Goal: Information Seeking & Learning: Find specific page/section

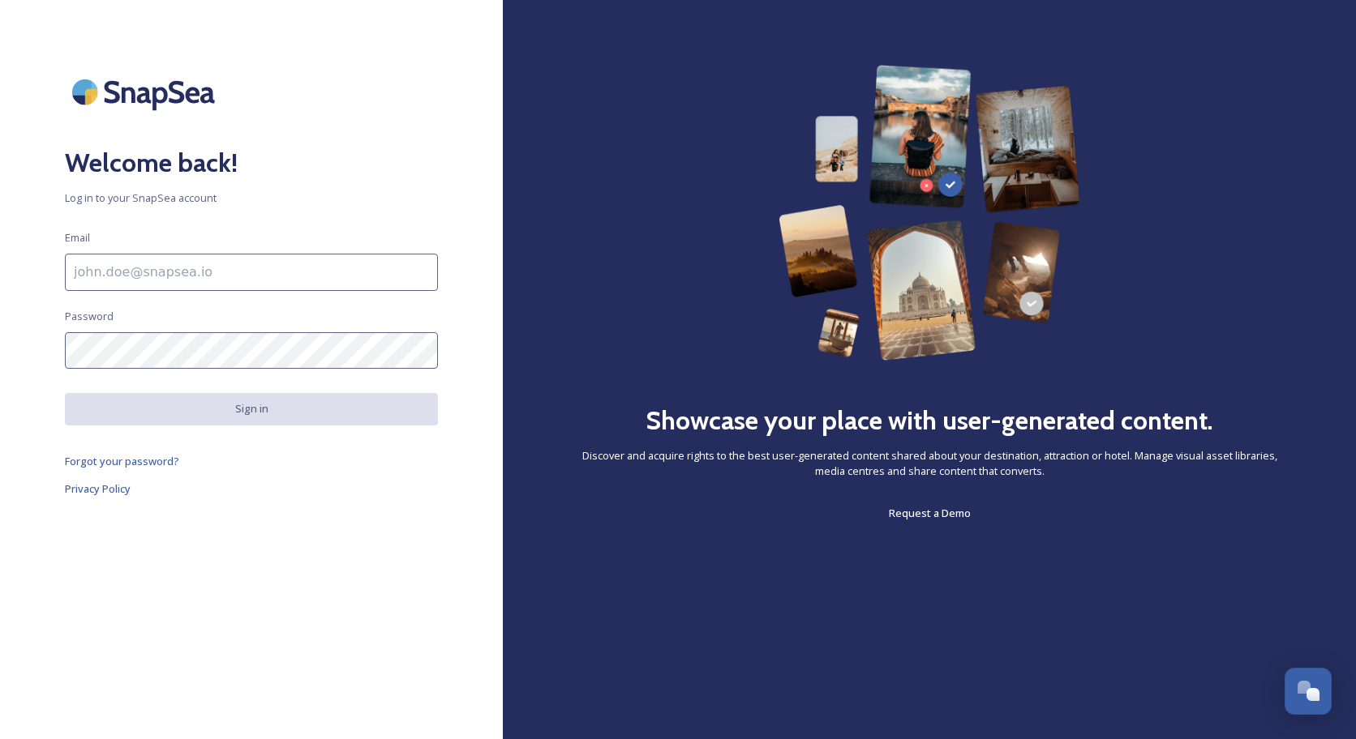
type input "[EMAIL_ADDRESS][DOMAIN_NAME]"
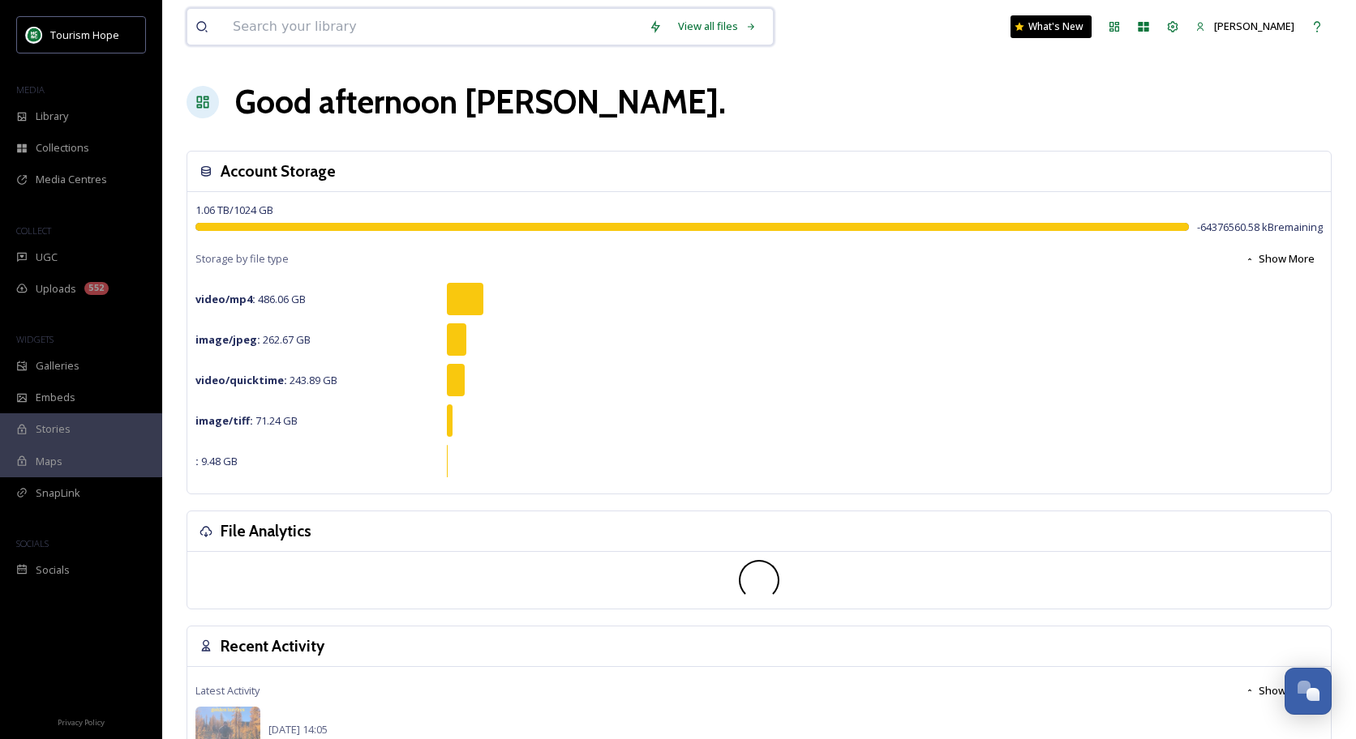
click at [465, 33] on input at bounding box center [433, 27] width 416 height 36
type input "HIKING"
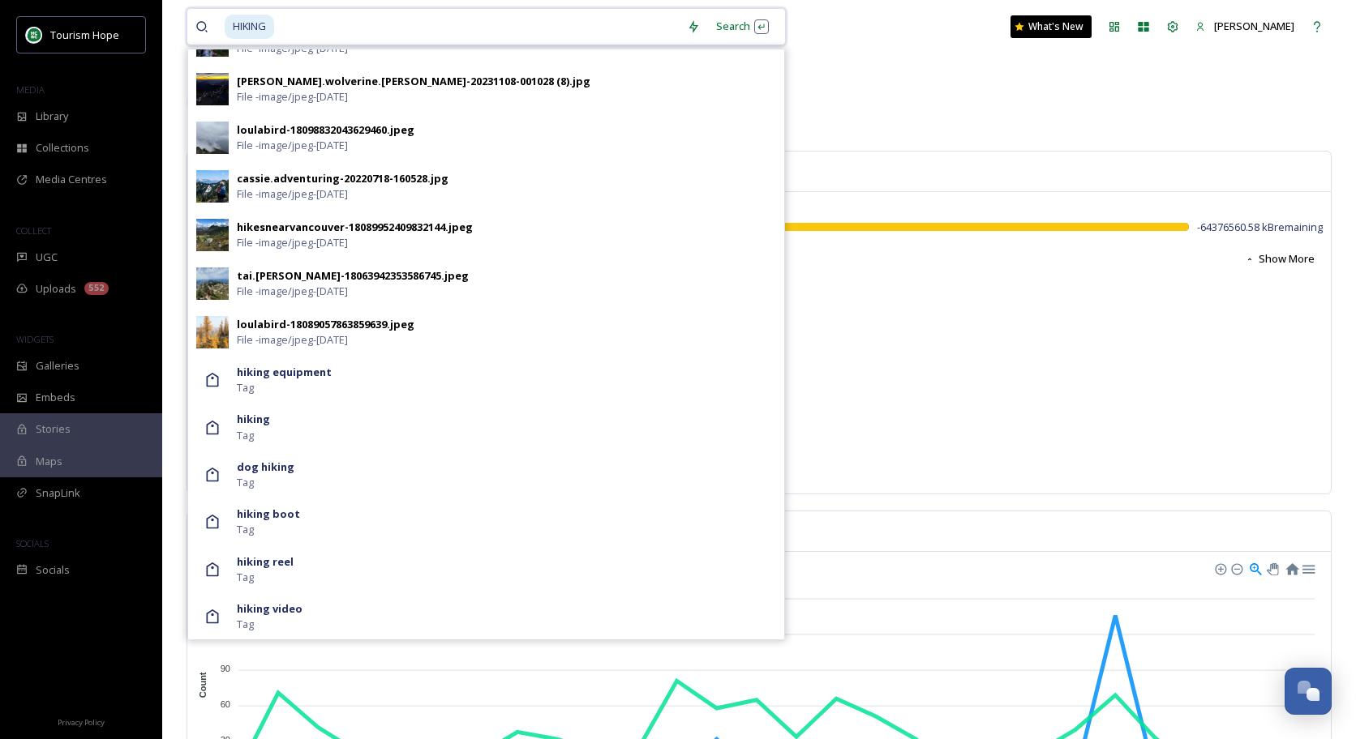
scroll to position [810, 0]
type input "H"
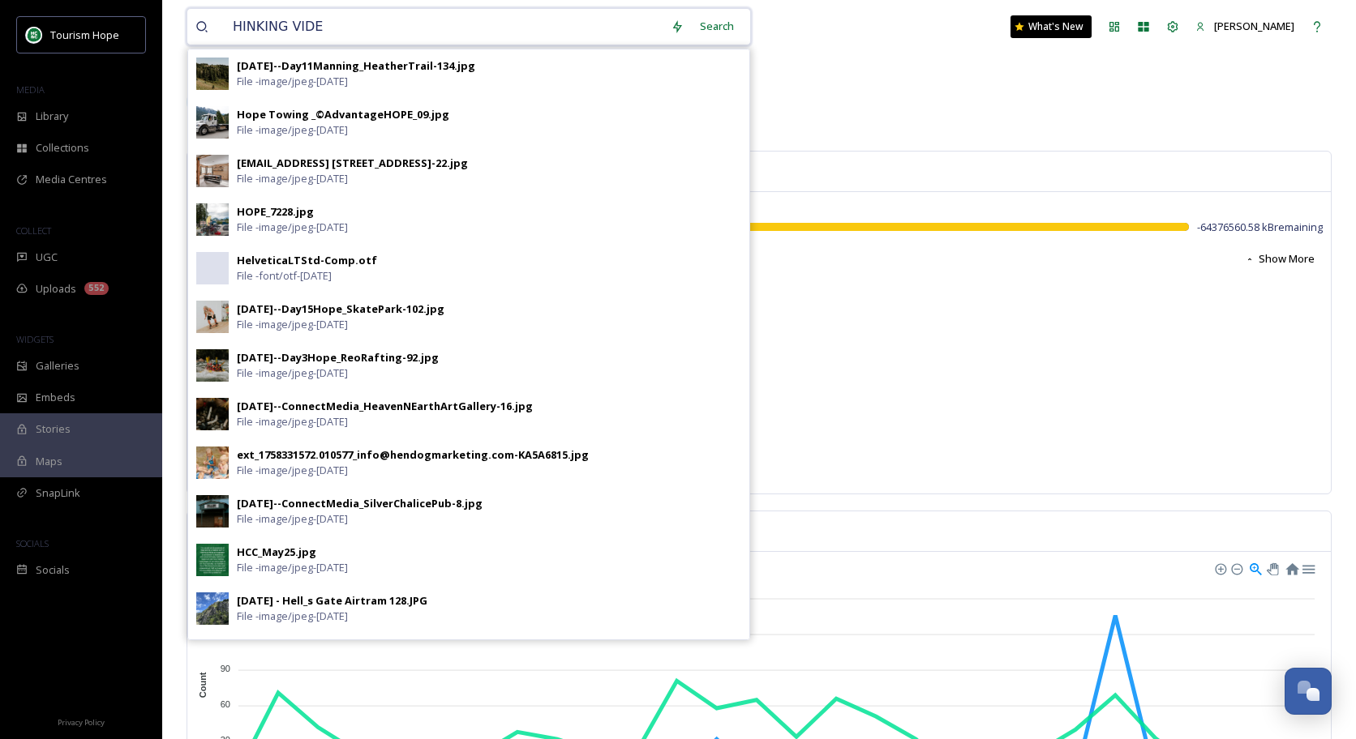
type input "HINKING VIDEO"
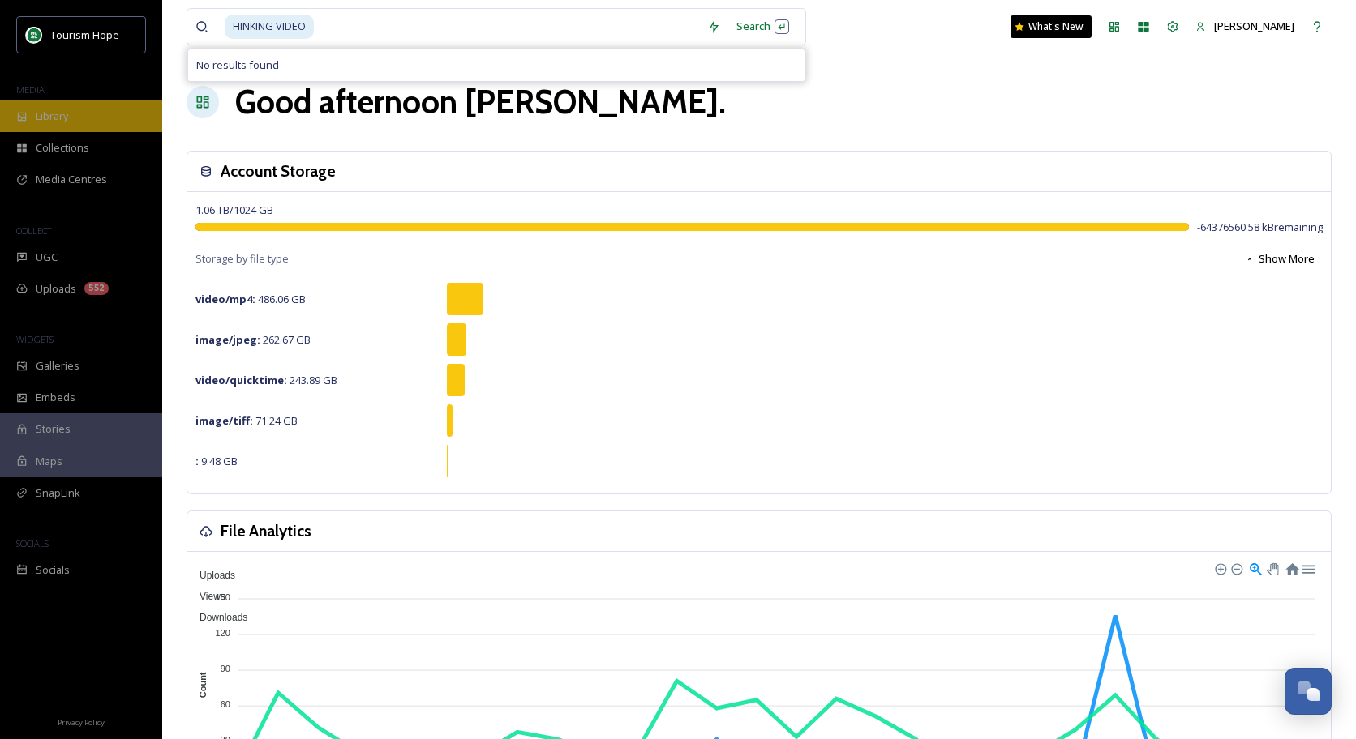
click at [68, 121] on span "Library" at bounding box center [52, 116] width 32 height 15
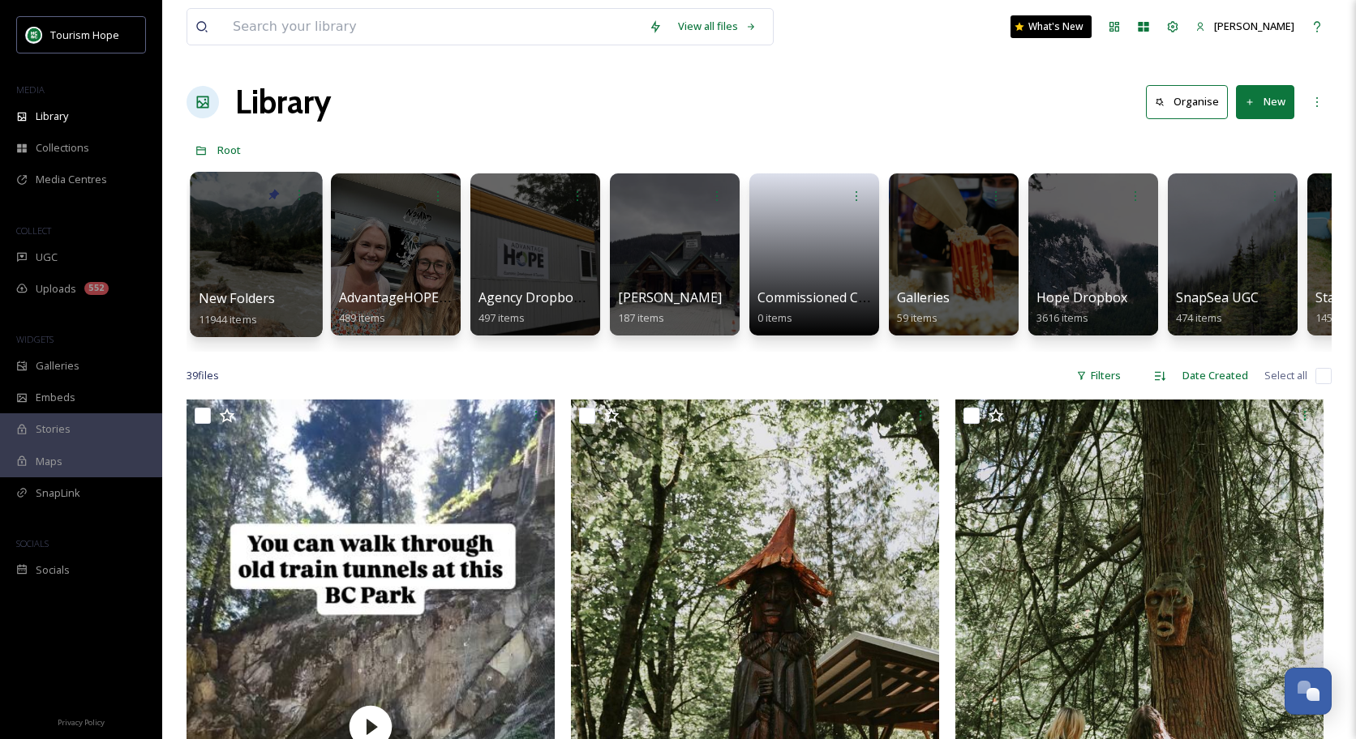
click at [298, 269] on div at bounding box center [256, 254] width 132 height 165
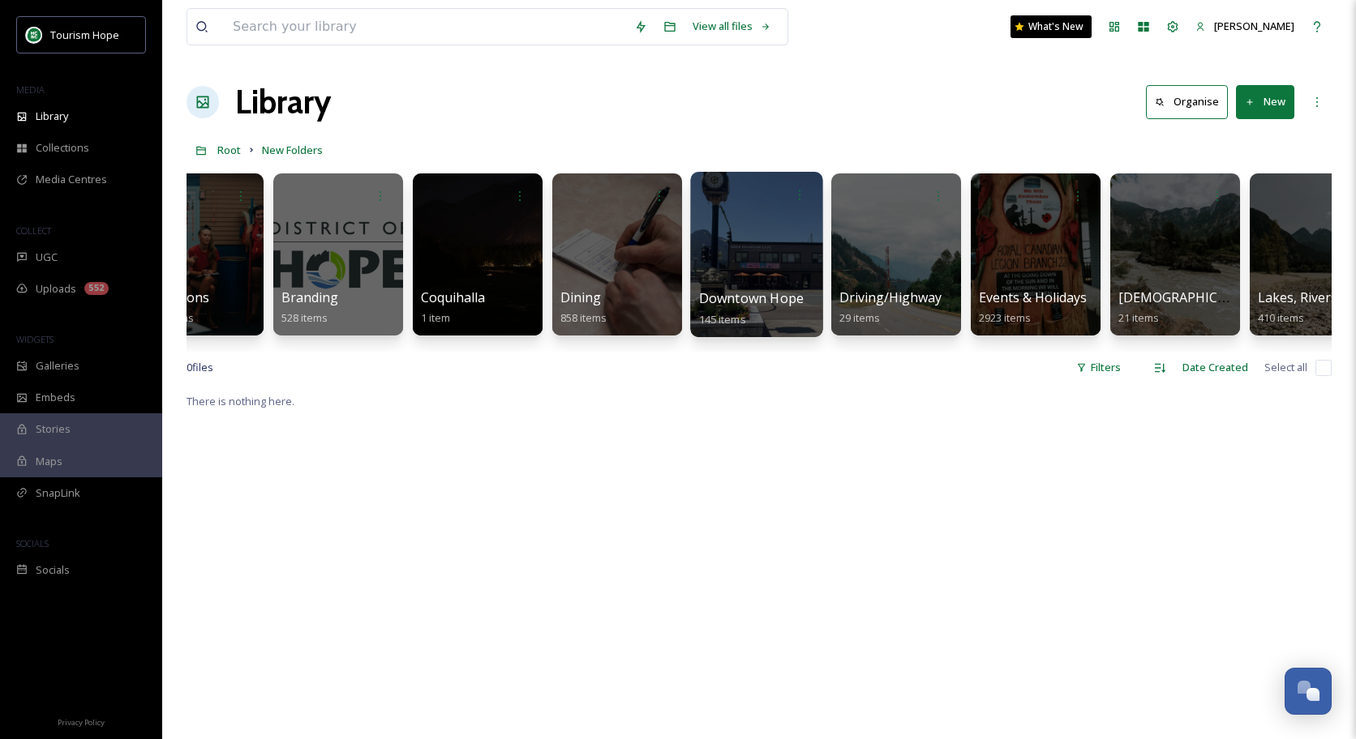
scroll to position [0, 465]
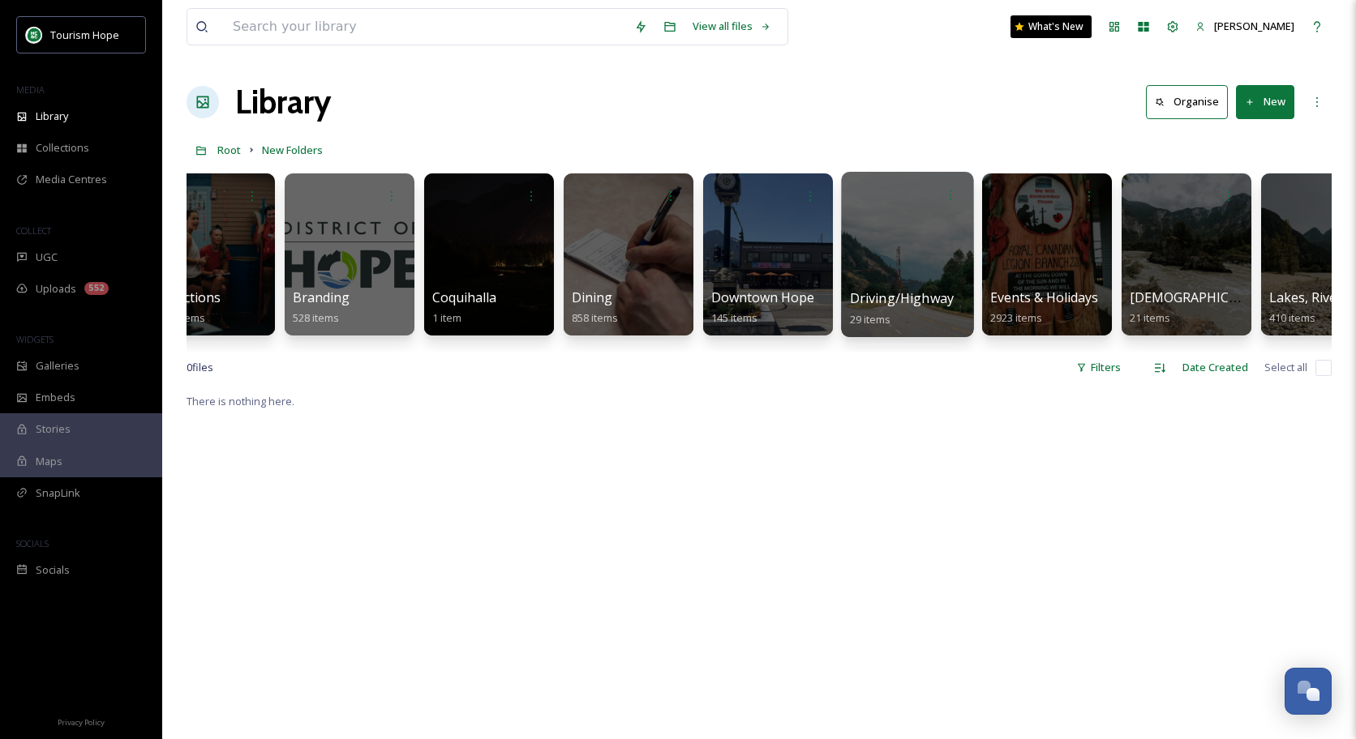
click at [902, 266] on div at bounding box center [907, 254] width 132 height 165
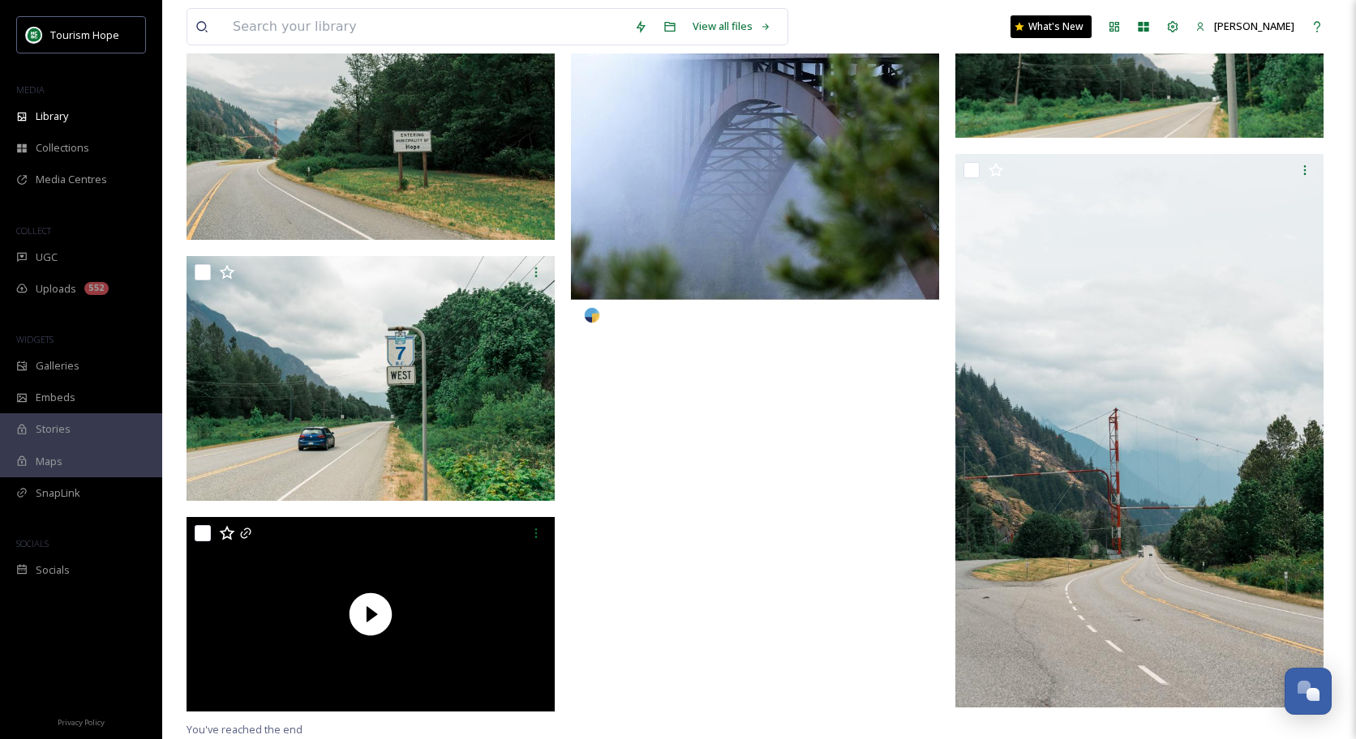
scroll to position [4409, 0]
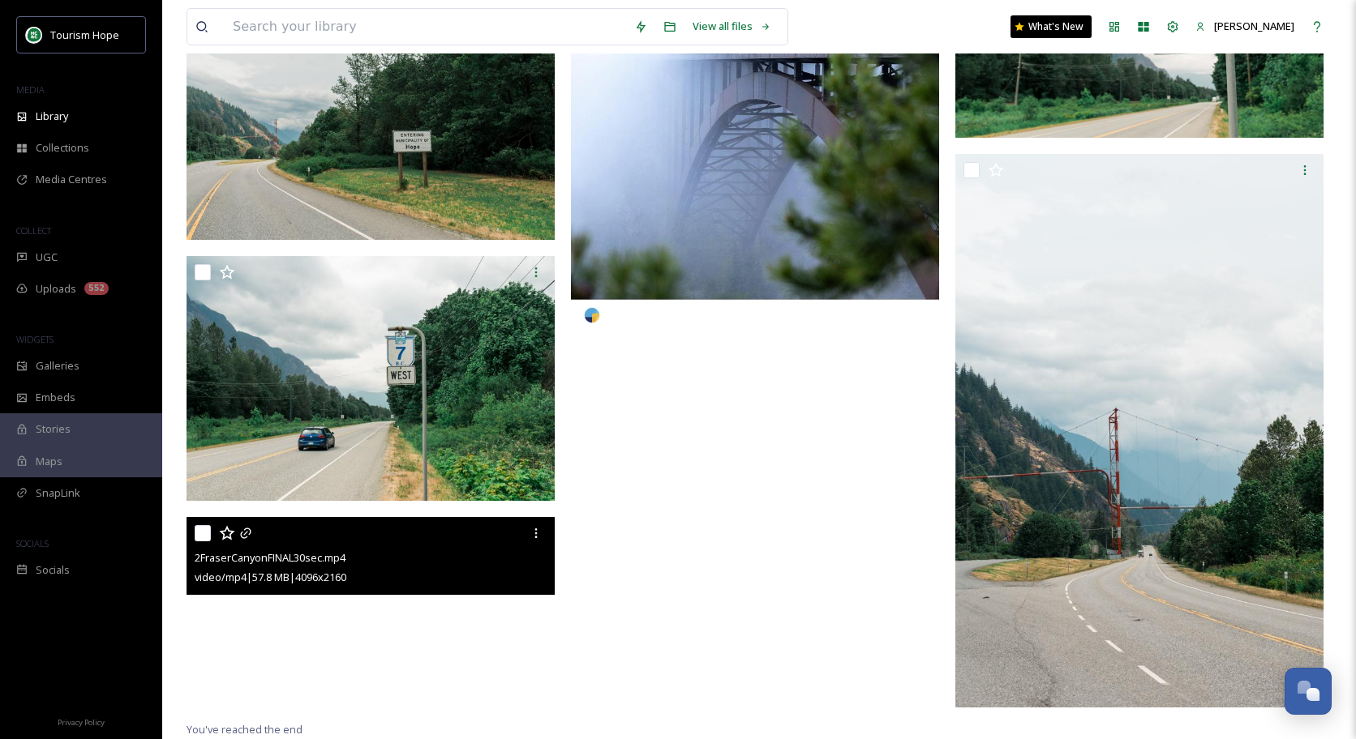
click at [368, 618] on video "2FraserCanyonFINAL30sec.mp4" at bounding box center [370, 614] width 368 height 194
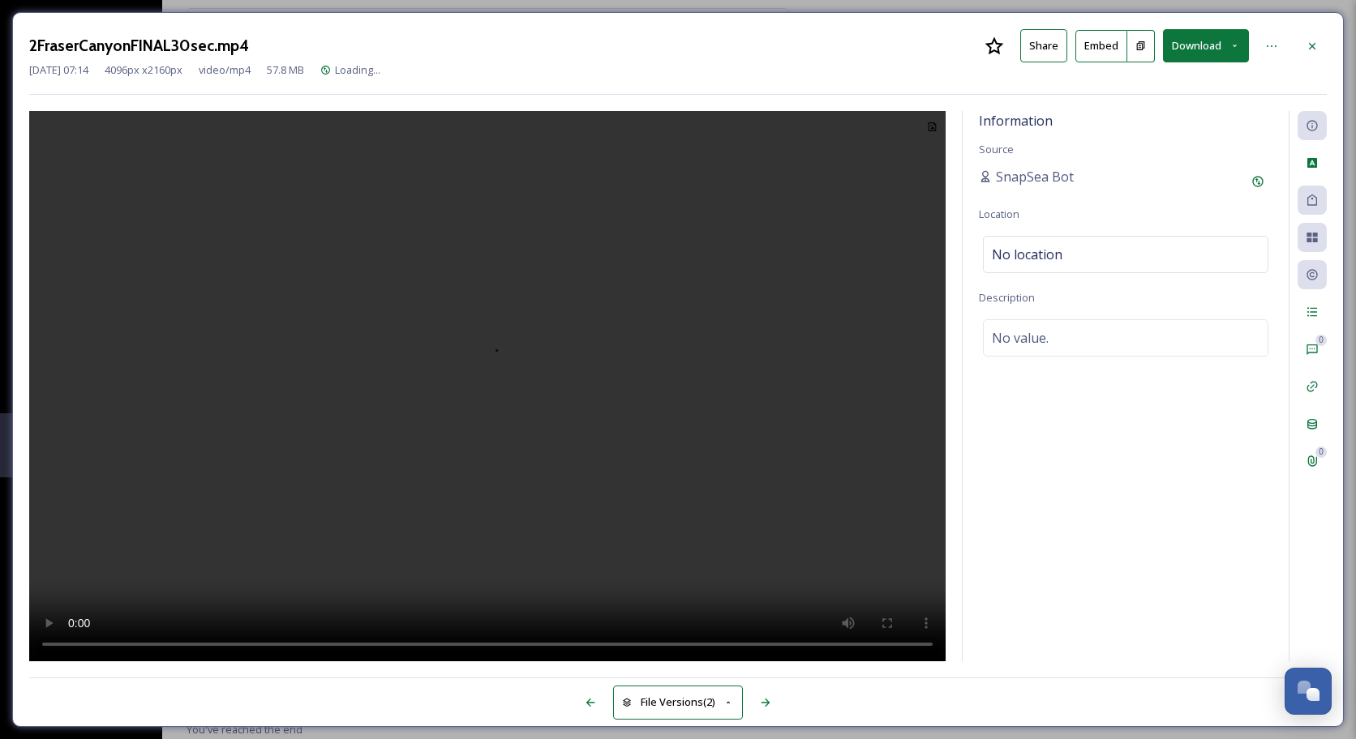
scroll to position [4405, 0]
click at [493, 394] on video at bounding box center [487, 386] width 916 height 551
click at [162, 645] on video at bounding box center [487, 386] width 916 height 551
click at [71, 648] on video at bounding box center [487, 386] width 916 height 551
click at [396, 361] on video at bounding box center [487, 386] width 916 height 551
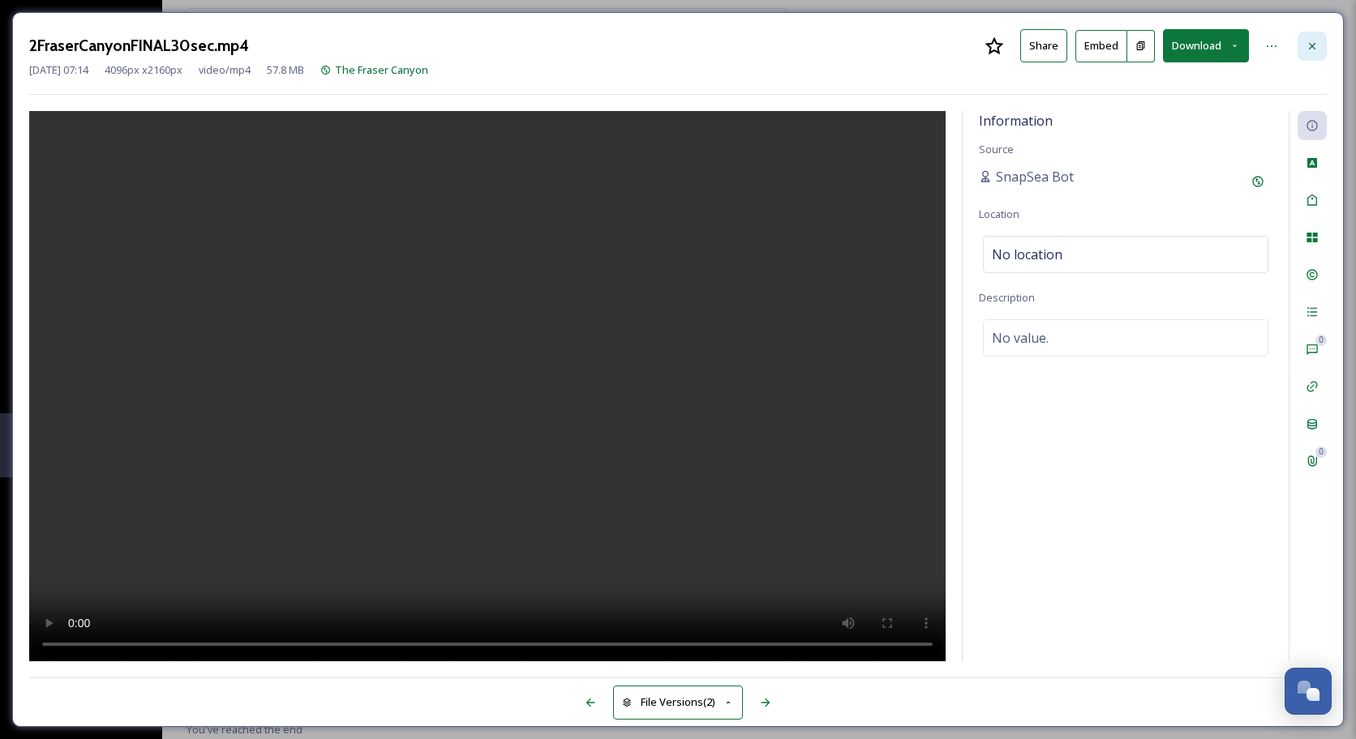
click at [1309, 46] on icon at bounding box center [1311, 46] width 13 height 13
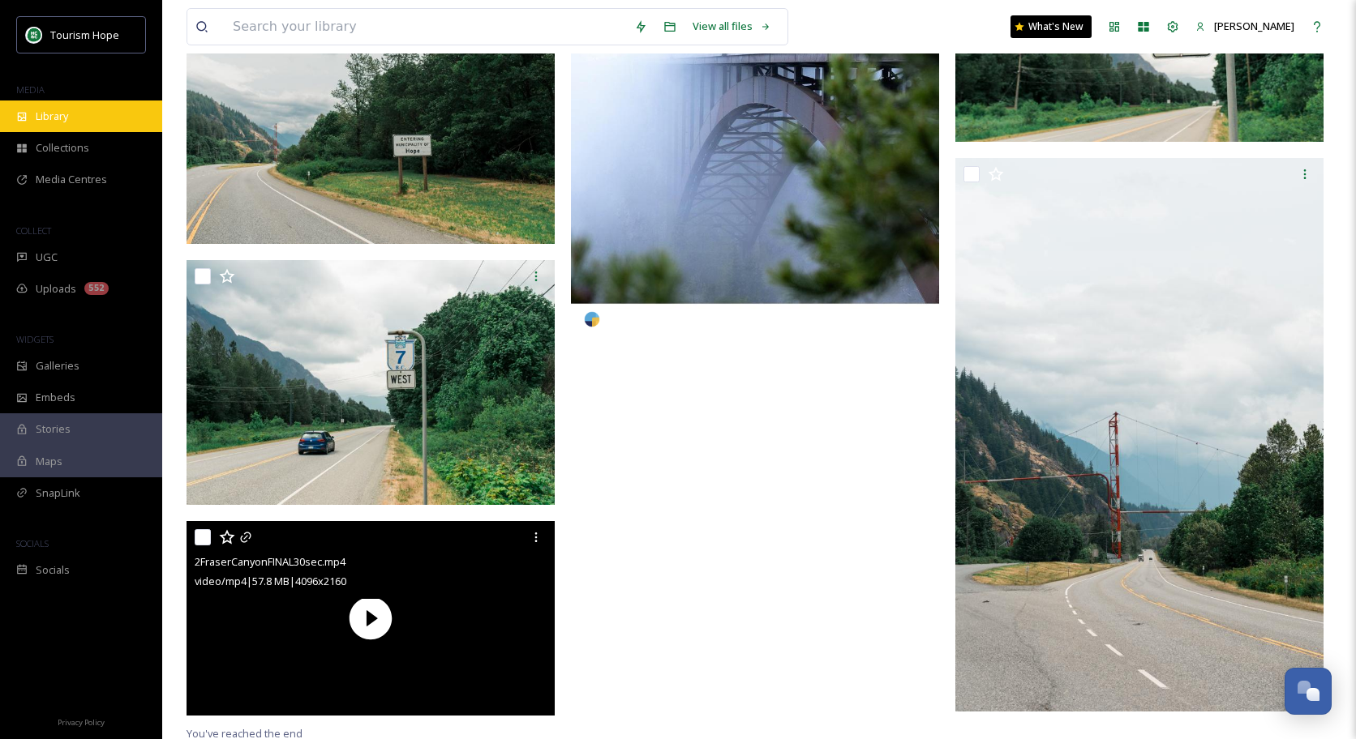
click at [86, 108] on div "Library" at bounding box center [81, 117] width 162 height 32
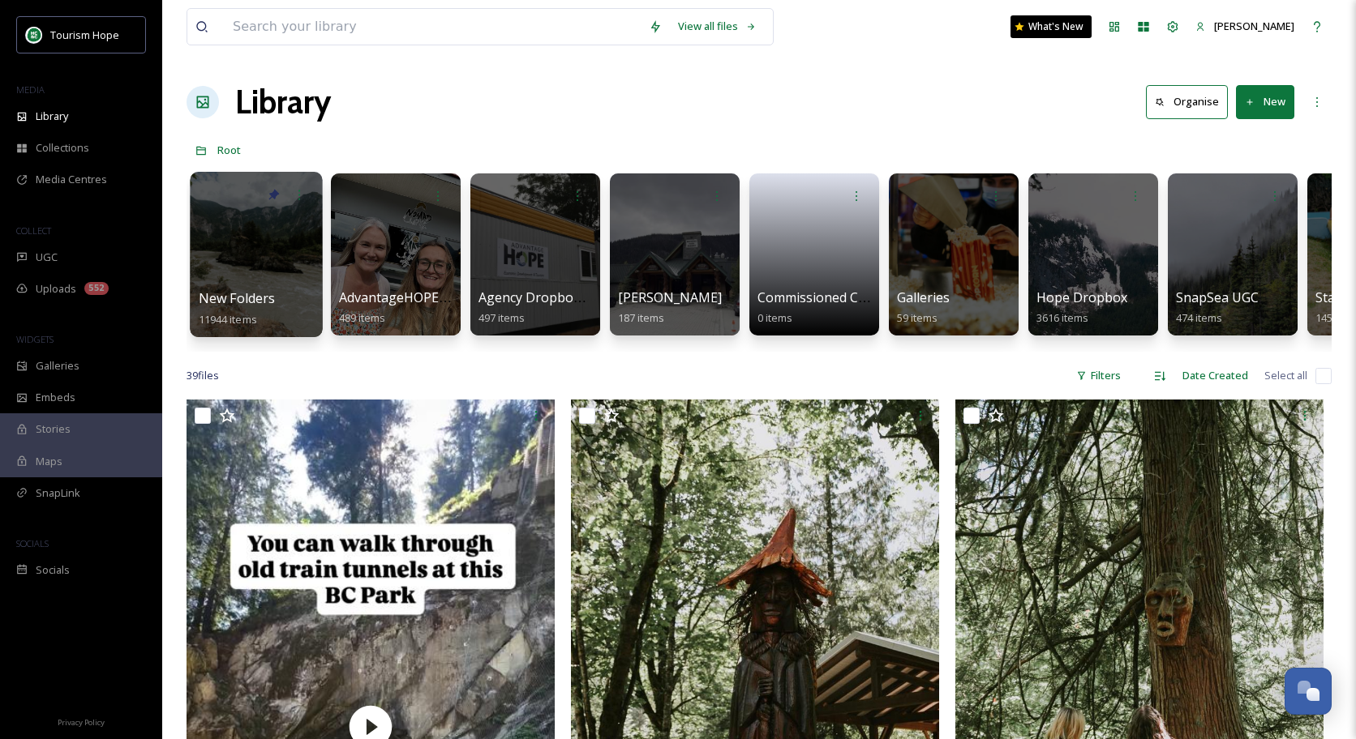
click at [242, 255] on div at bounding box center [256, 254] width 132 height 165
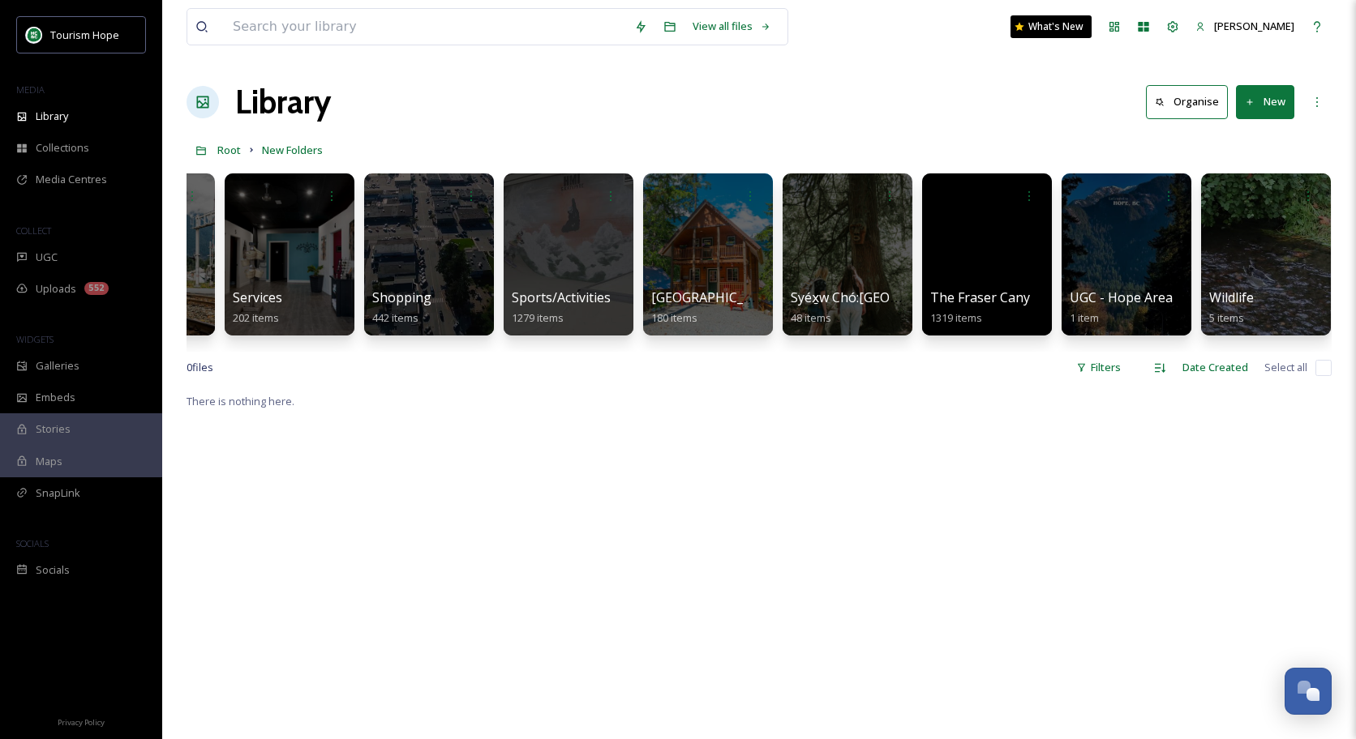
scroll to position [0, 2058]
click at [521, 28] on input at bounding box center [425, 27] width 401 height 36
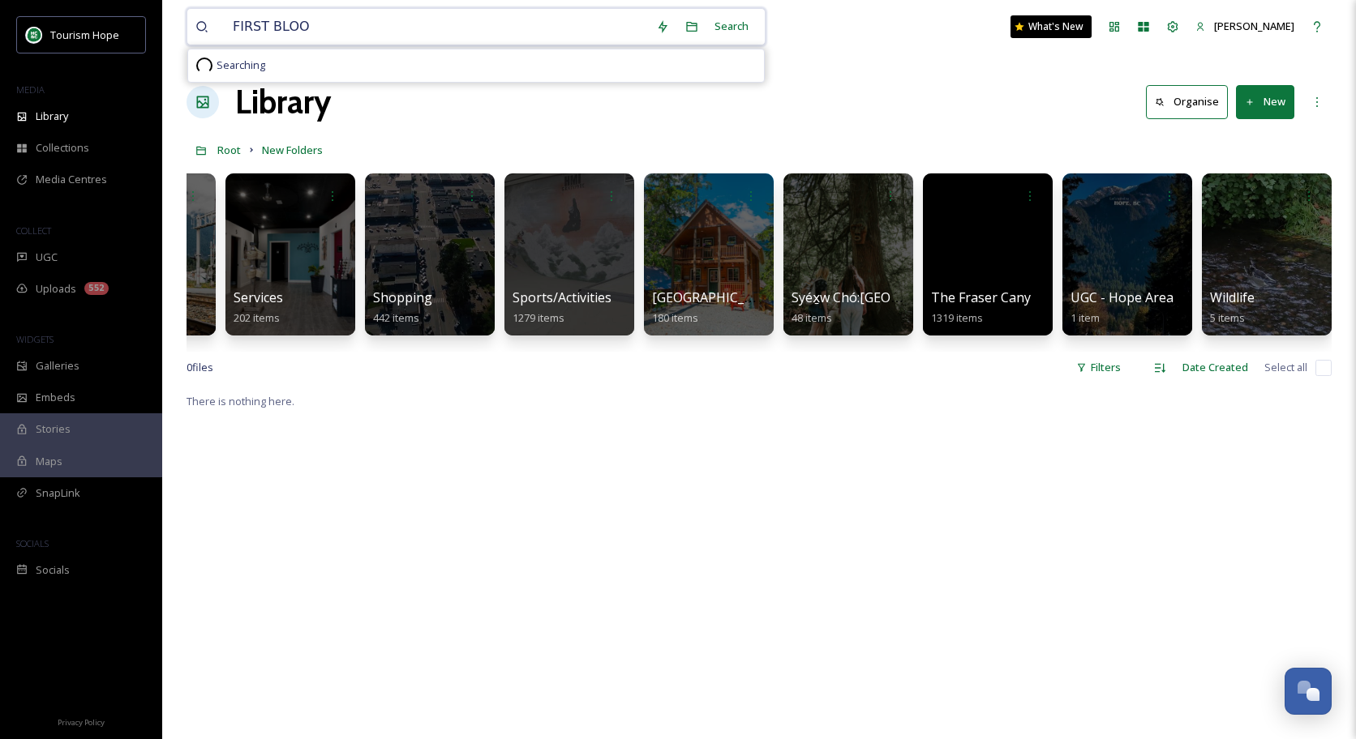
type input "FIRST BLOOD"
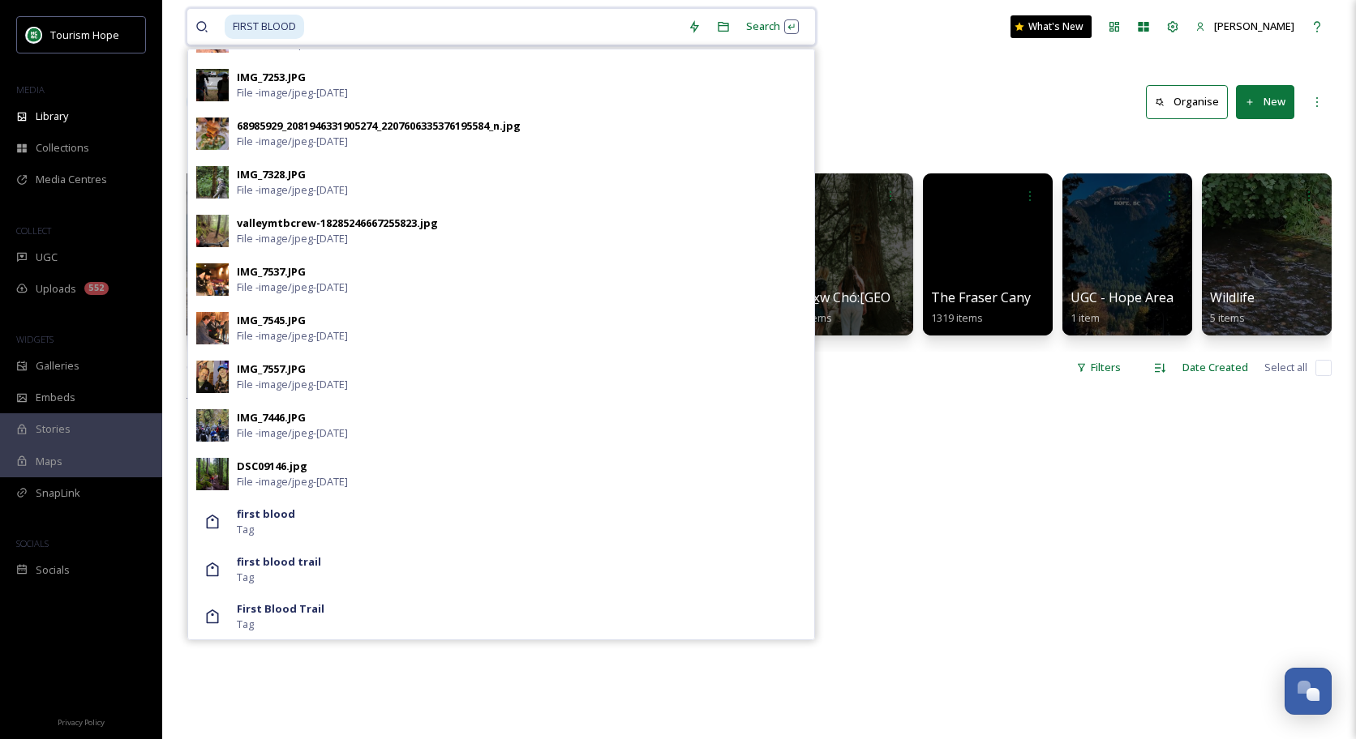
scroll to position [1401, 0]
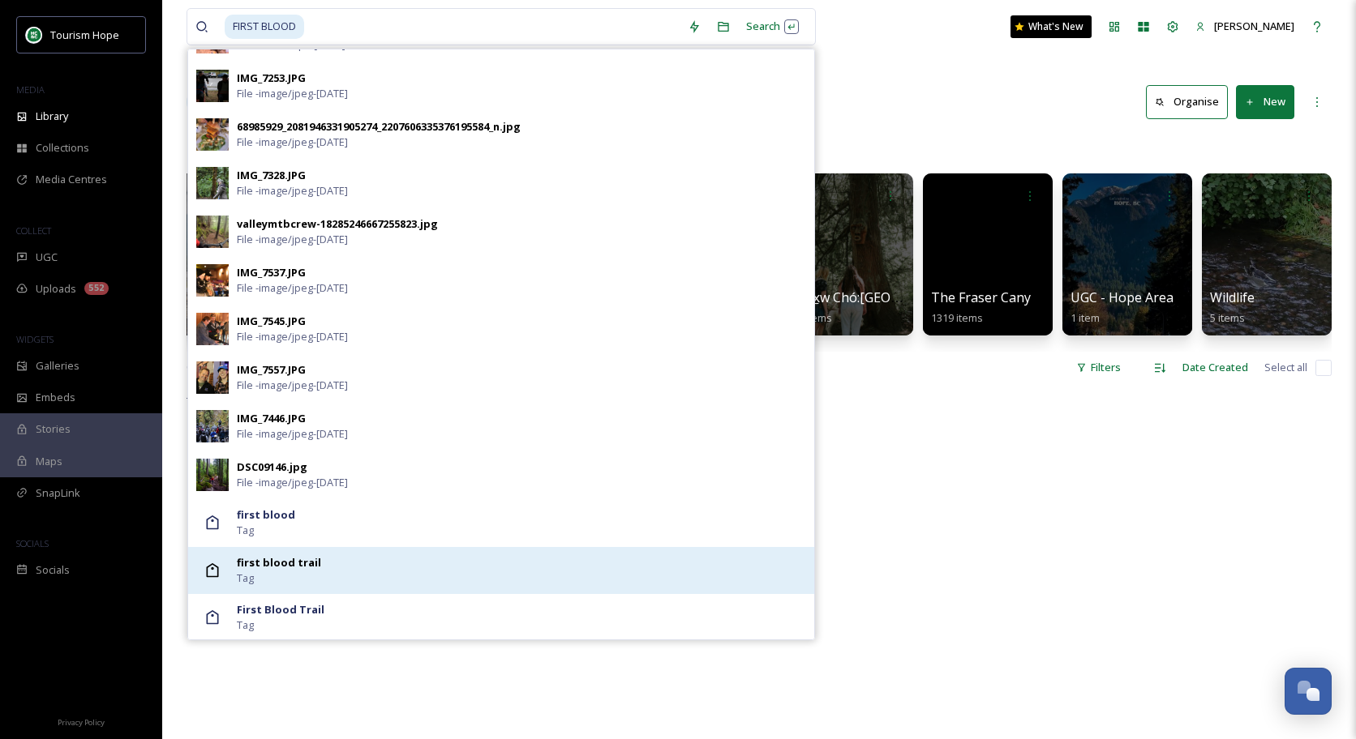
click at [350, 563] on div "first blood trail Tag" at bounding box center [521, 570] width 569 height 31
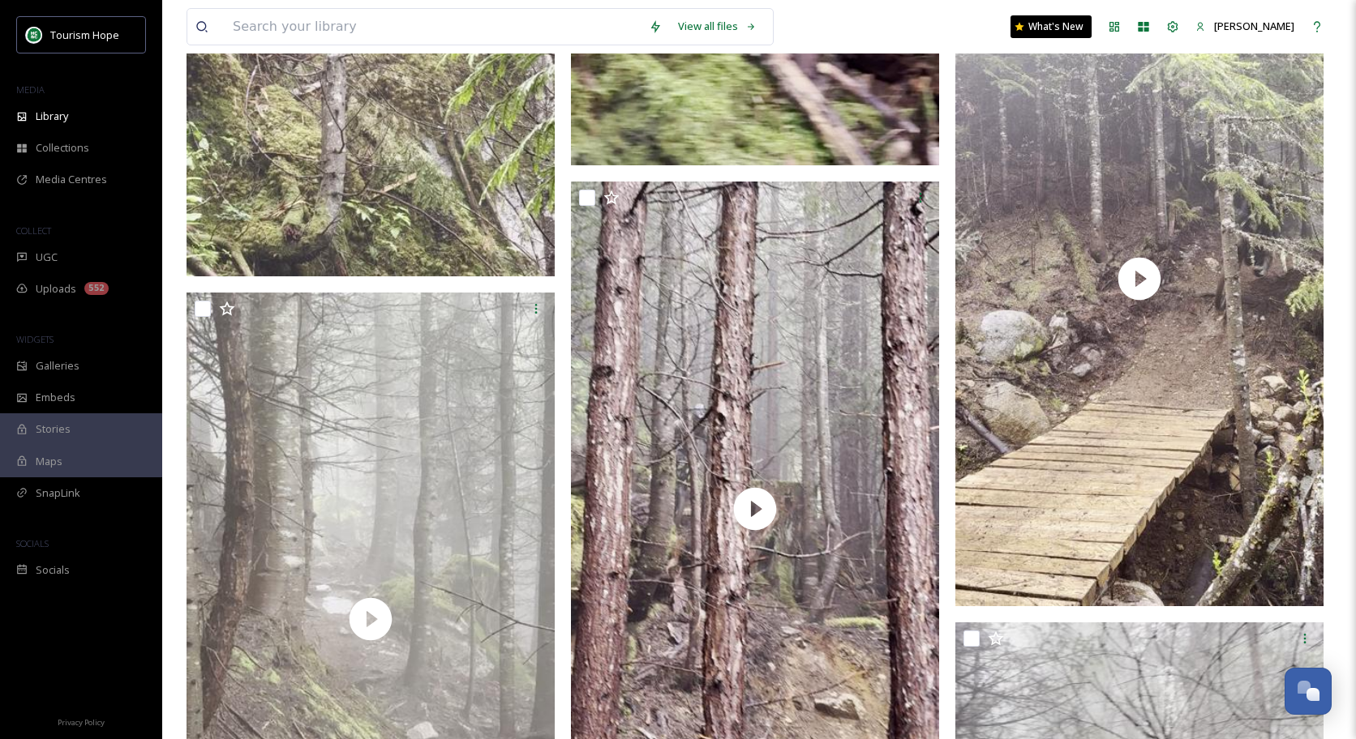
scroll to position [11290, 0]
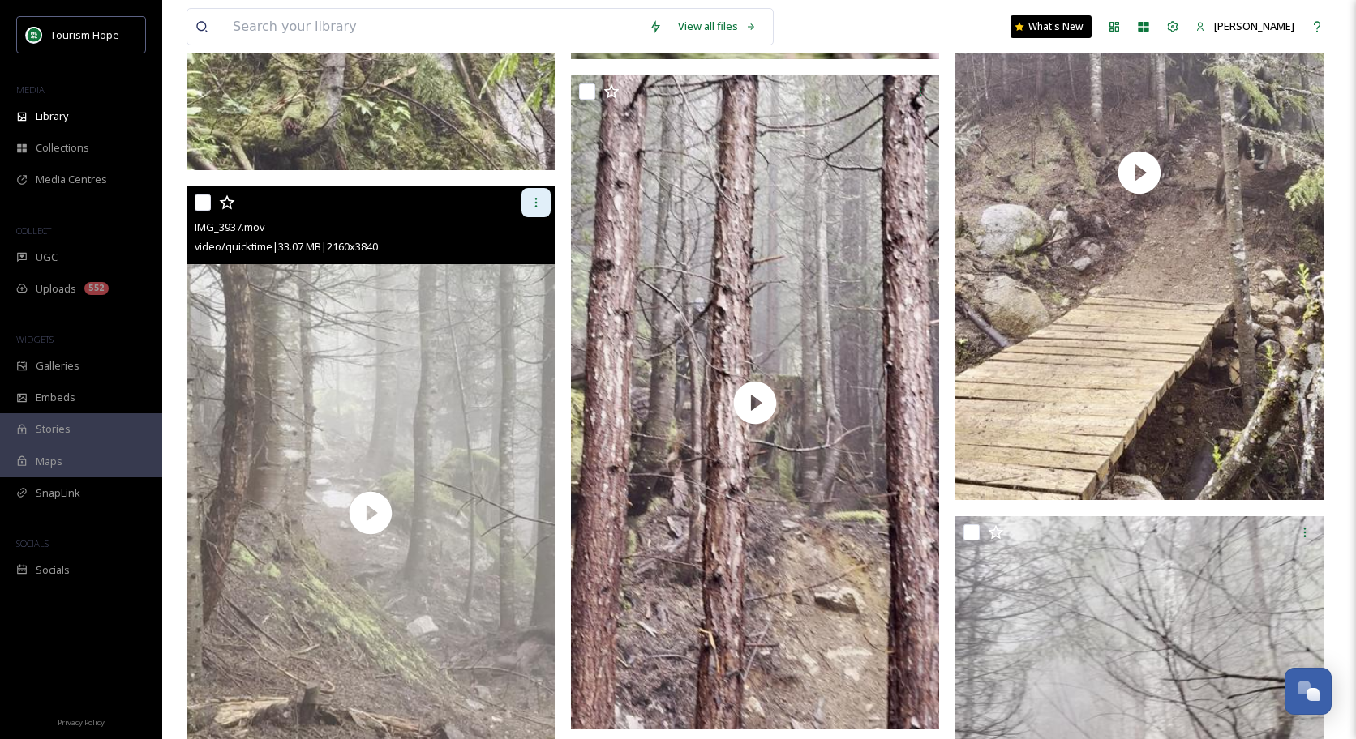
click at [534, 204] on icon at bounding box center [535, 202] width 13 height 13
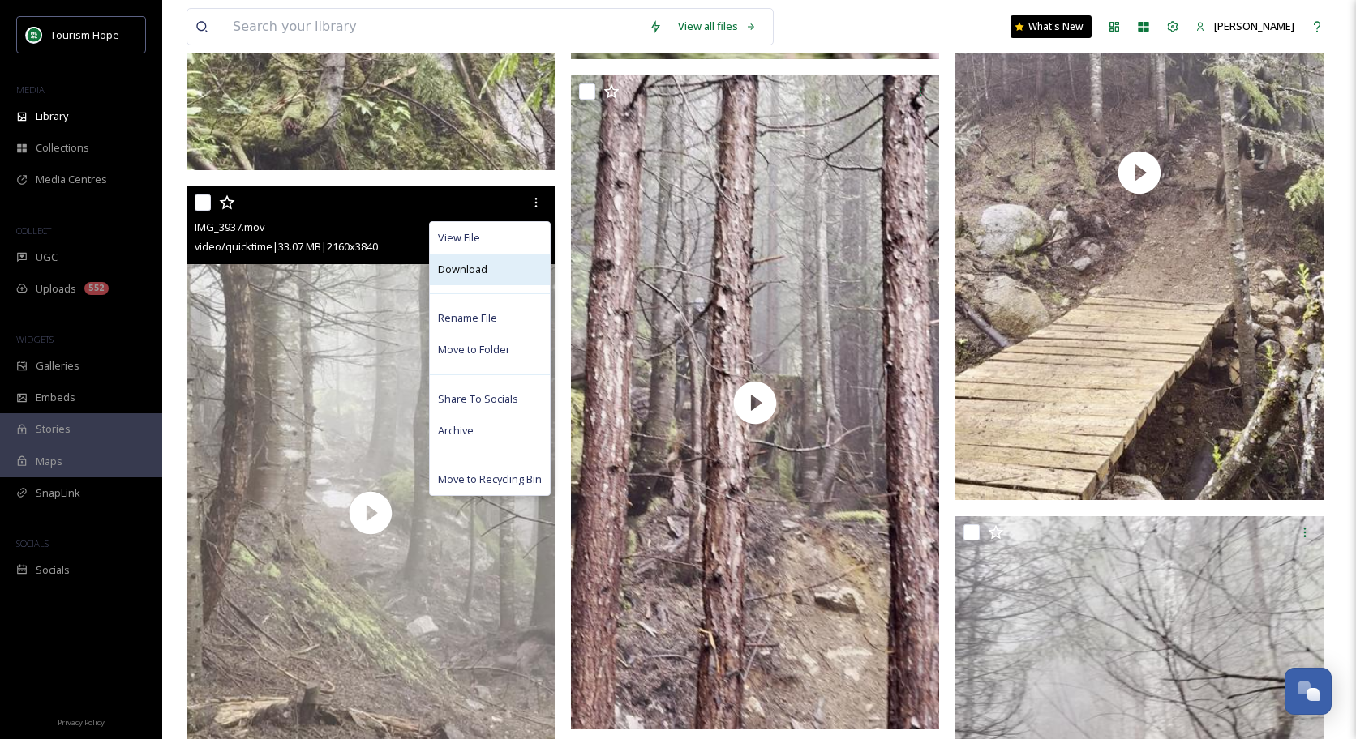
click at [493, 275] on div "Download" at bounding box center [490, 270] width 120 height 32
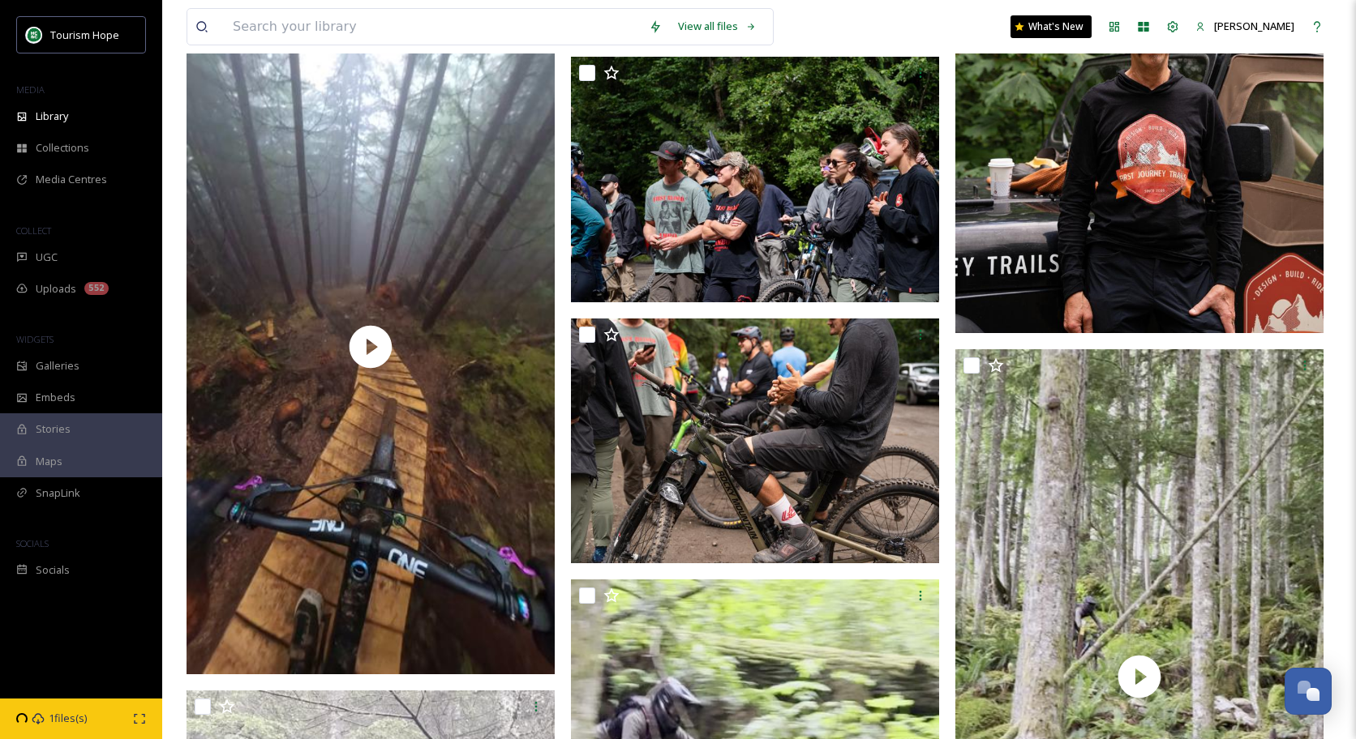
scroll to position [10046, 0]
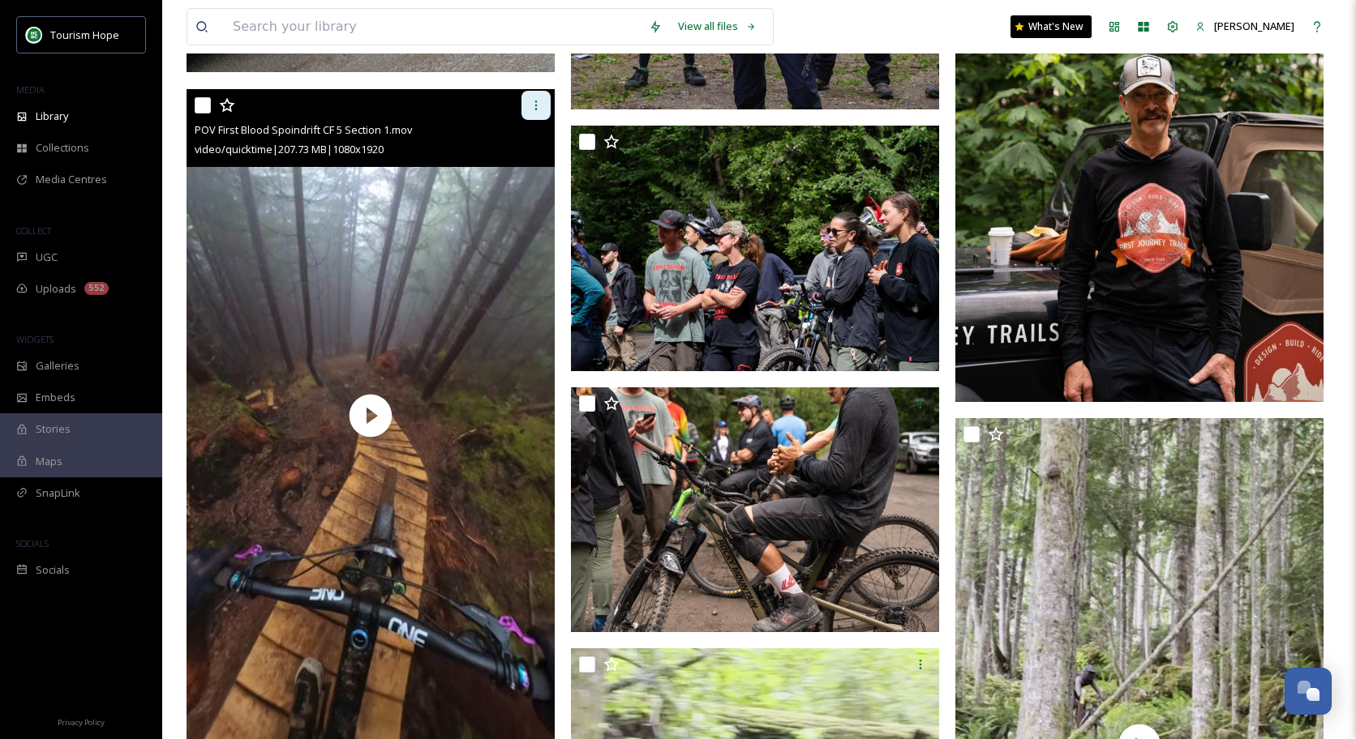
click at [538, 100] on icon at bounding box center [535, 105] width 13 height 13
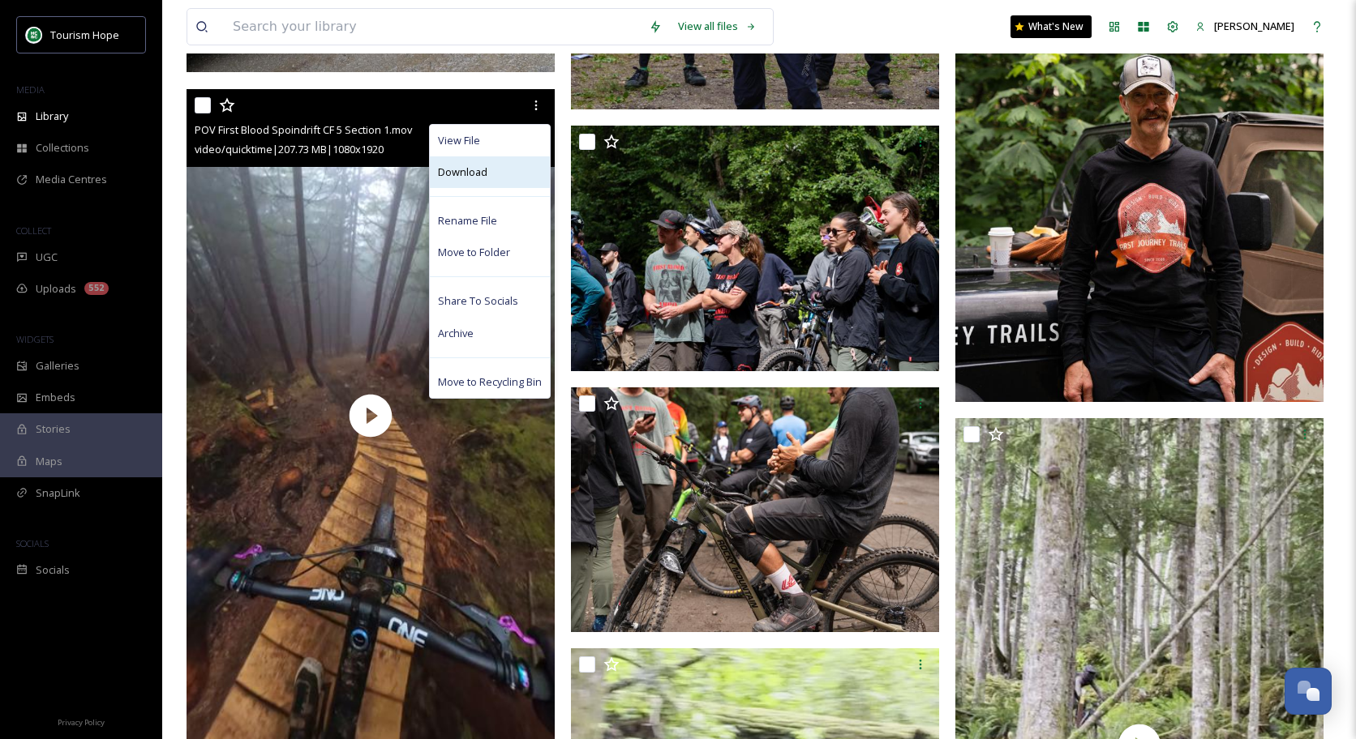
click at [499, 166] on div "Download" at bounding box center [490, 172] width 120 height 32
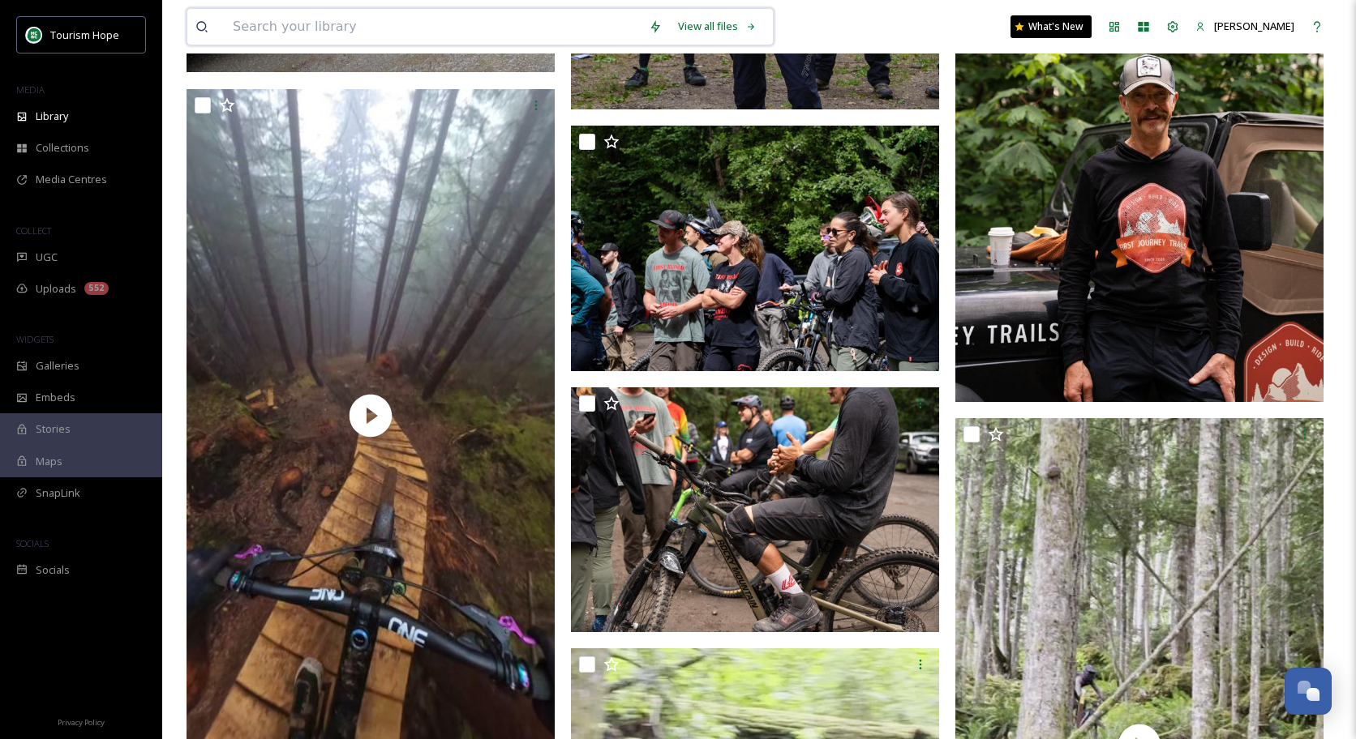
click at [408, 30] on input at bounding box center [433, 27] width 416 height 36
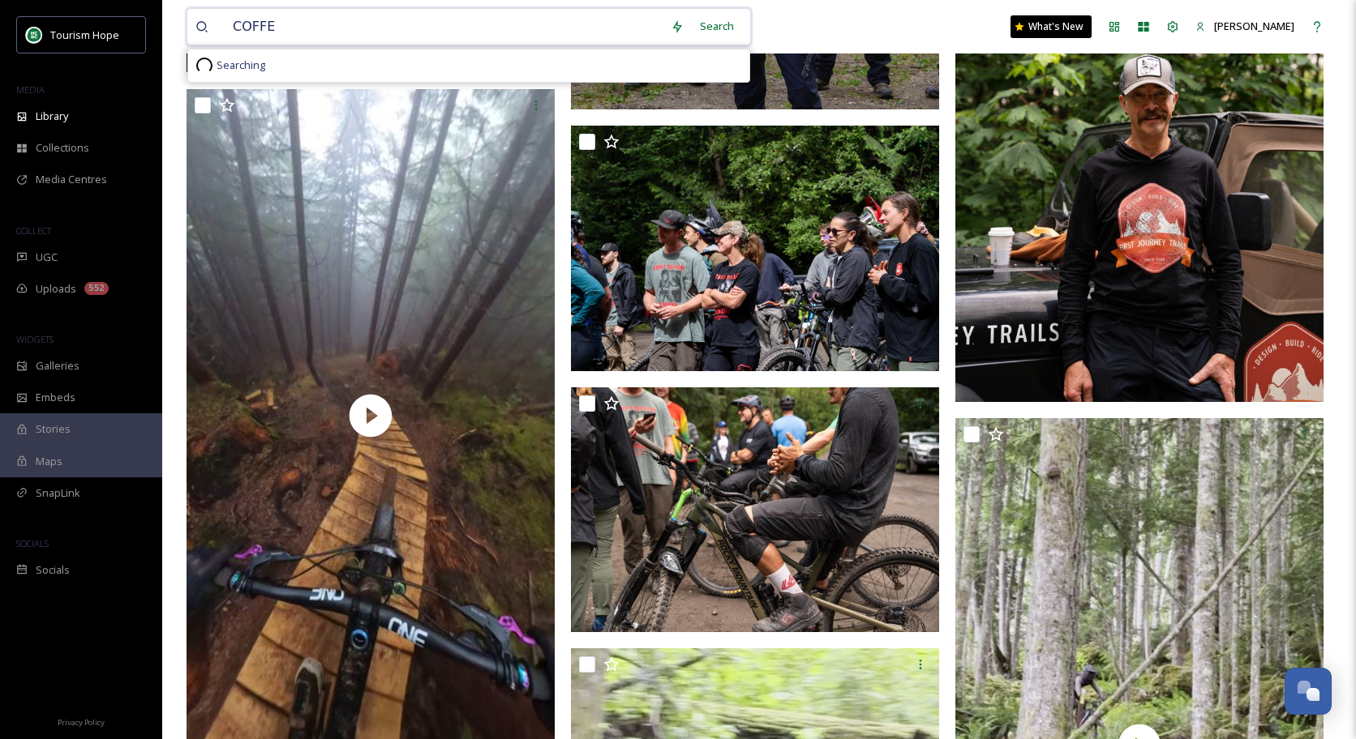
type input "COFFEE"
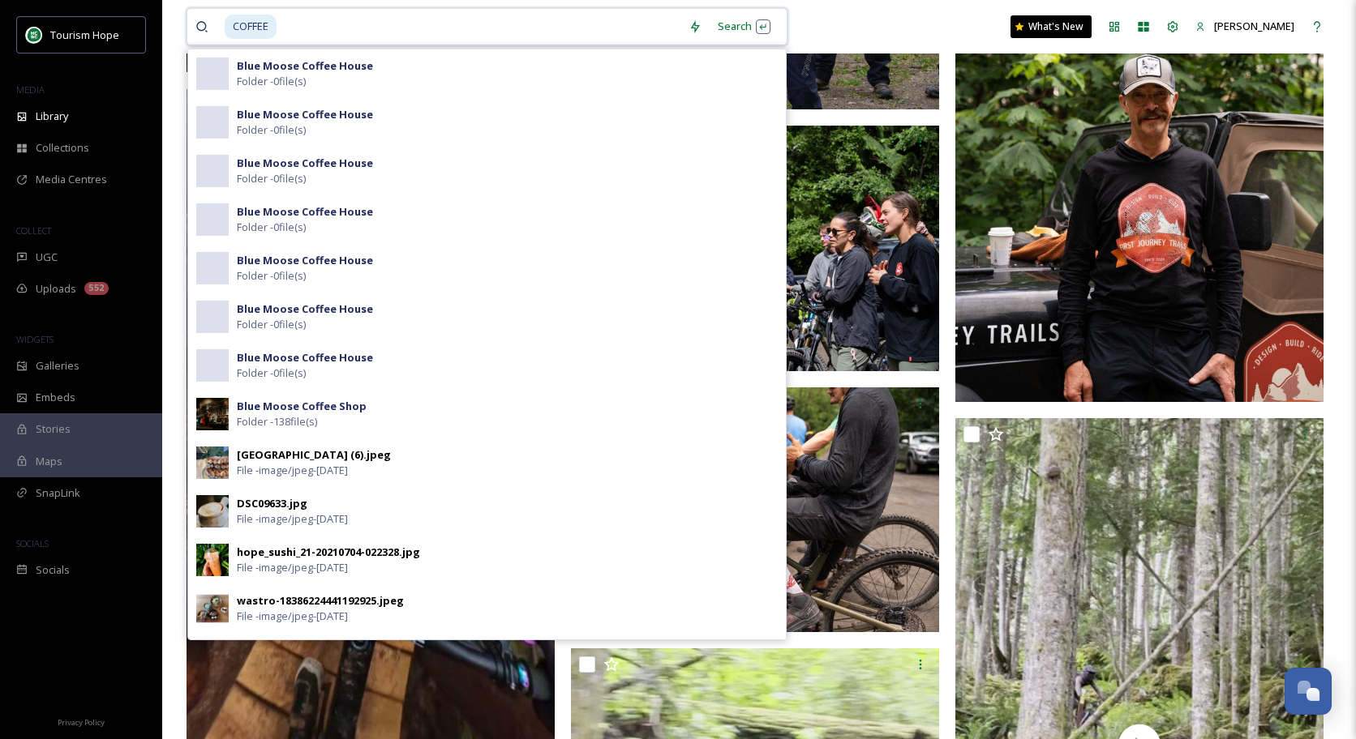
drag, startPoint x: 311, startPoint y: 25, endPoint x: 204, endPoint y: 25, distance: 107.0
click at [204, 25] on div "COFFEE" at bounding box center [437, 27] width 485 height 36
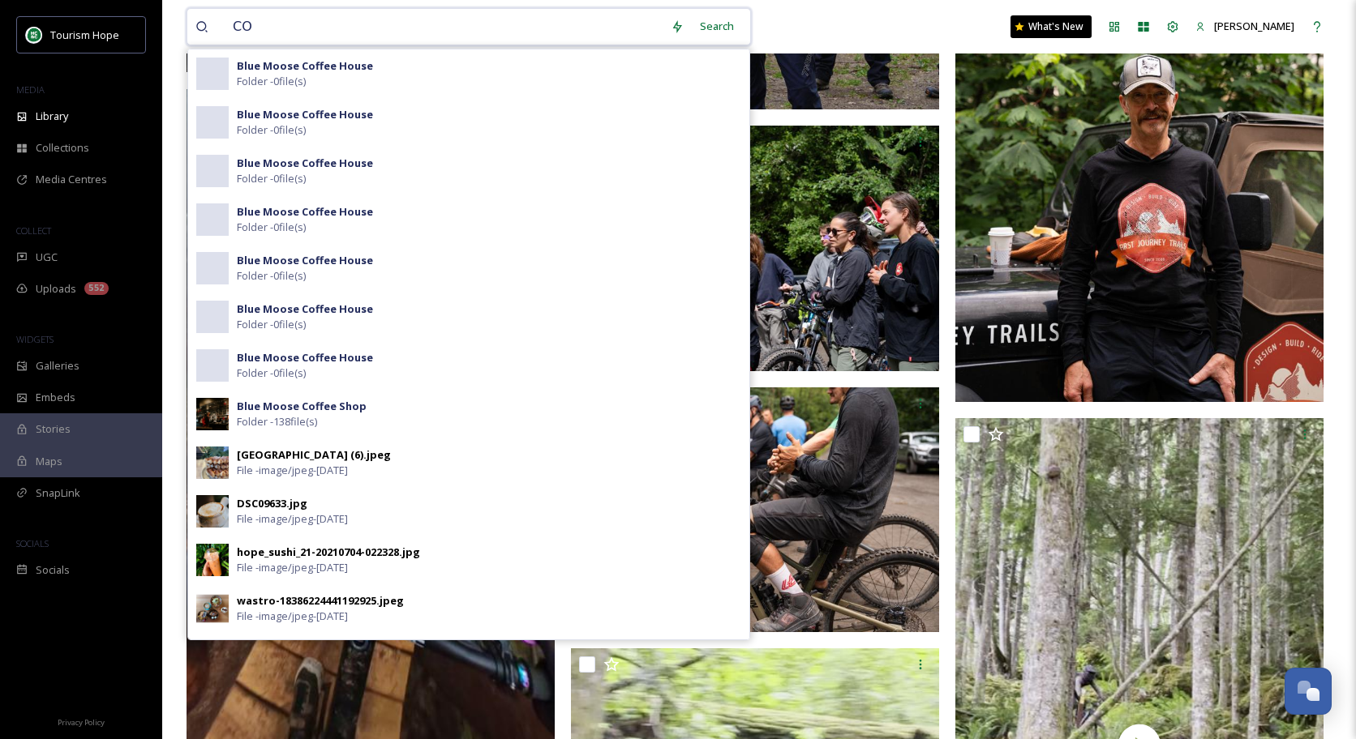
type input "C"
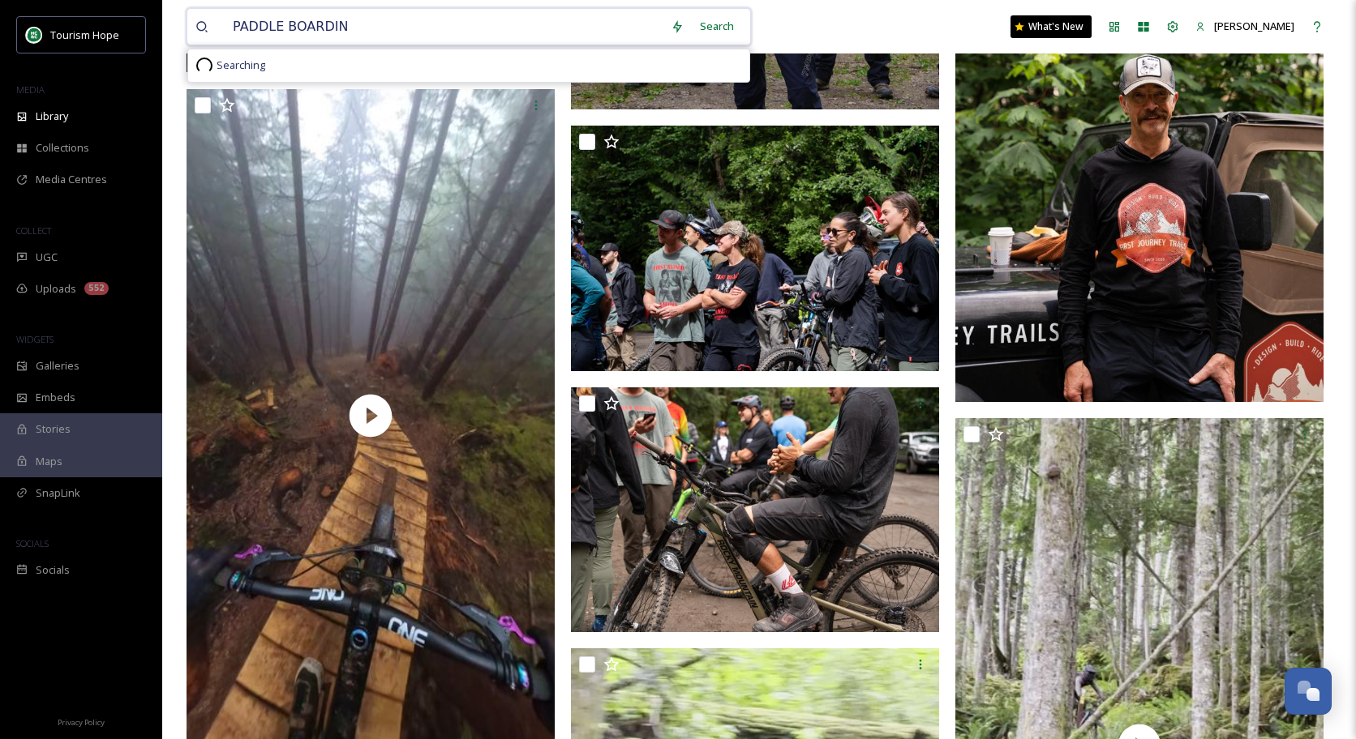
type input "PADDLE BOARDING"
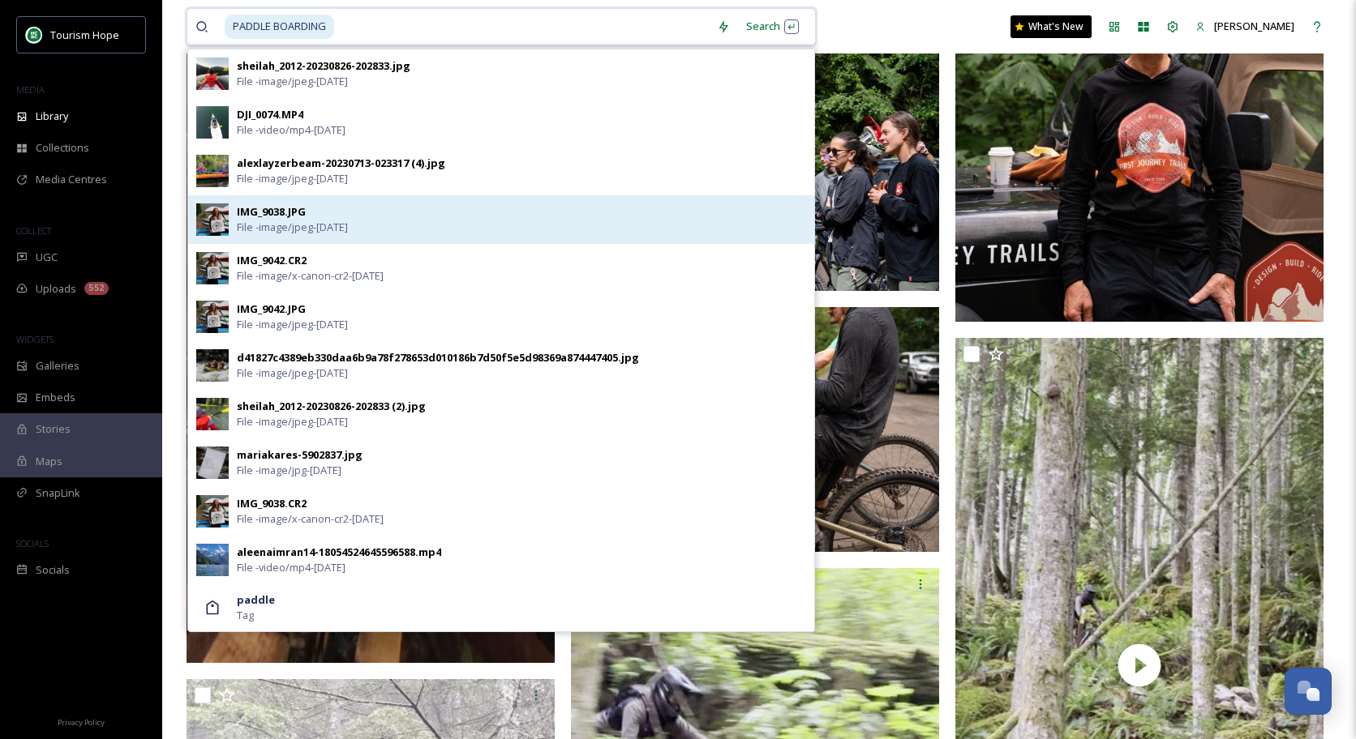
scroll to position [10156, 0]
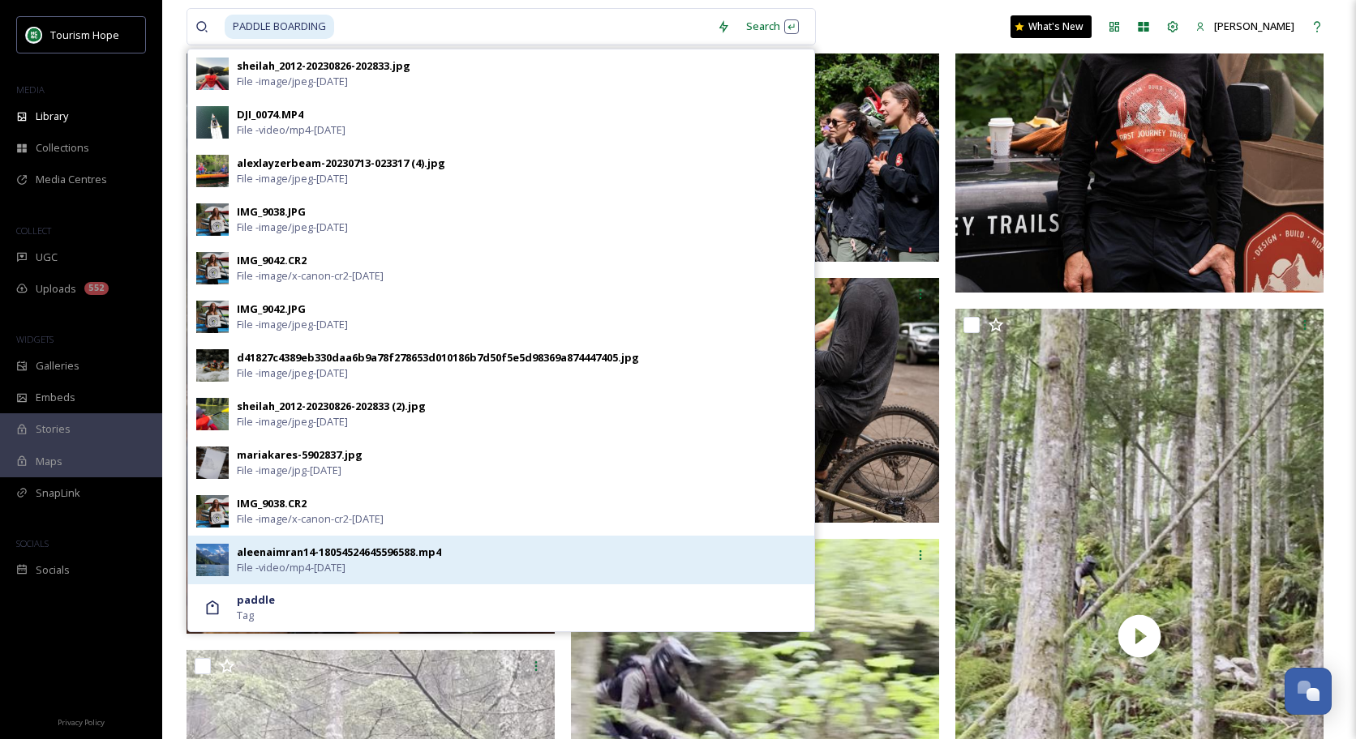
click at [388, 559] on div "aleenaimran14-18054524645596588.mp4" at bounding box center [339, 552] width 204 height 15
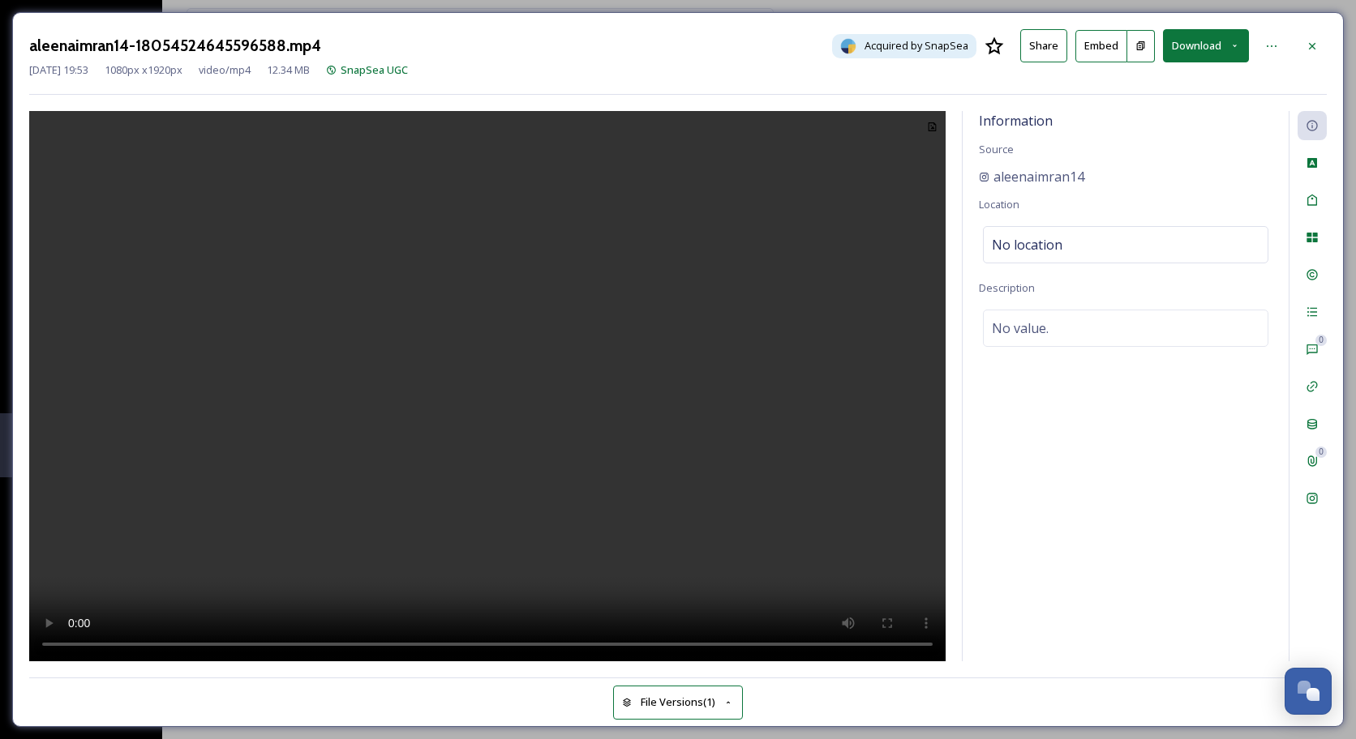
click at [479, 382] on video at bounding box center [487, 386] width 916 height 551
click at [95, 645] on video at bounding box center [487, 386] width 916 height 551
click at [1310, 46] on icon at bounding box center [1311, 46] width 13 height 13
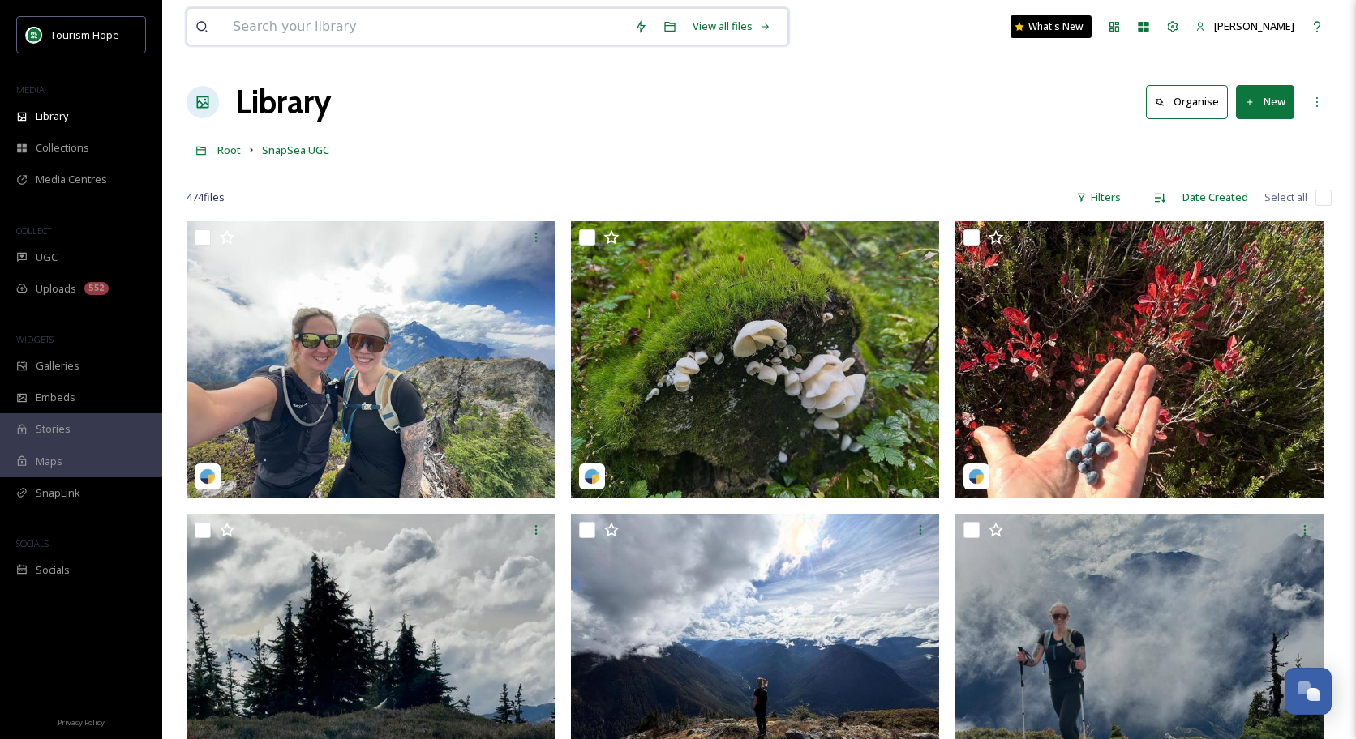
click at [429, 29] on input at bounding box center [425, 27] width 401 height 36
type input "LAKE"
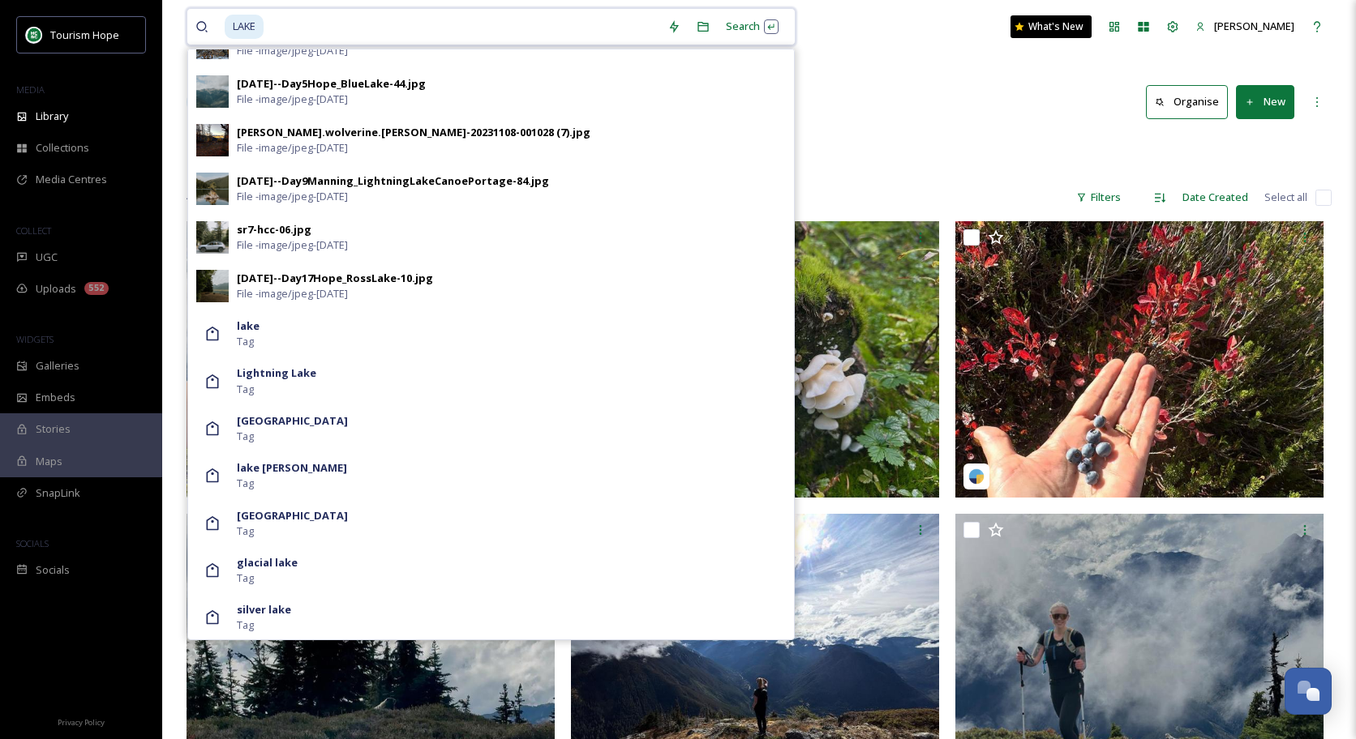
scroll to position [2940, 0]
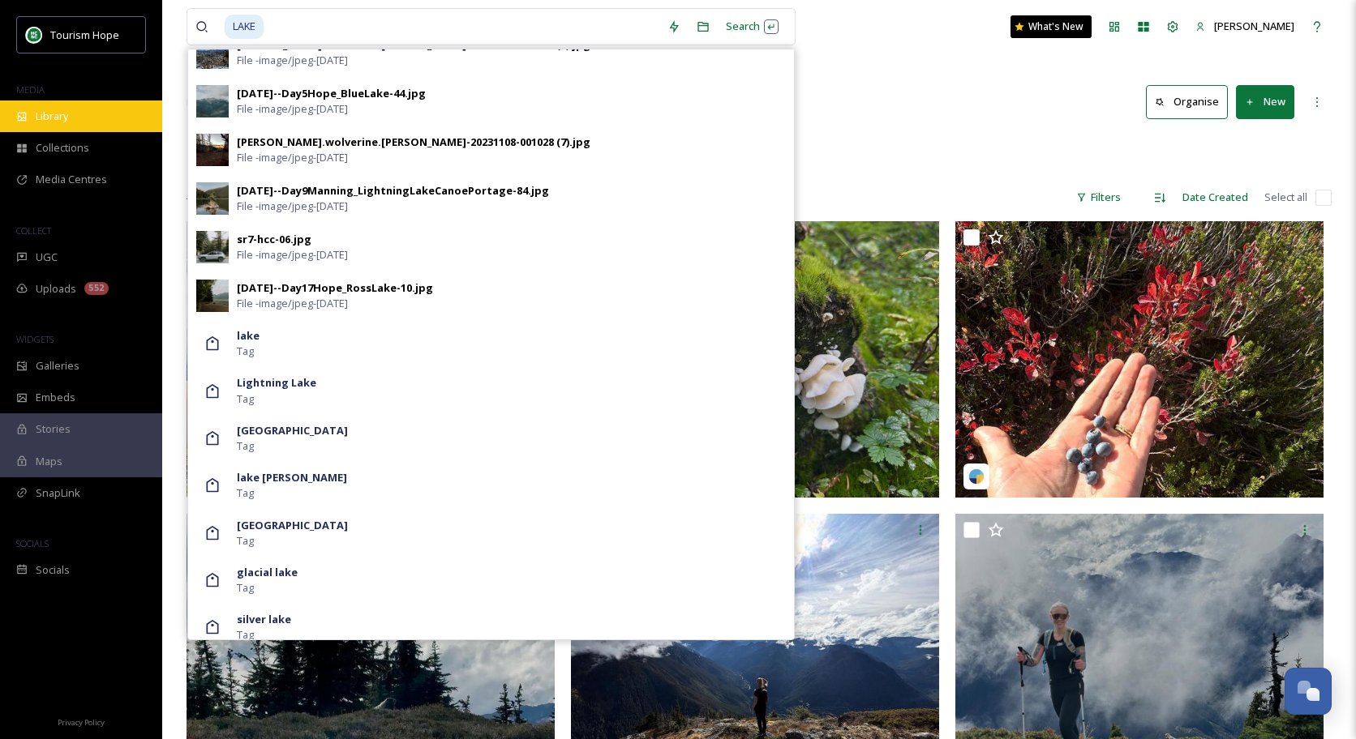
click at [58, 123] on div "Library" at bounding box center [81, 117] width 162 height 32
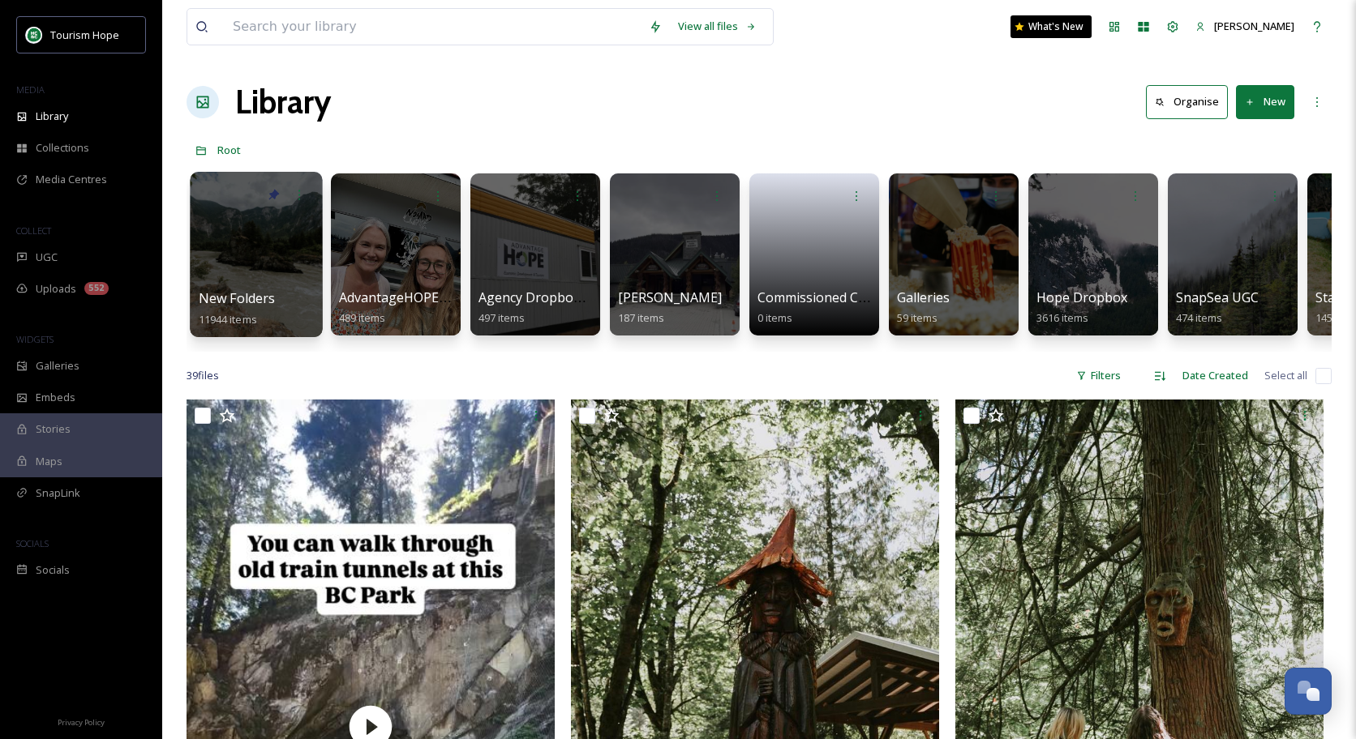
click at [282, 260] on div at bounding box center [256, 254] width 132 height 165
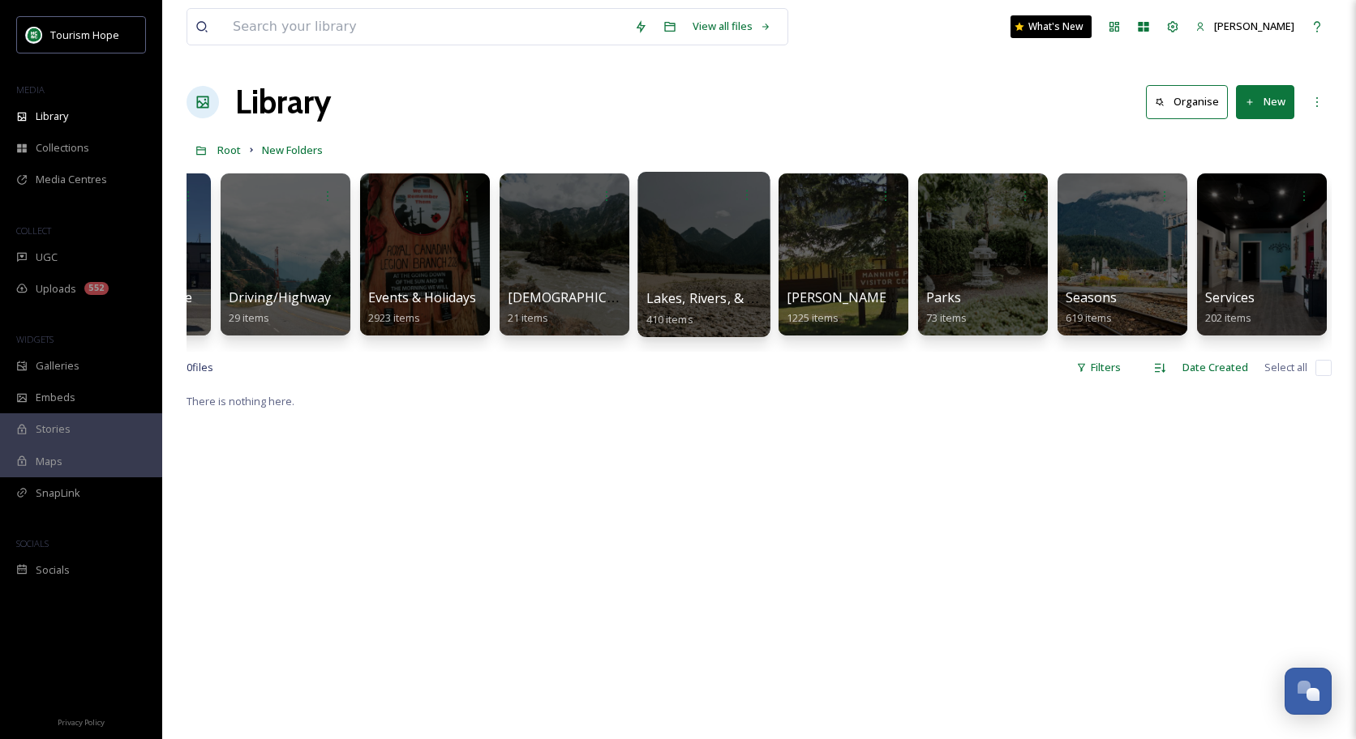
scroll to position [0, 1087]
click at [708, 261] on div at bounding box center [702, 254] width 132 height 165
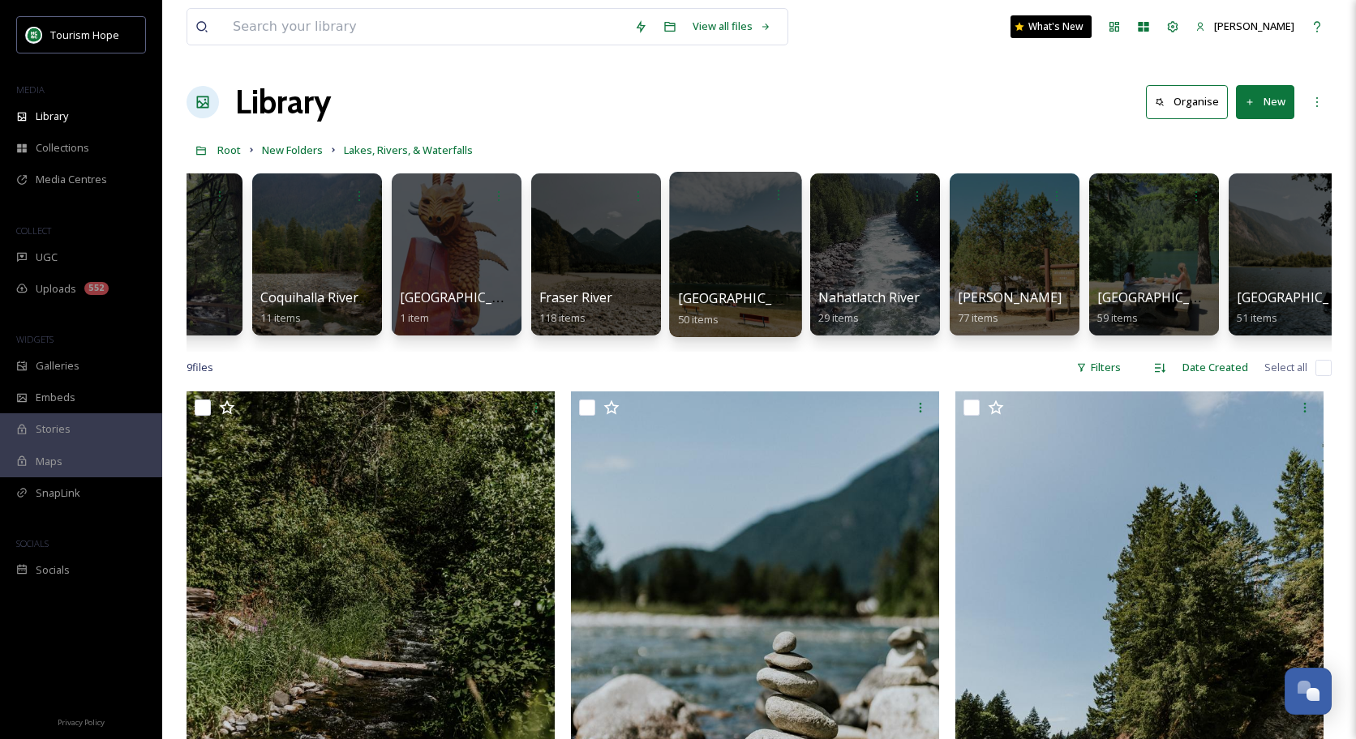
scroll to position [0, 101]
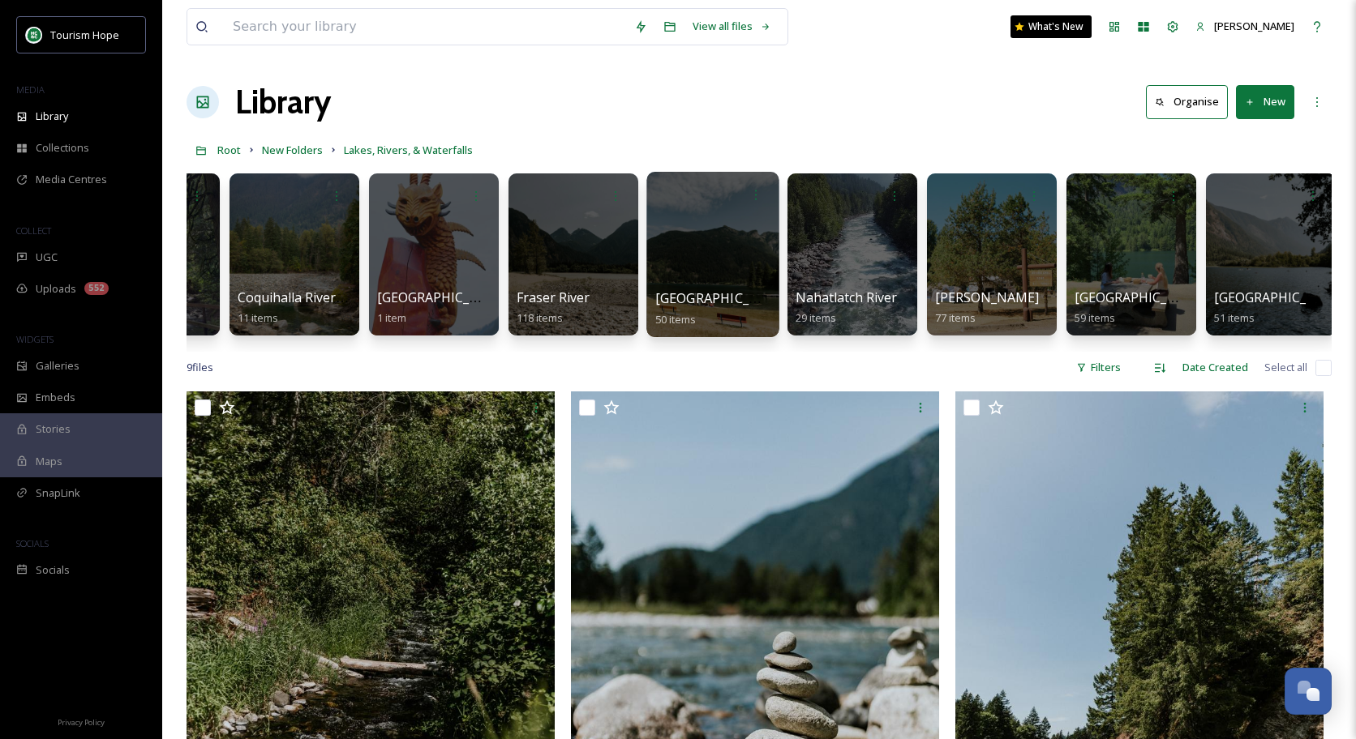
click at [720, 262] on div at bounding box center [712, 254] width 132 height 165
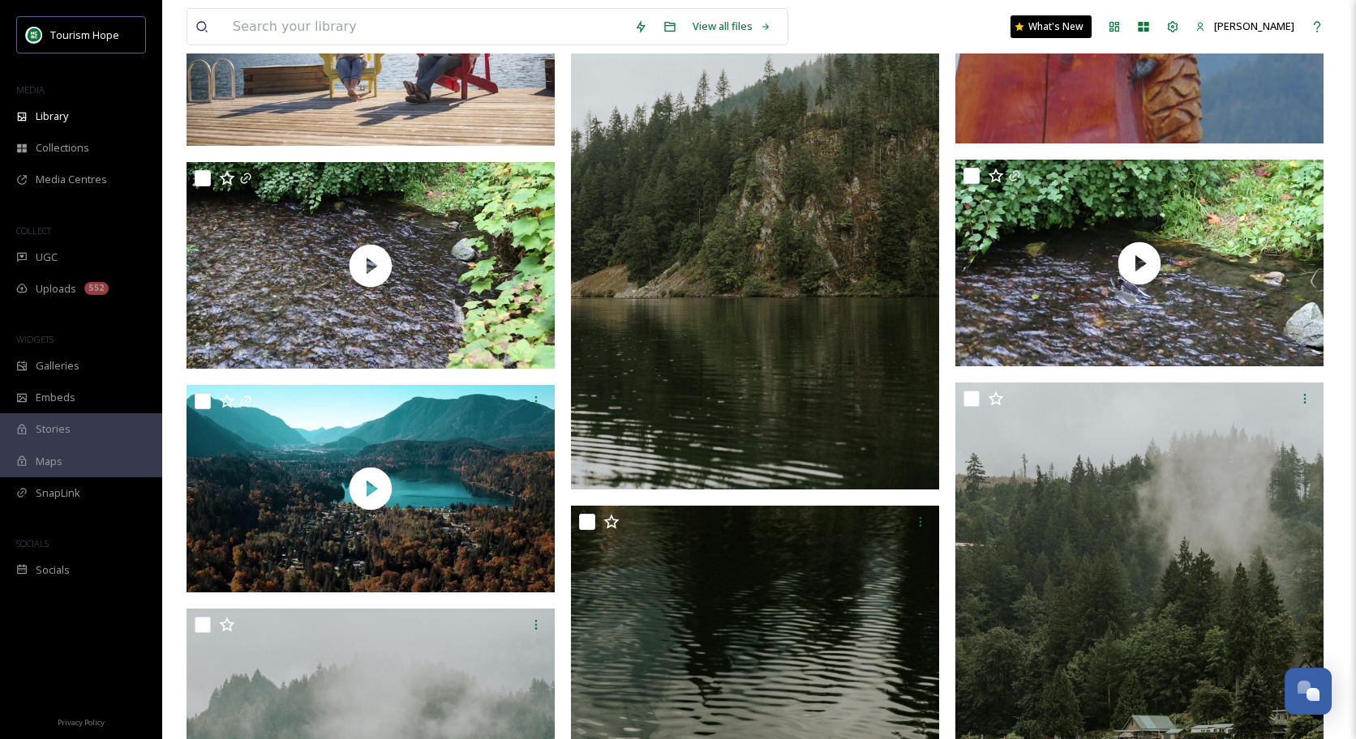
scroll to position [3176, 0]
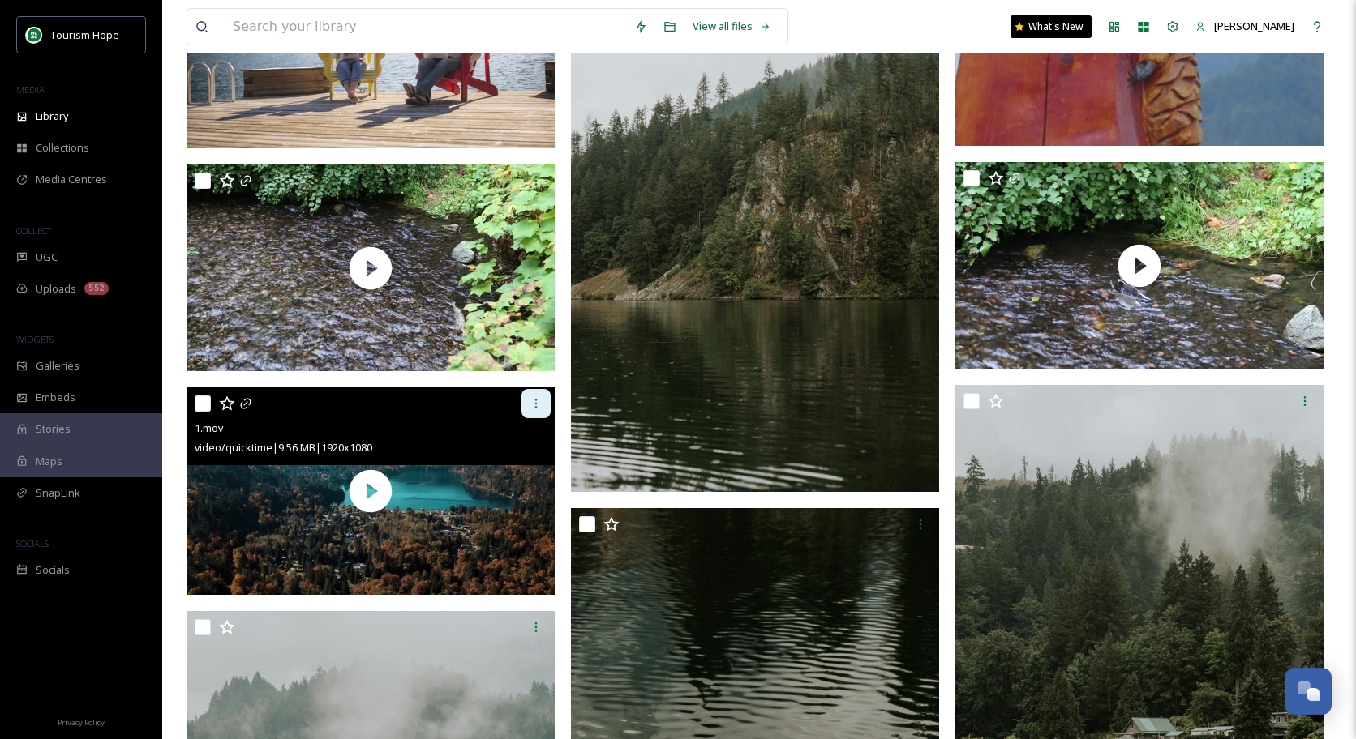
click at [536, 407] on icon at bounding box center [536, 404] width 2 height 10
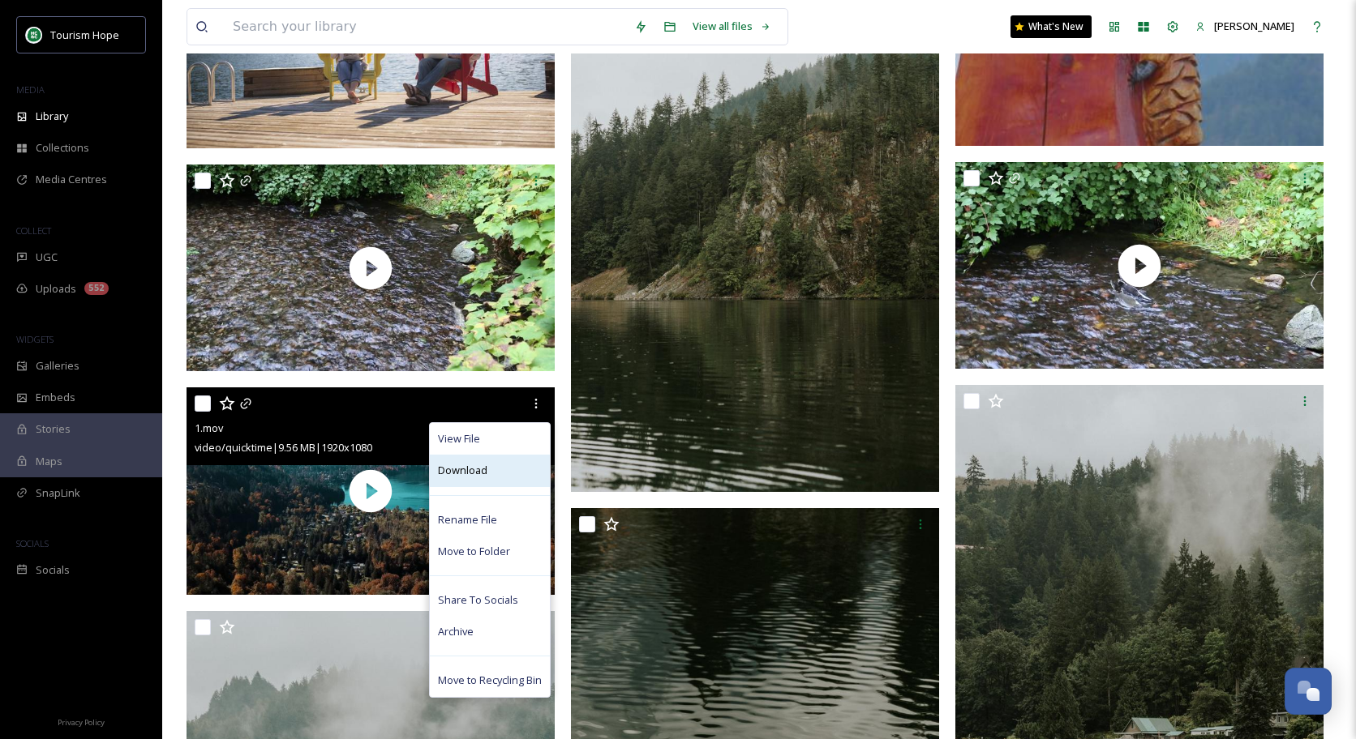
click at [490, 478] on div "Download" at bounding box center [490, 471] width 120 height 32
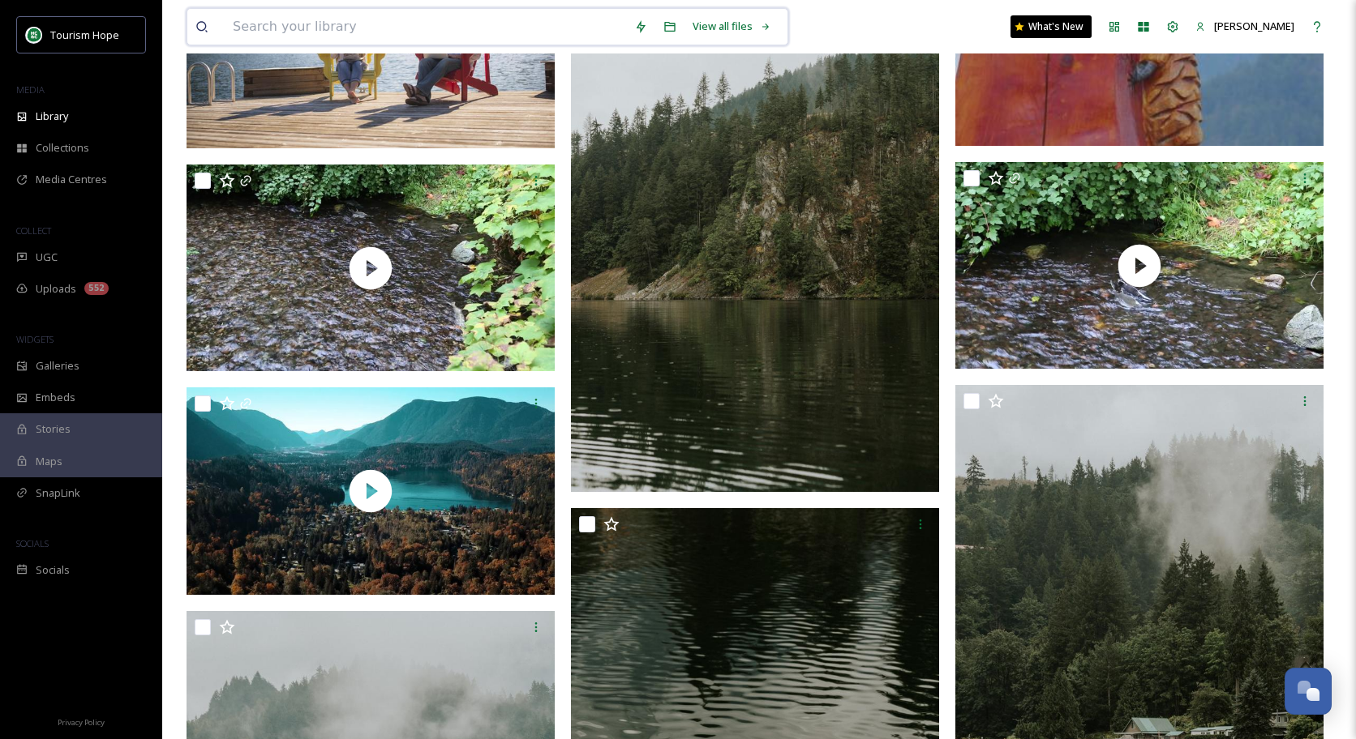
click at [442, 24] on input at bounding box center [425, 27] width 401 height 36
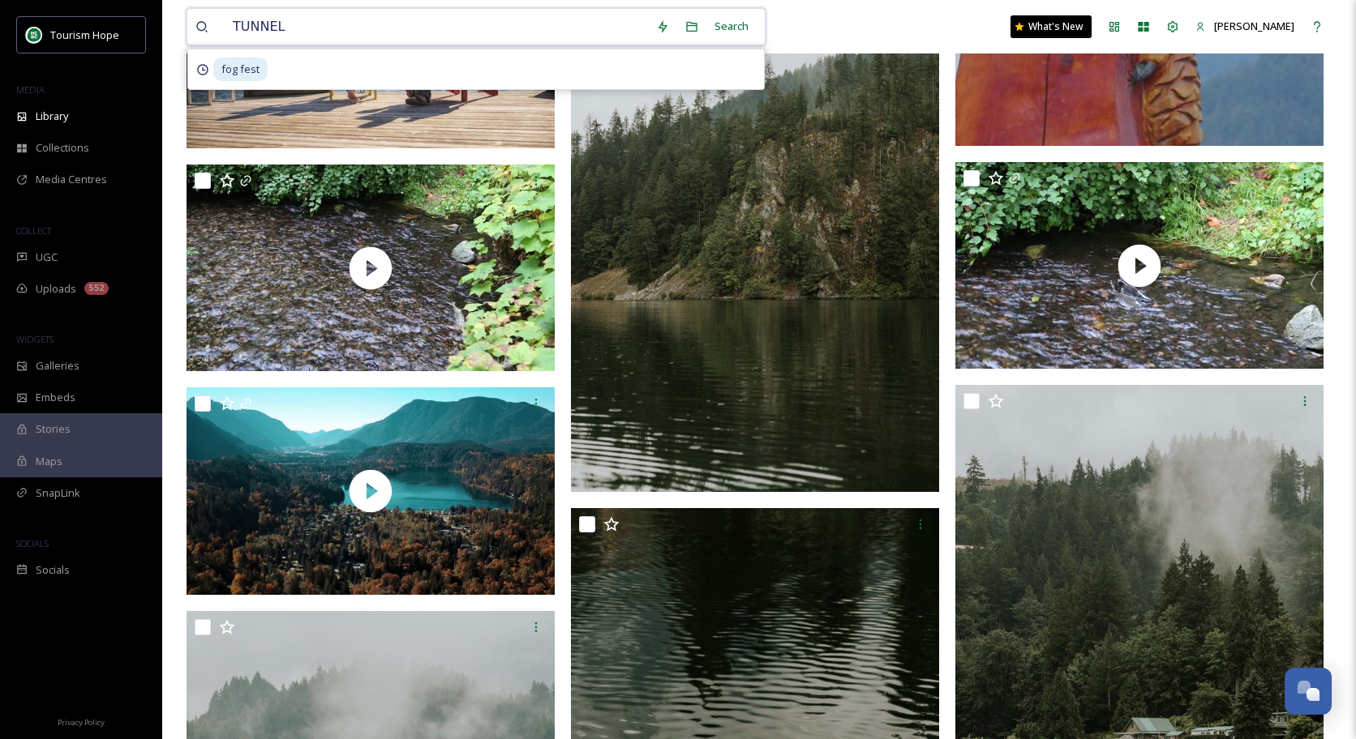
type input "TUNNELS"
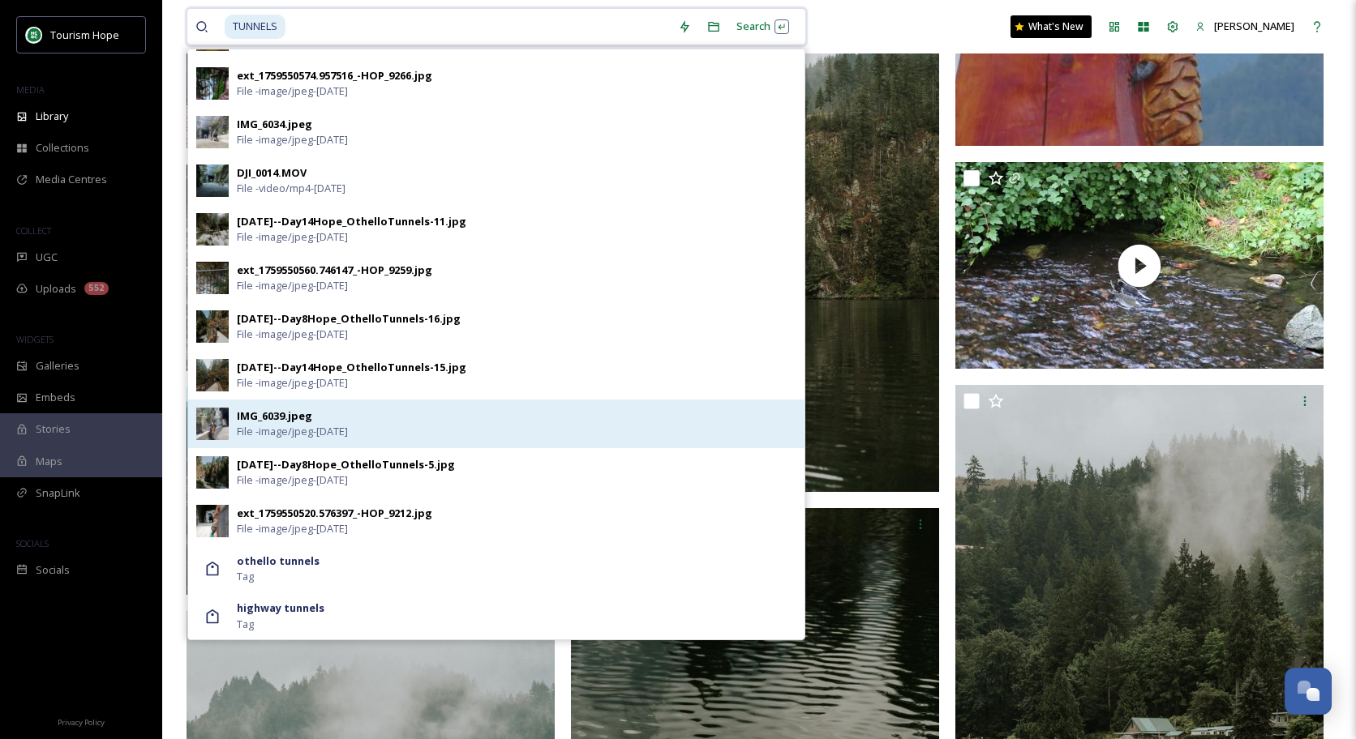
scroll to position [914, 0]
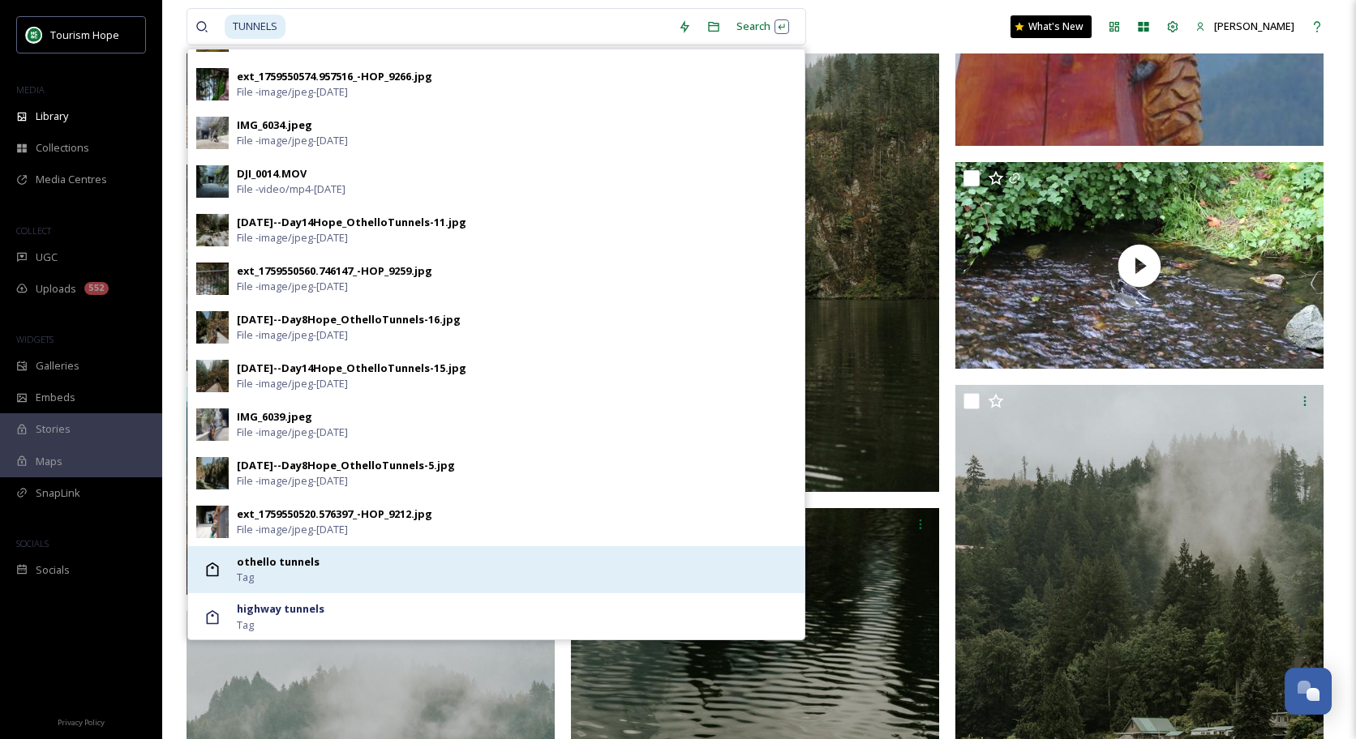
click at [293, 563] on strong "othello tunnels" at bounding box center [278, 562] width 83 height 15
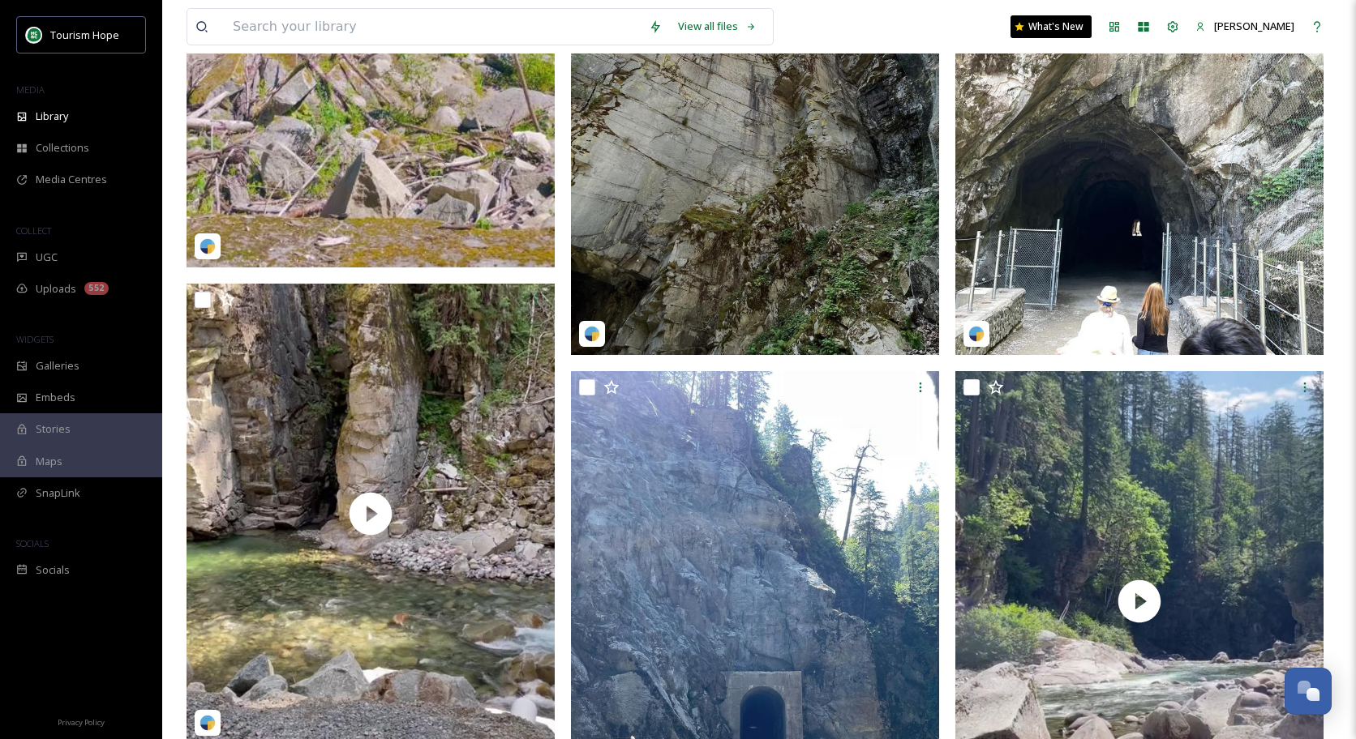
scroll to position [2247, 0]
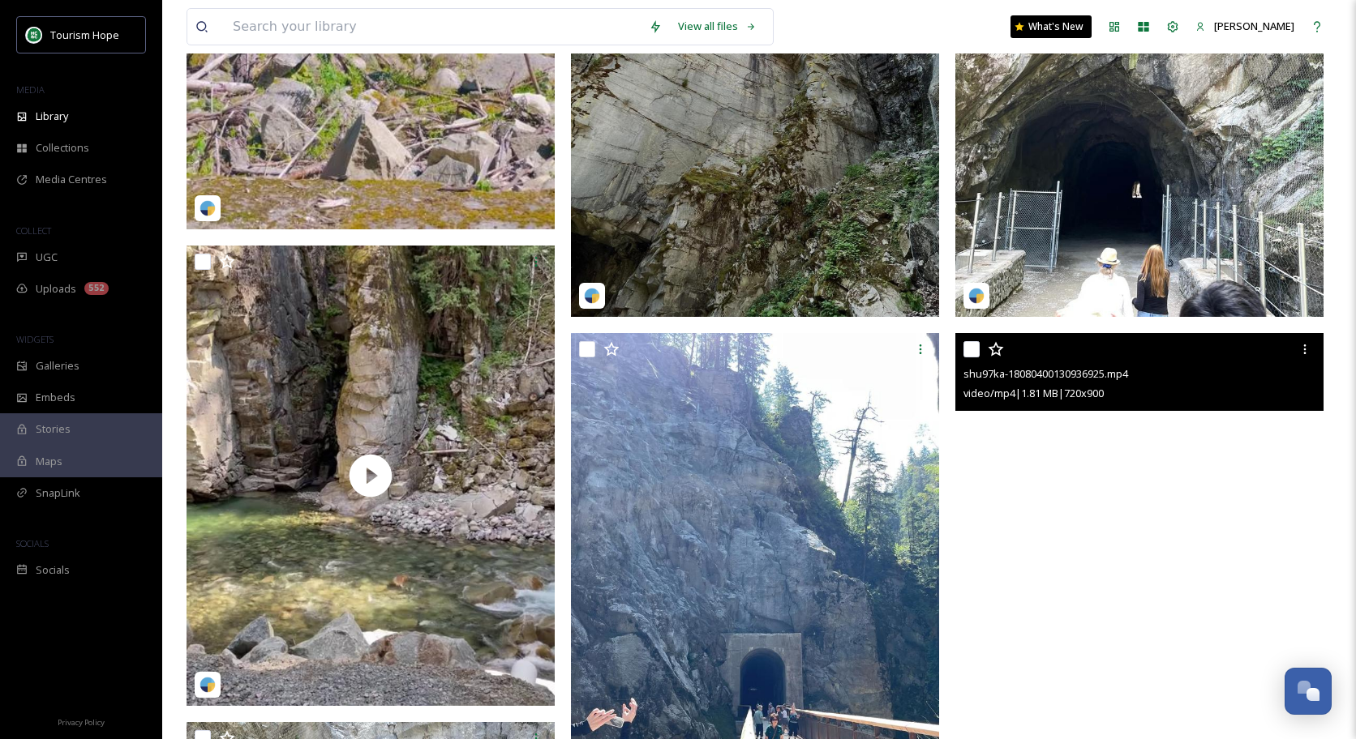
click at [1052, 490] on video "shu97ka-18080400130936925.mp4" at bounding box center [1139, 563] width 368 height 461
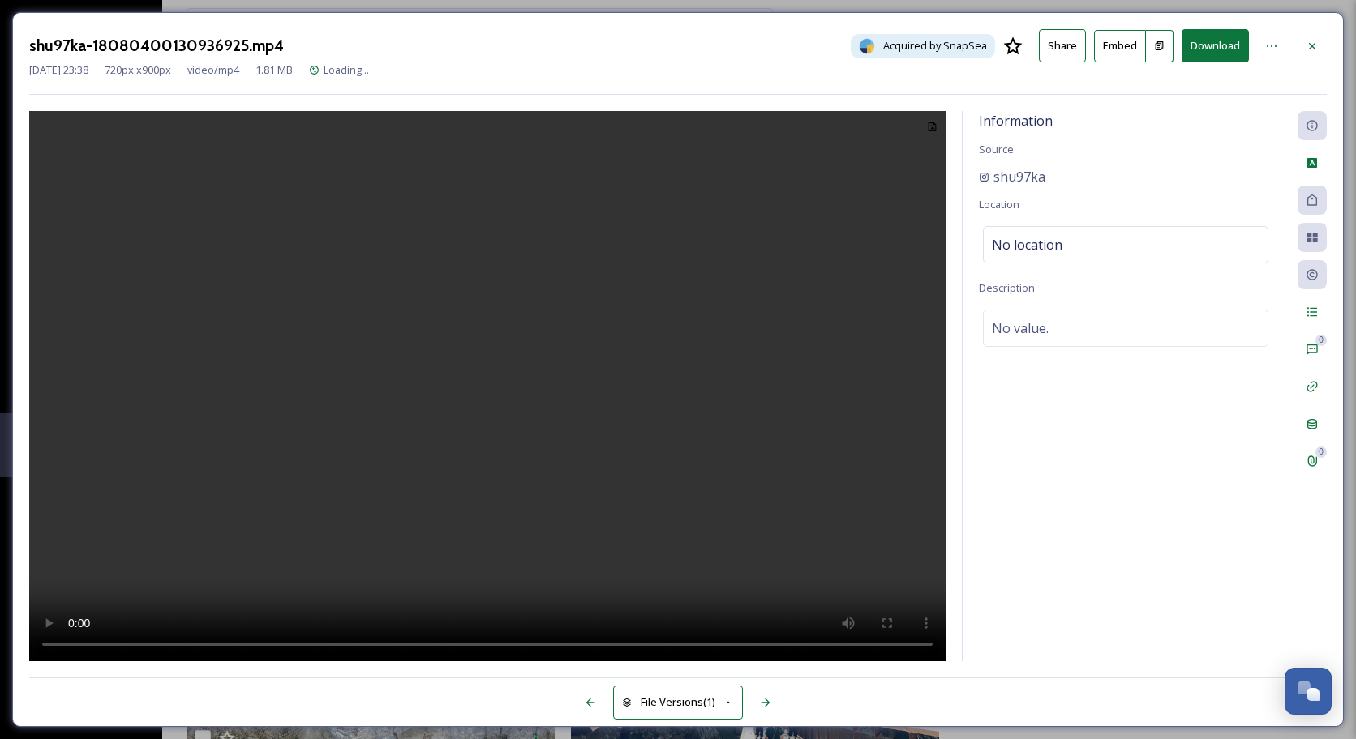
click at [494, 382] on video at bounding box center [487, 386] width 916 height 551
click at [1320, 46] on div at bounding box center [1311, 46] width 29 height 29
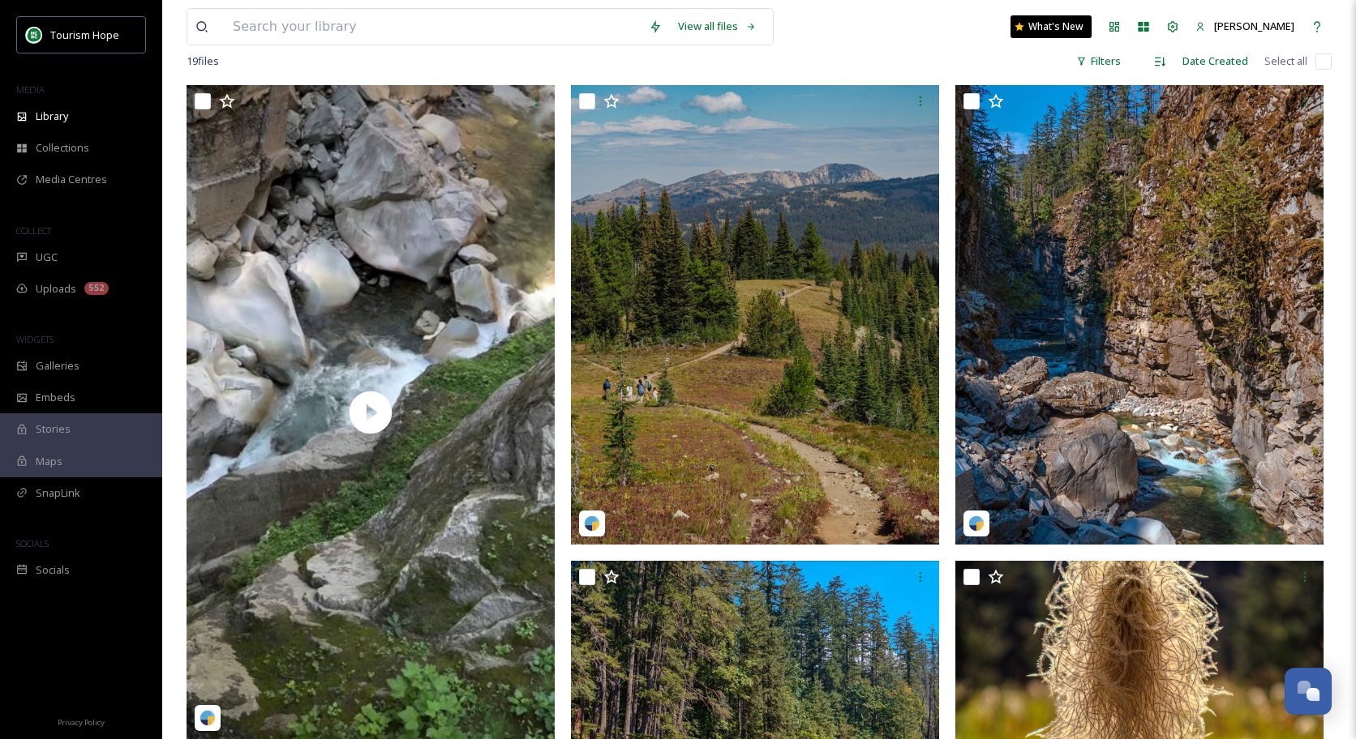
scroll to position [111, 0]
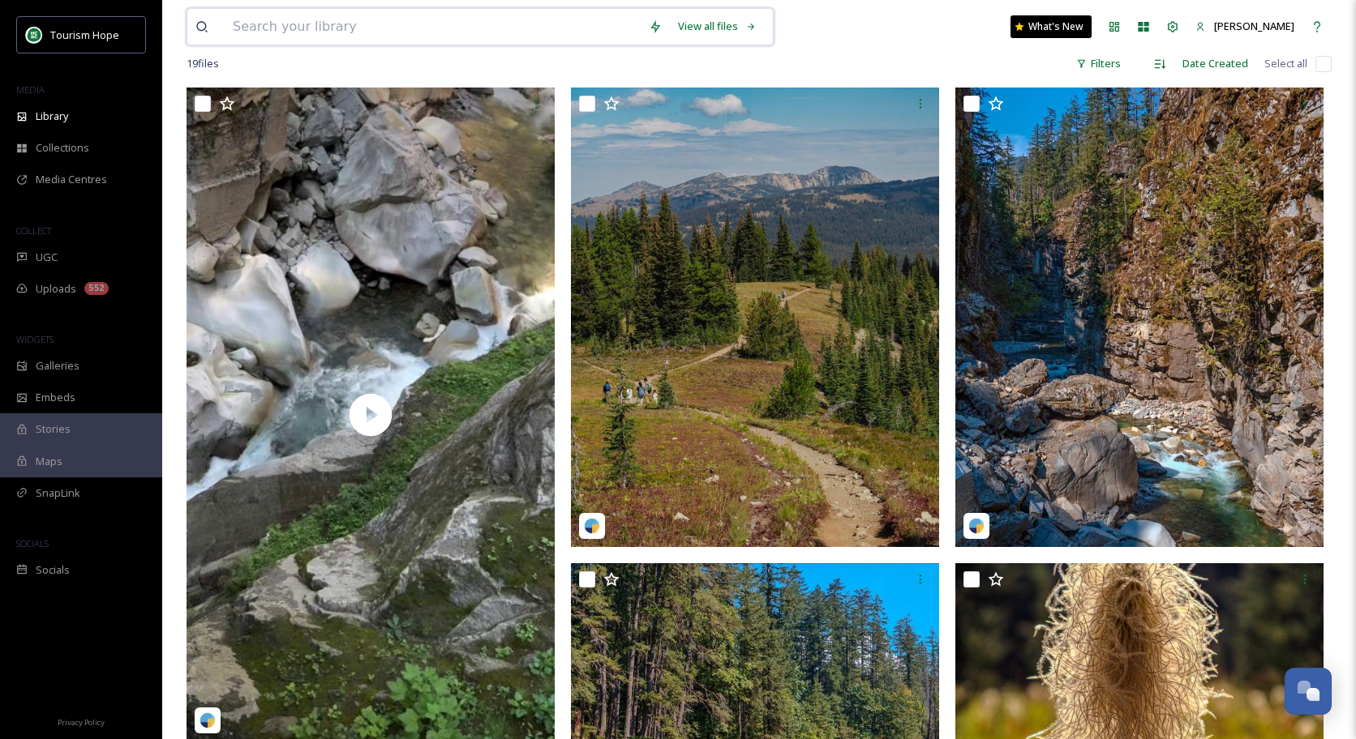
click at [360, 22] on input at bounding box center [433, 27] width 416 height 36
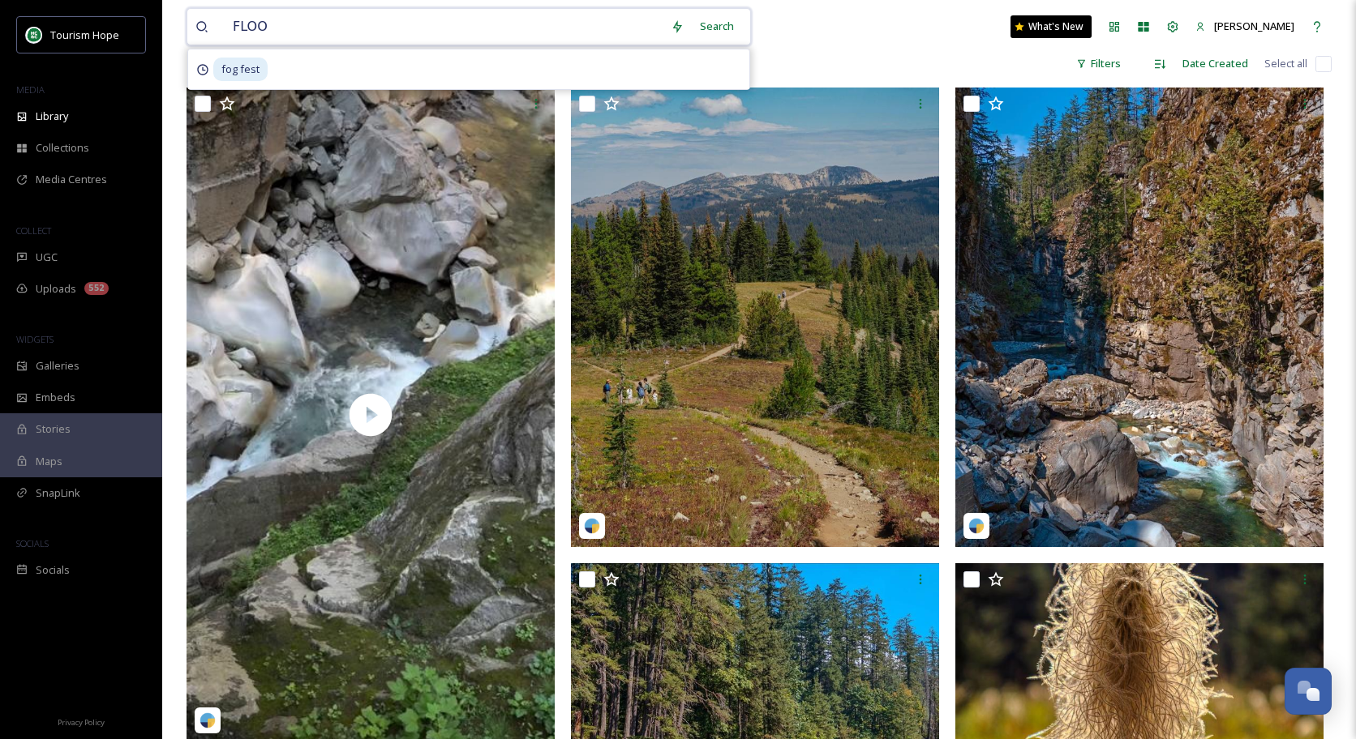
type input "FLOOD"
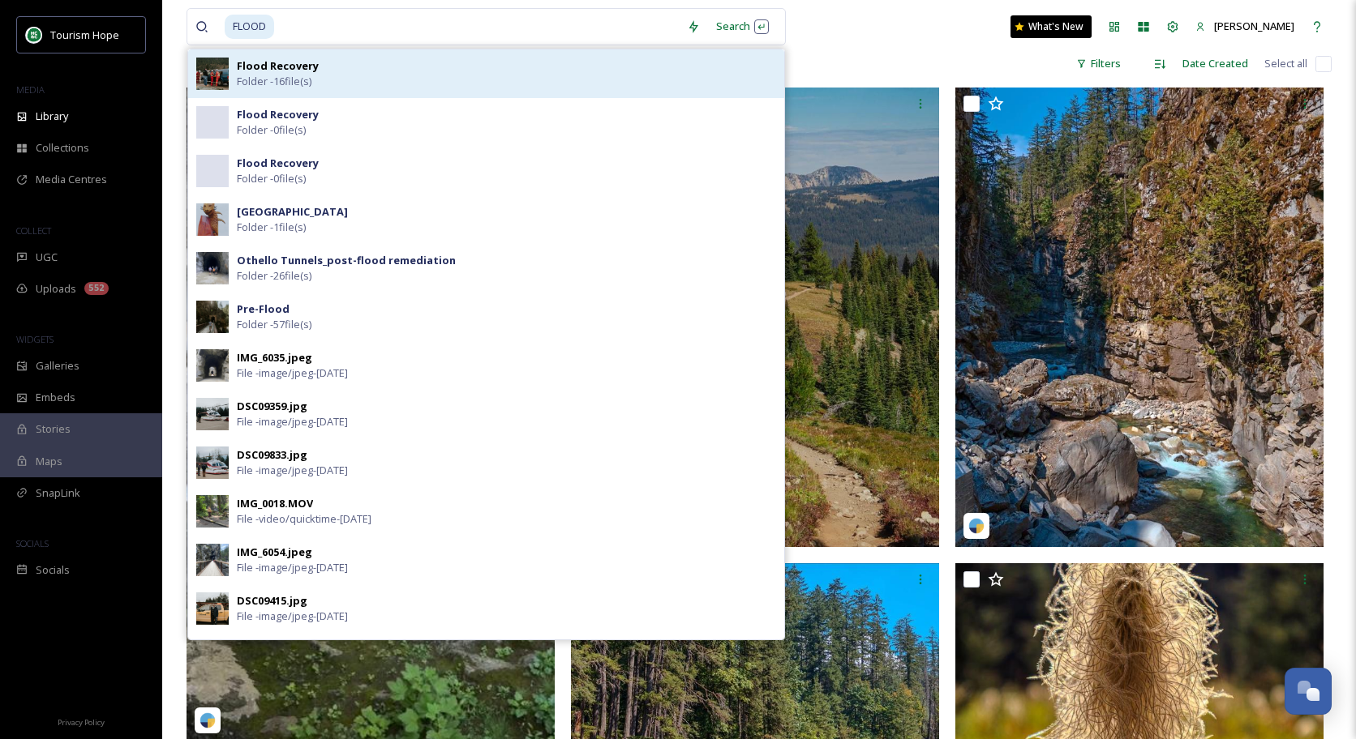
click at [351, 75] on div "Flood Recovery Folder - 16 file(s)" at bounding box center [506, 73] width 539 height 31
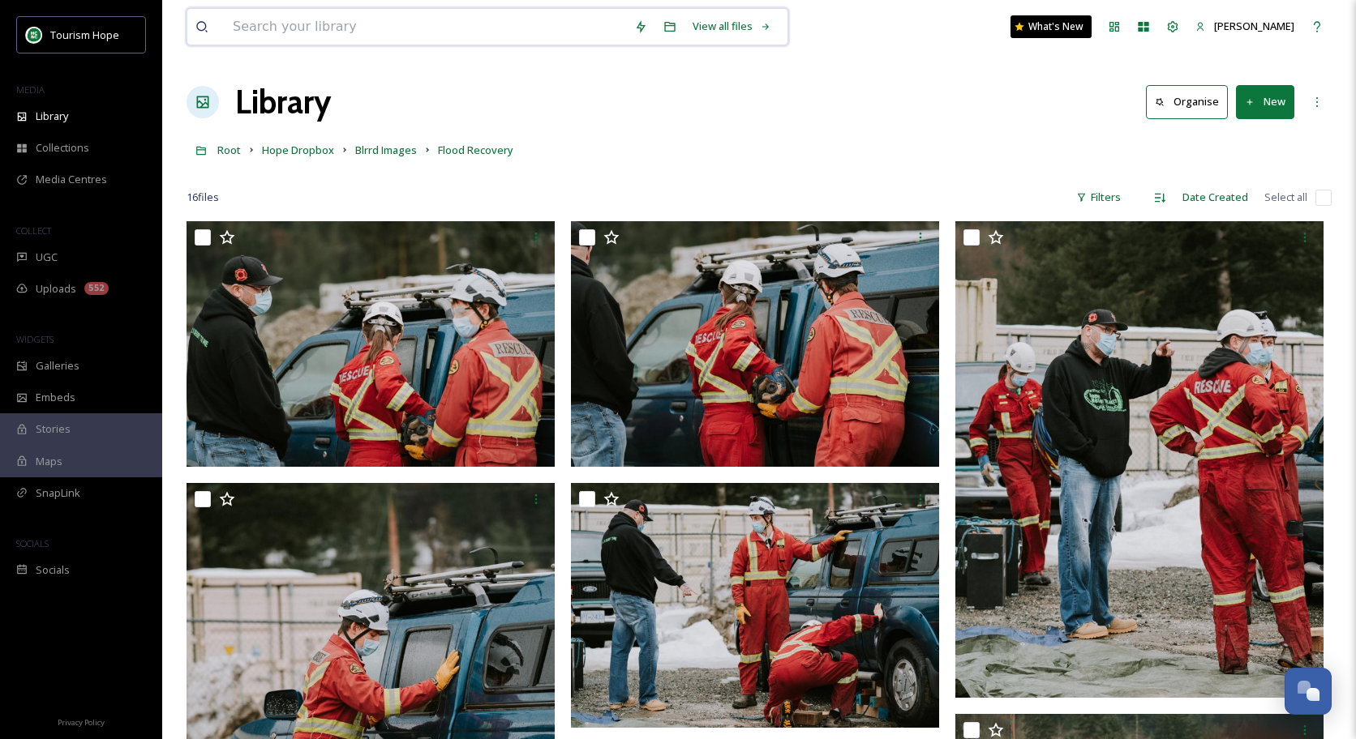
click at [401, 25] on input at bounding box center [425, 27] width 401 height 36
type input "FLOOD"
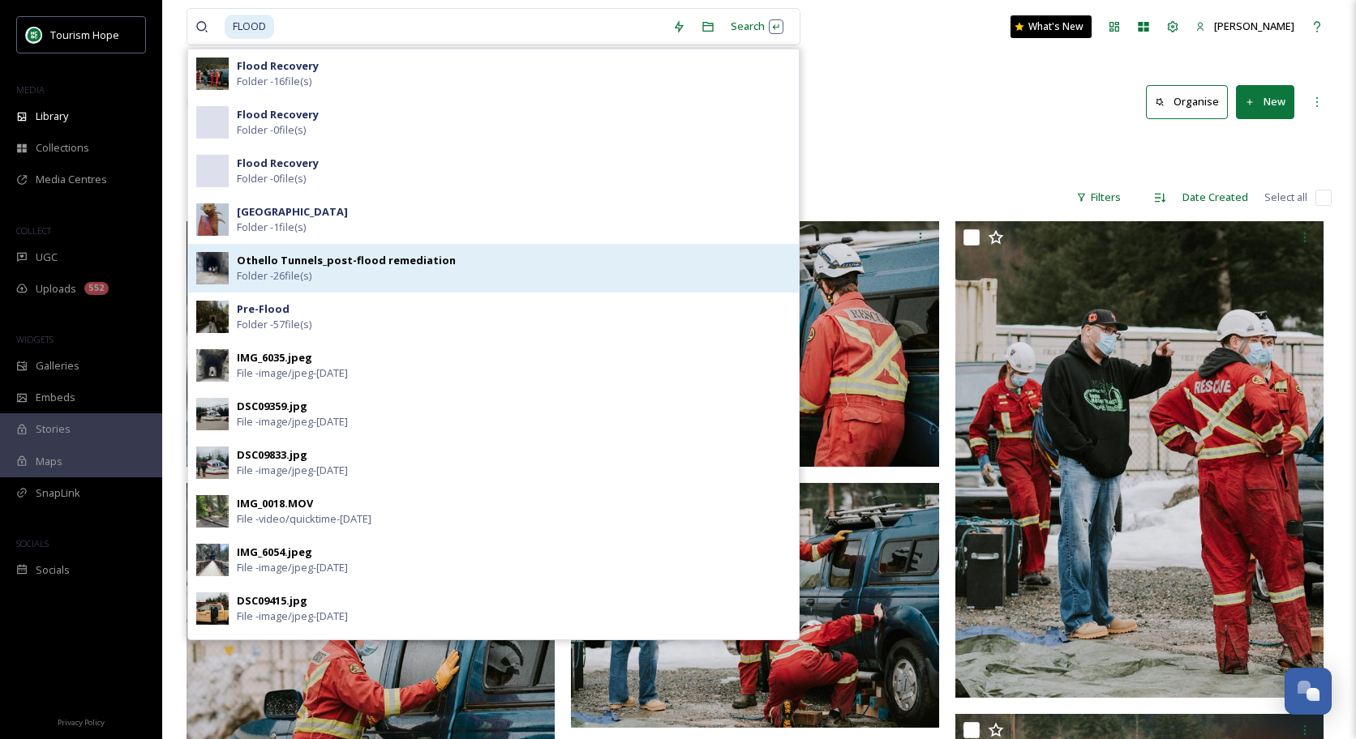
click at [429, 264] on strong "Othello Tunnels_post-flood remediation" at bounding box center [346, 260] width 219 height 15
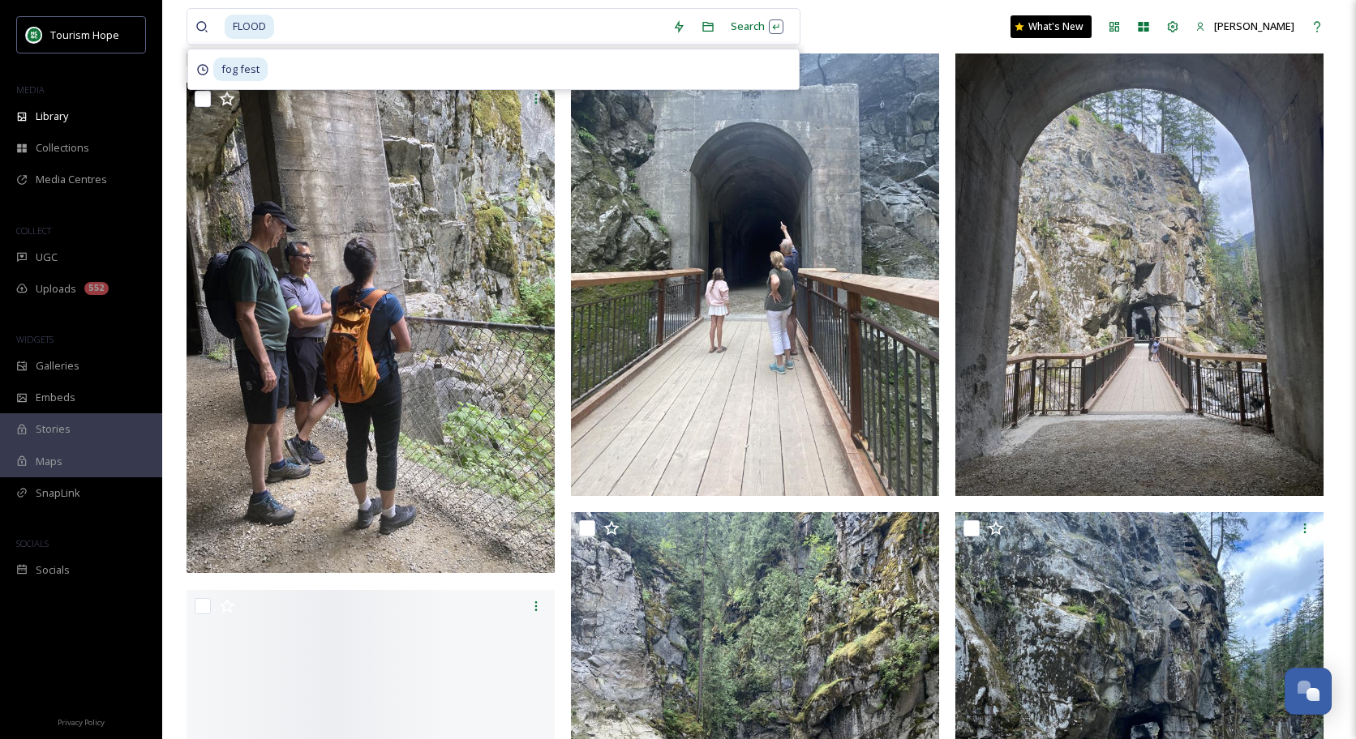
scroll to position [2363, 0]
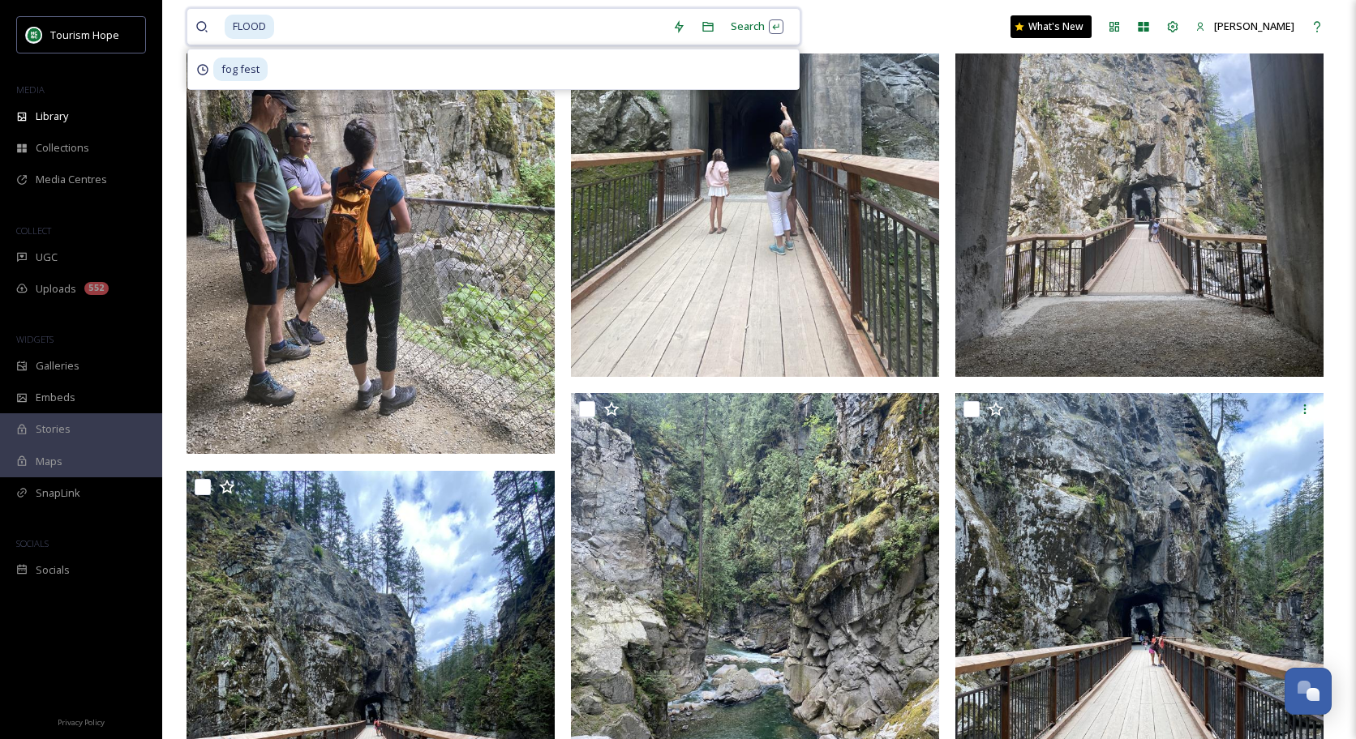
click at [405, 36] on input at bounding box center [470, 27] width 388 height 36
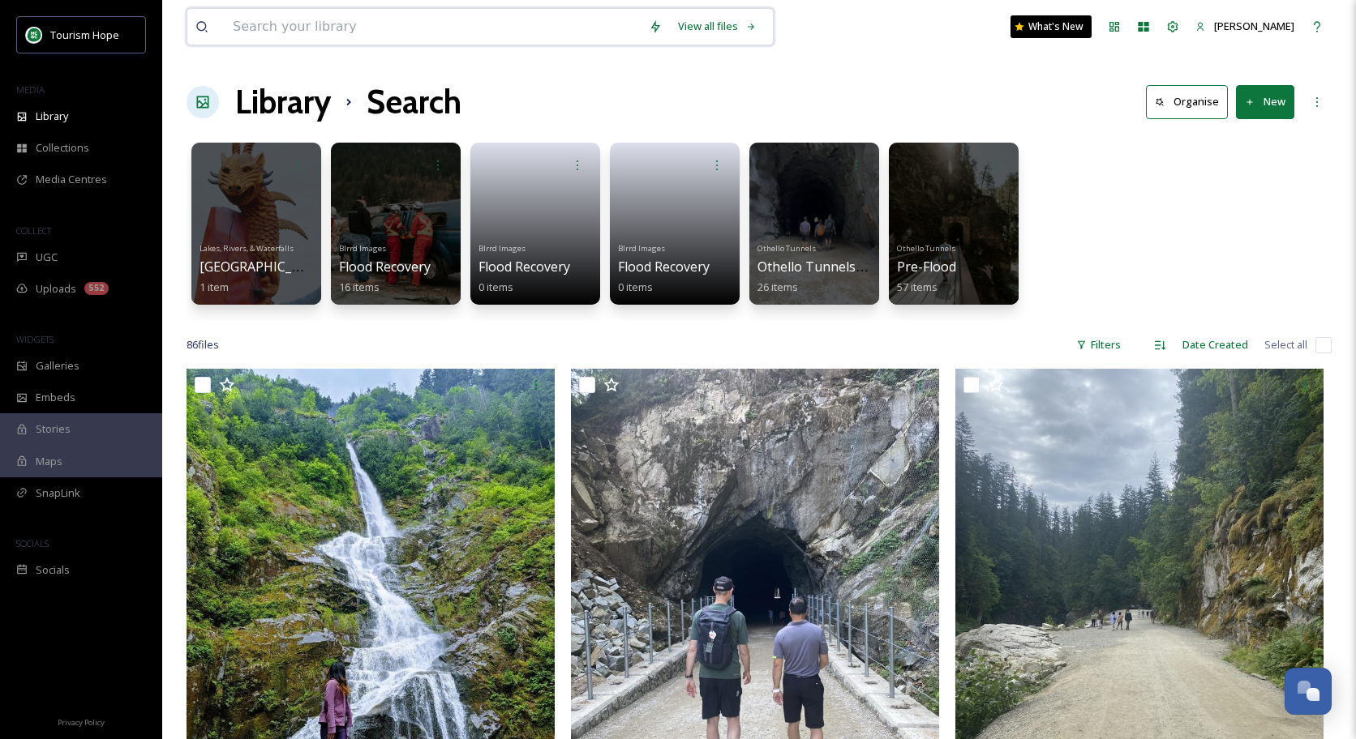
click at [395, 33] on input at bounding box center [433, 27] width 416 height 36
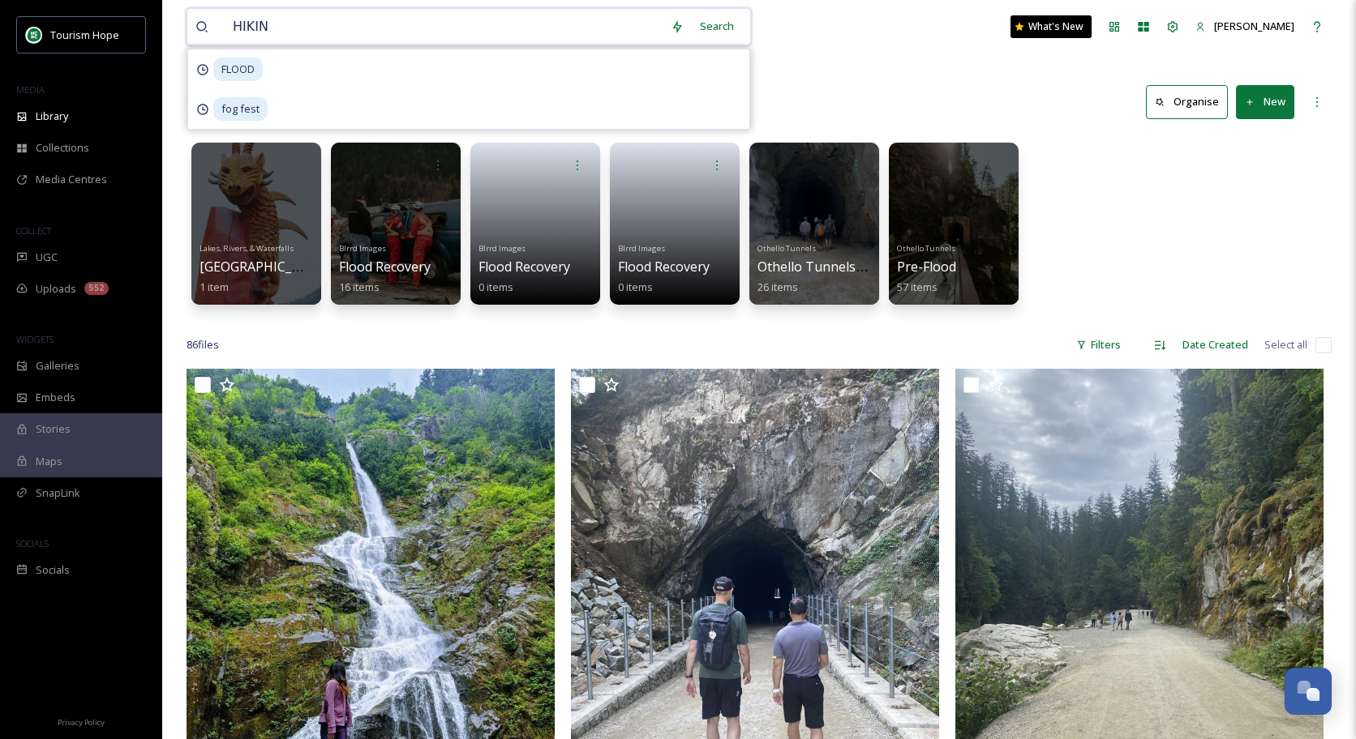
type input "HIKING"
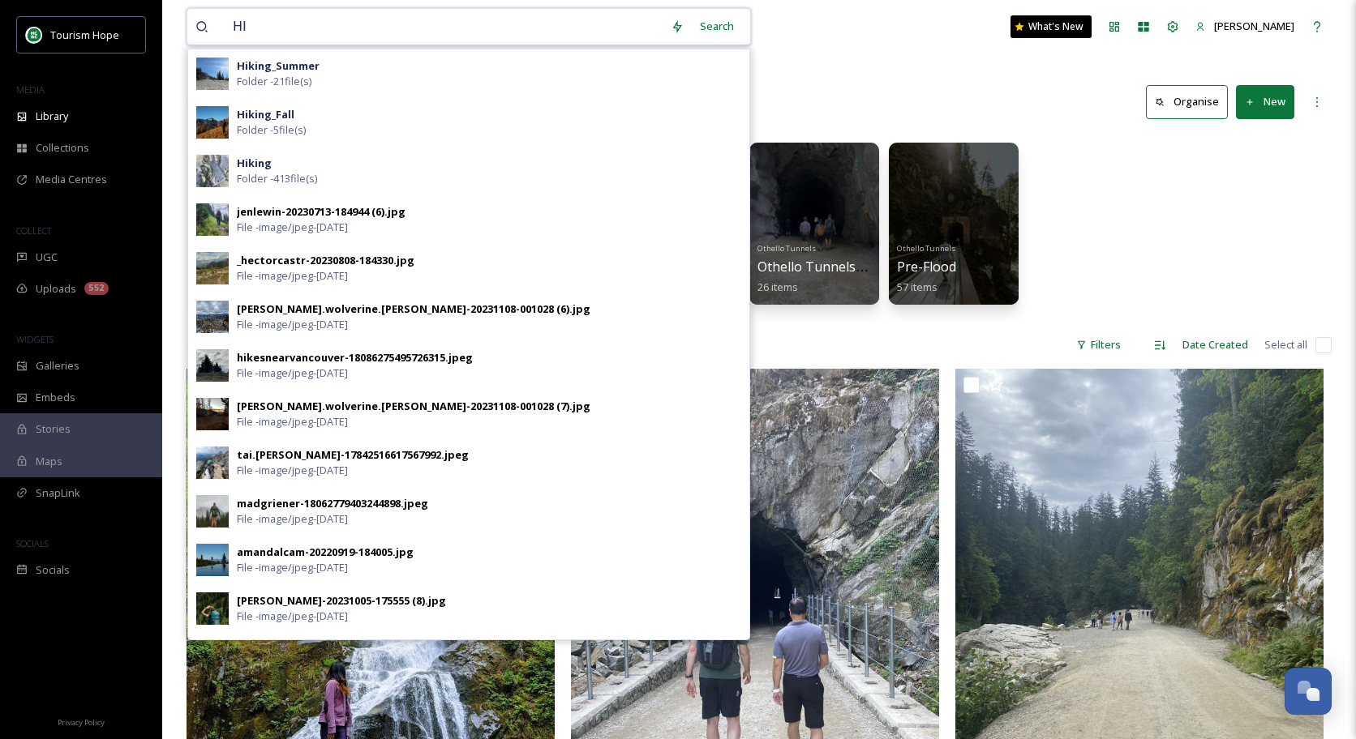
type input "H"
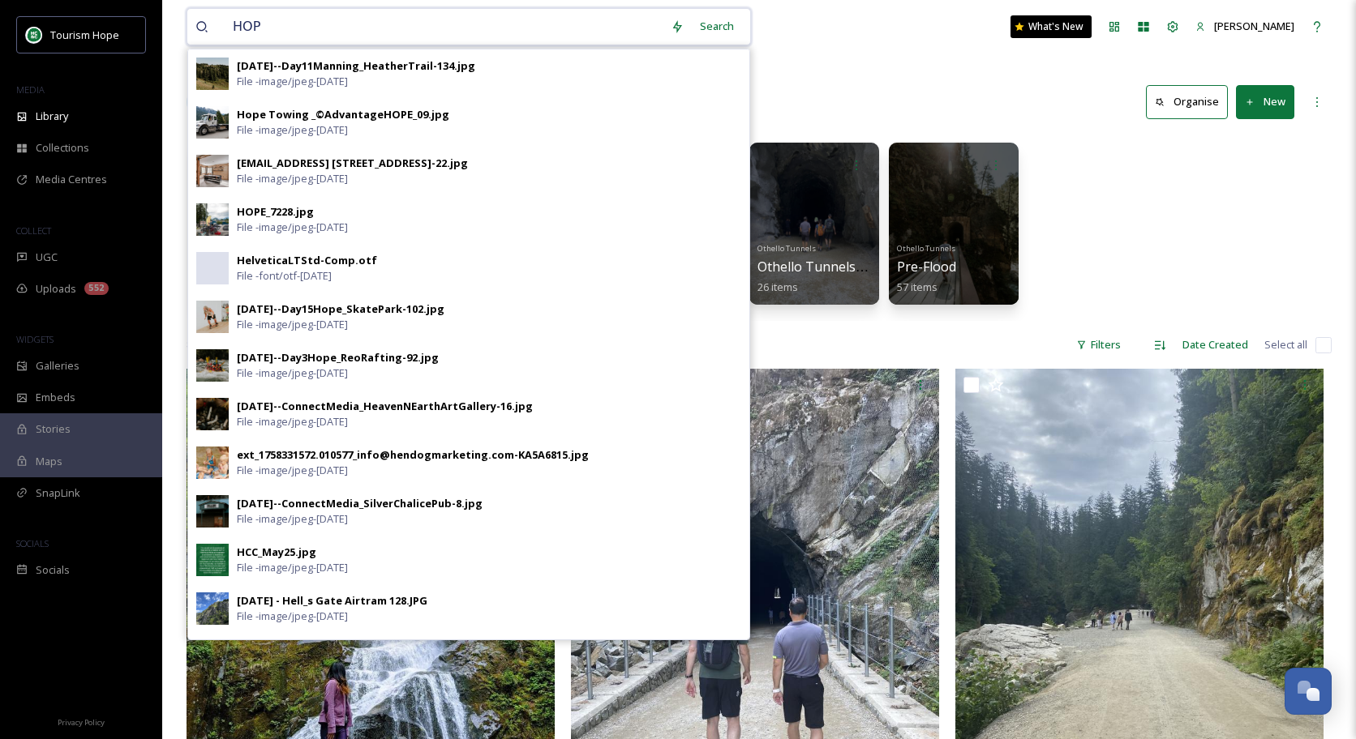
type input "HOPE"
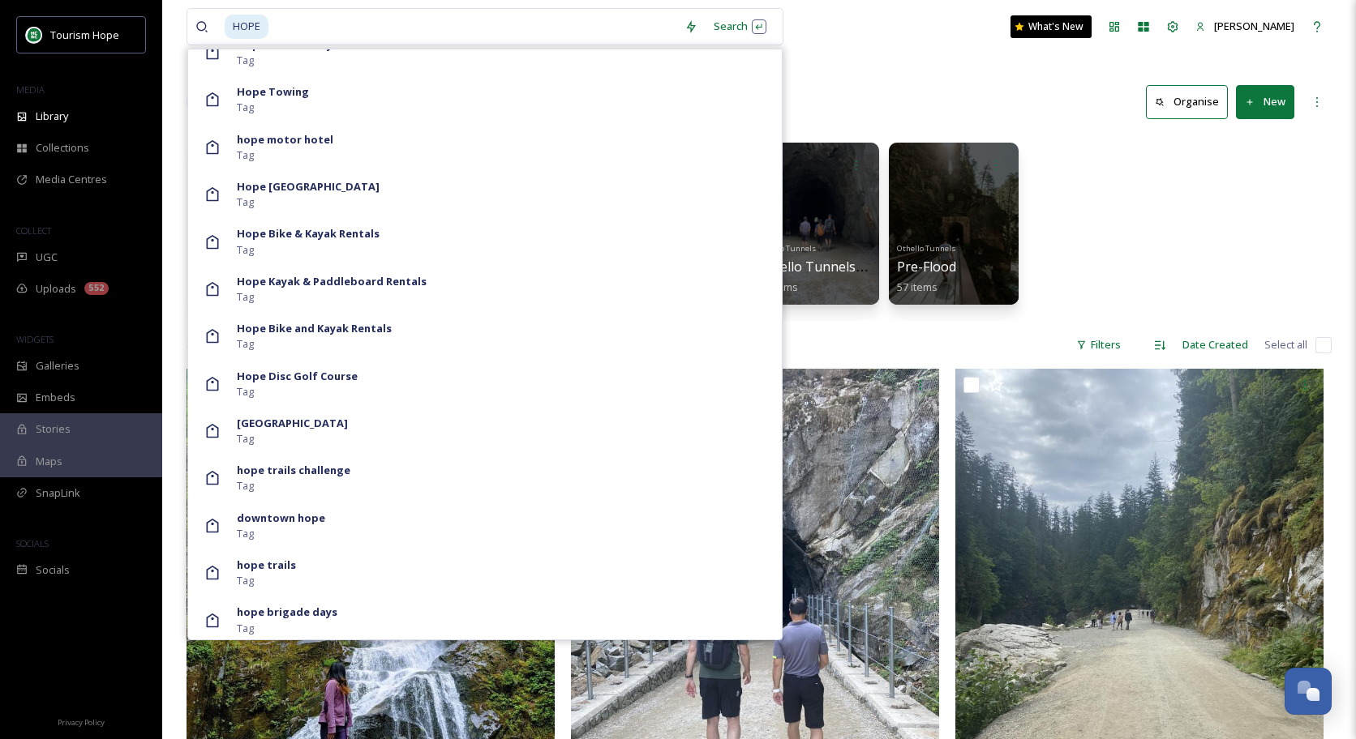
scroll to position [7857, 0]
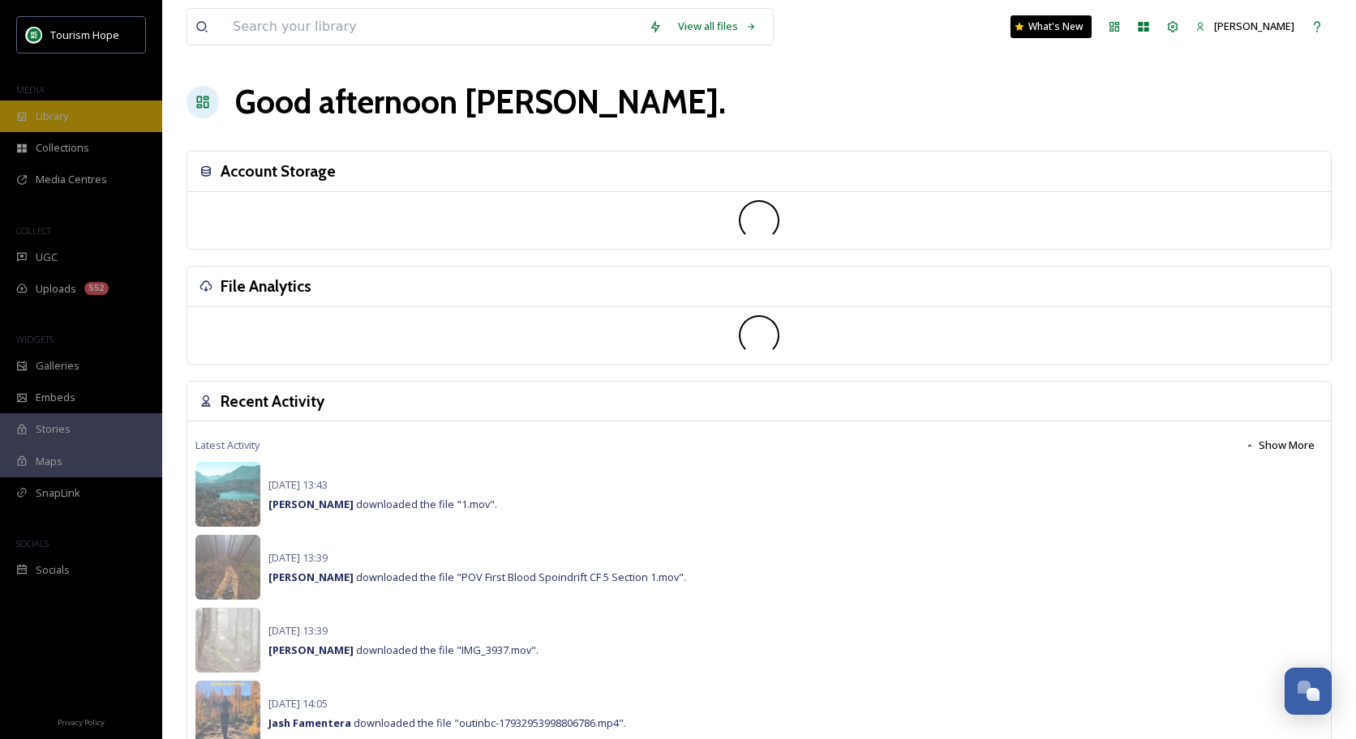
click at [63, 120] on span "Library" at bounding box center [52, 116] width 32 height 15
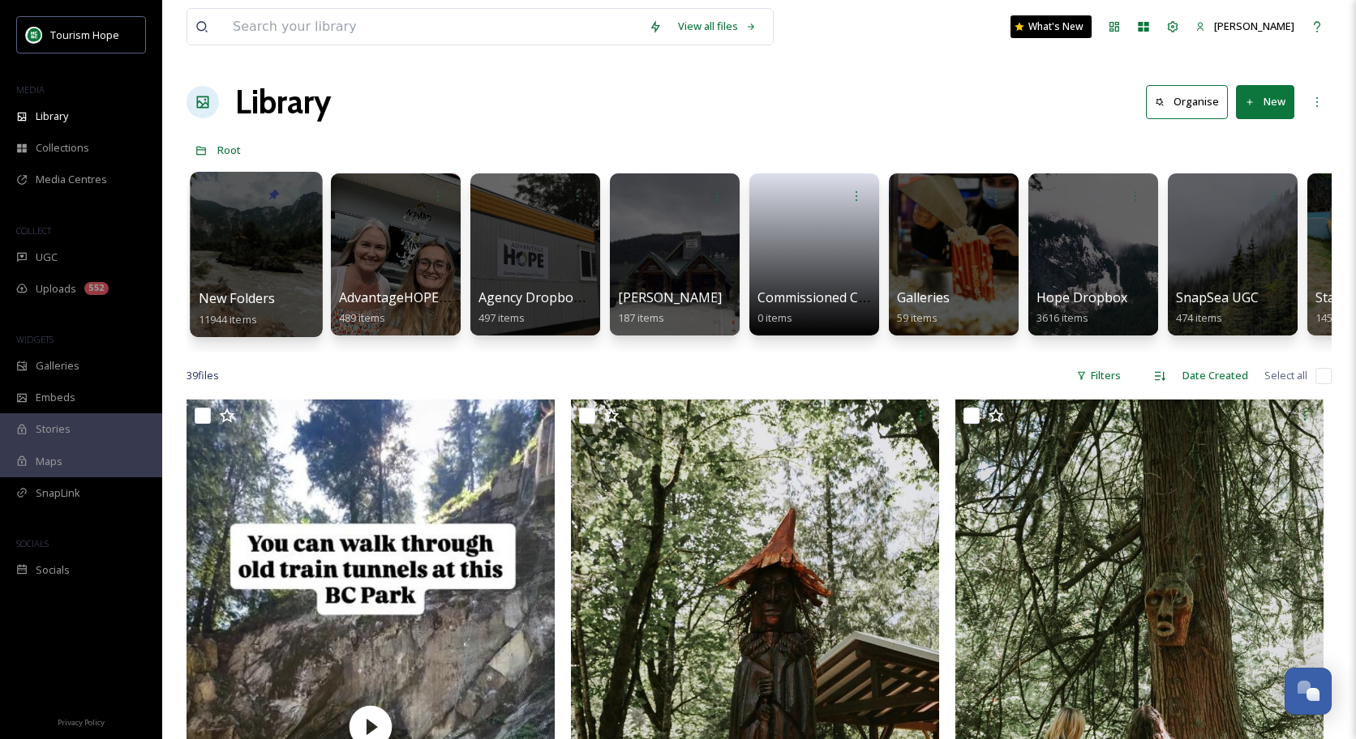
click at [287, 265] on div at bounding box center [256, 254] width 132 height 165
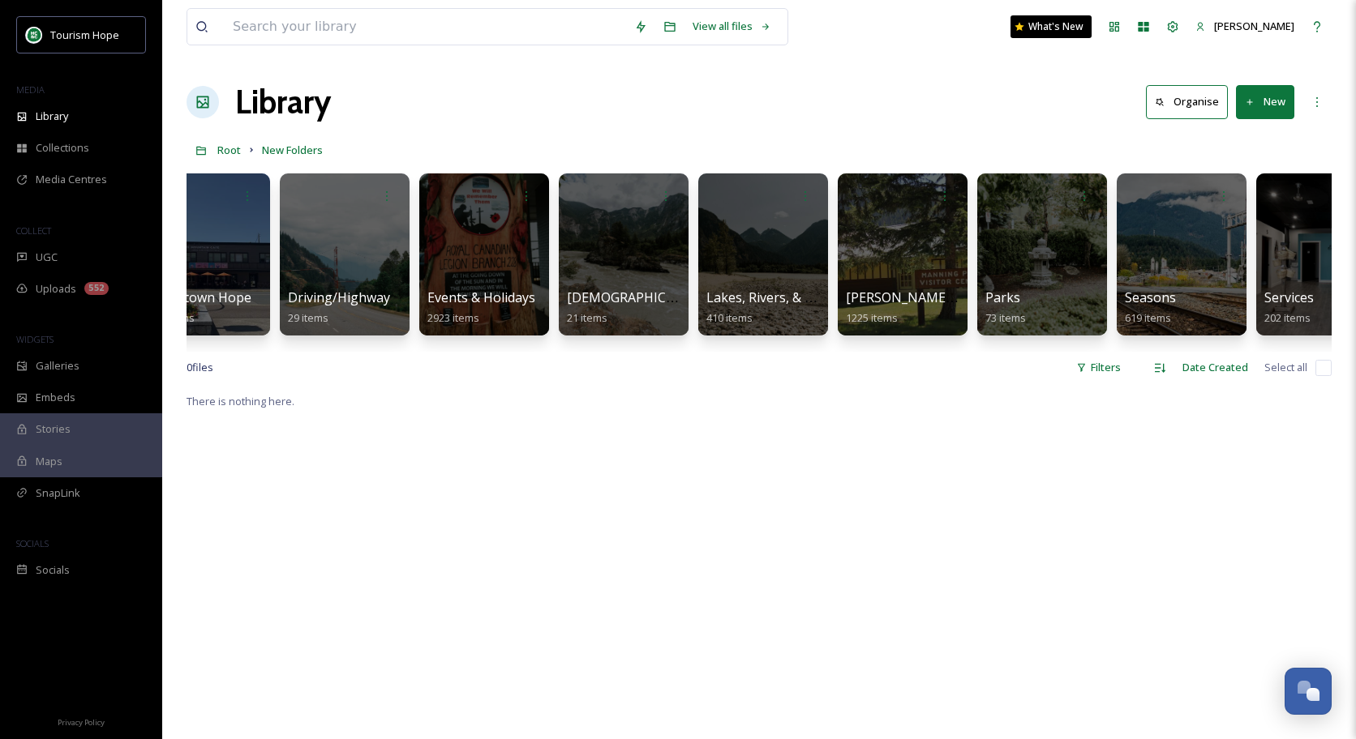
scroll to position [0, 966]
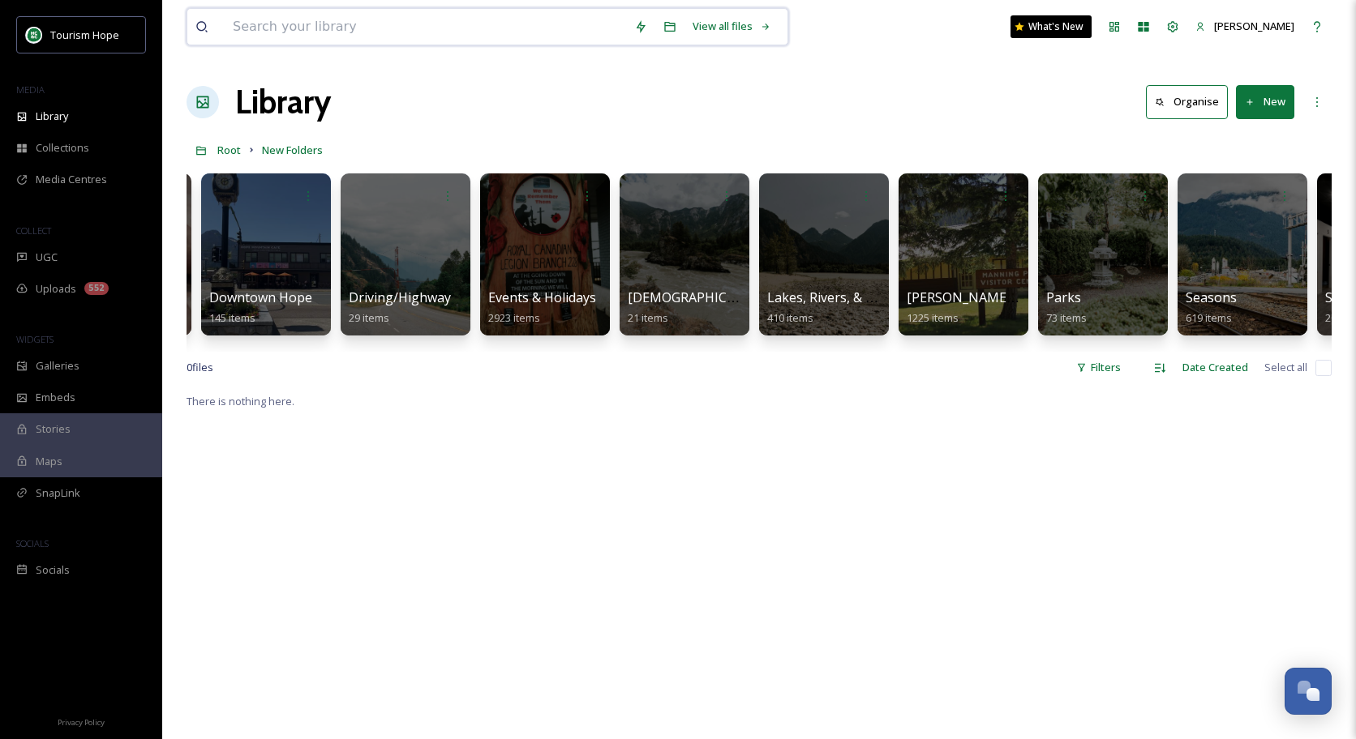
click at [453, 24] on input at bounding box center [425, 27] width 401 height 36
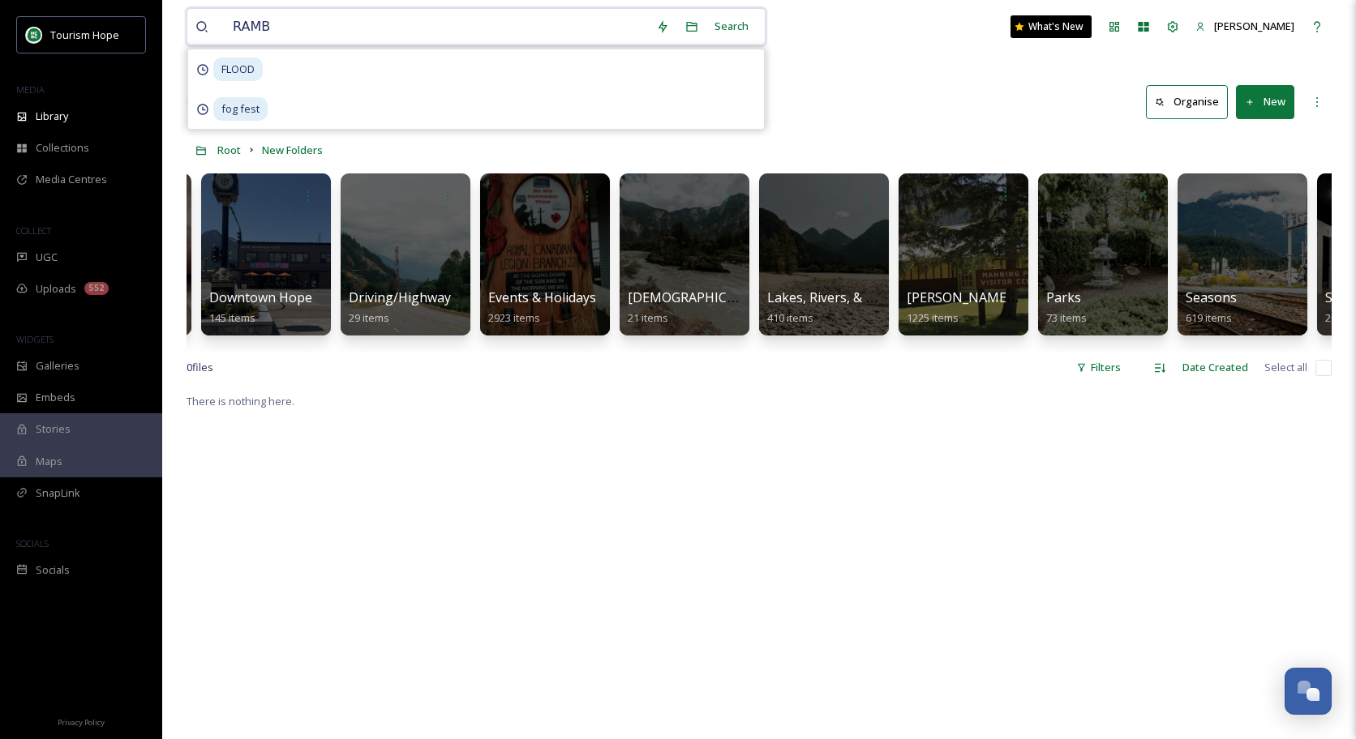
type input "RAMBO"
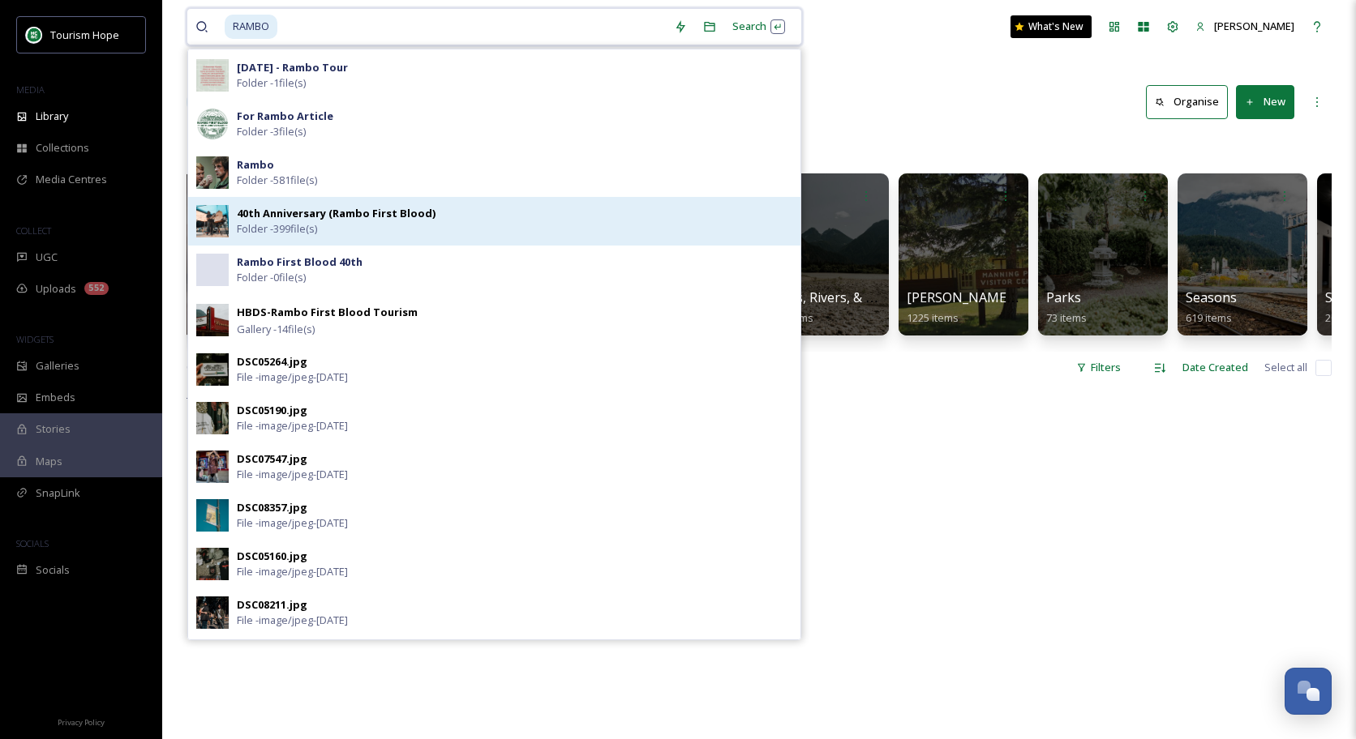
scroll to position [1313, 0]
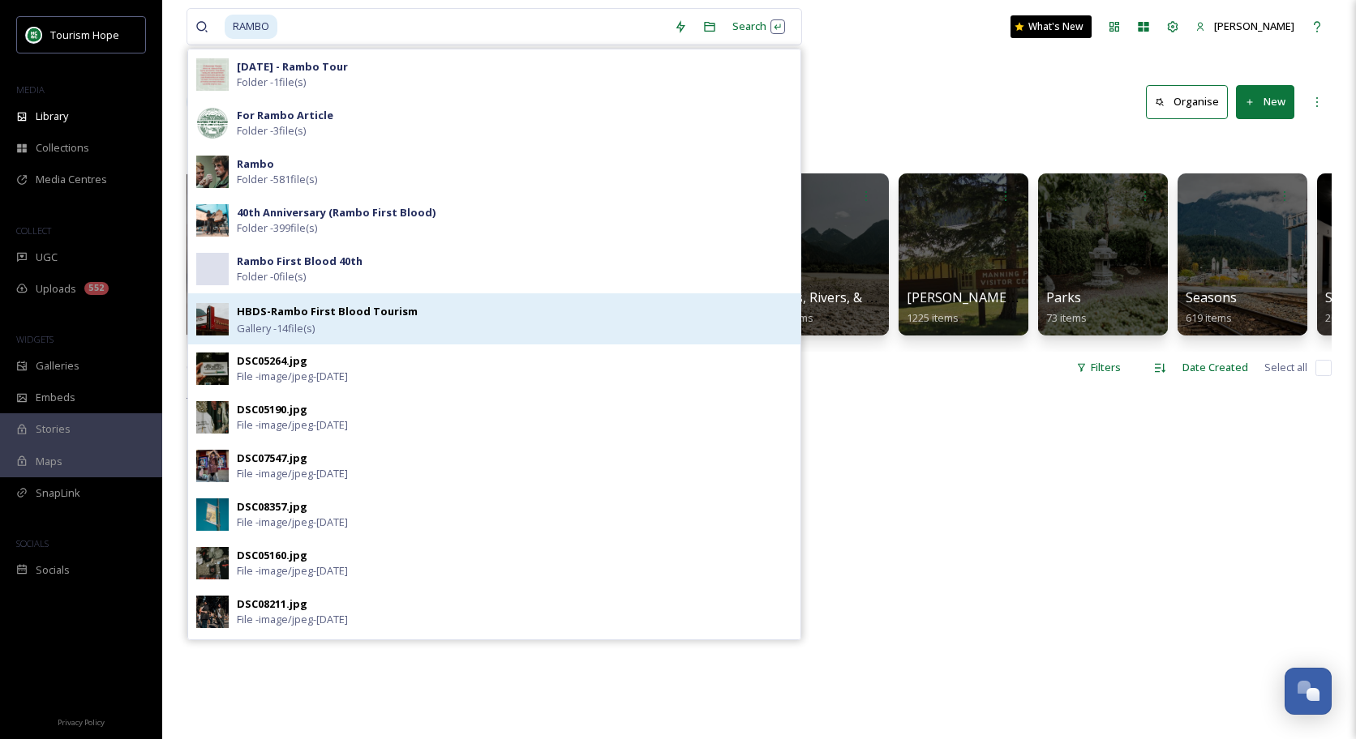
click at [351, 315] on strong "HBDS-Rambo First Blood Tourism" at bounding box center [327, 311] width 181 height 15
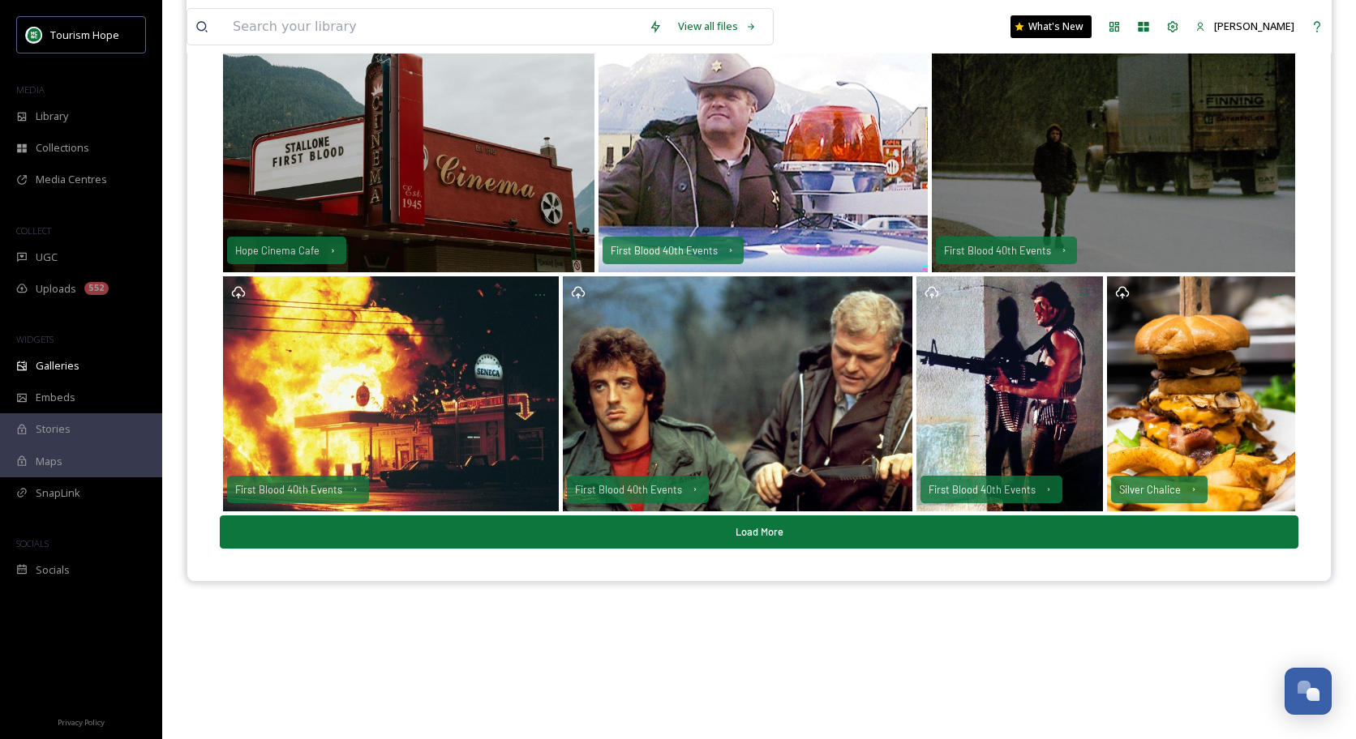
scroll to position [232, 0]
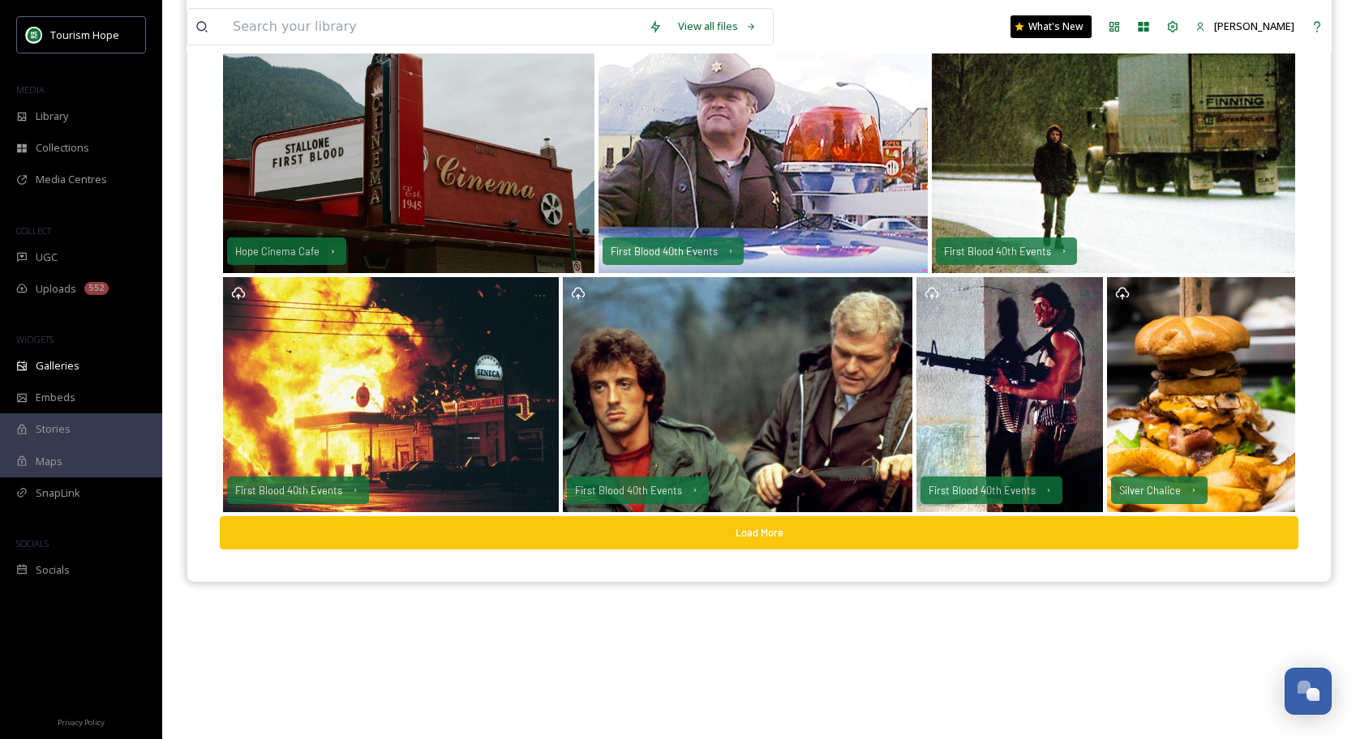
click at [833, 542] on button "Load More" at bounding box center [759, 532] width 1078 height 33
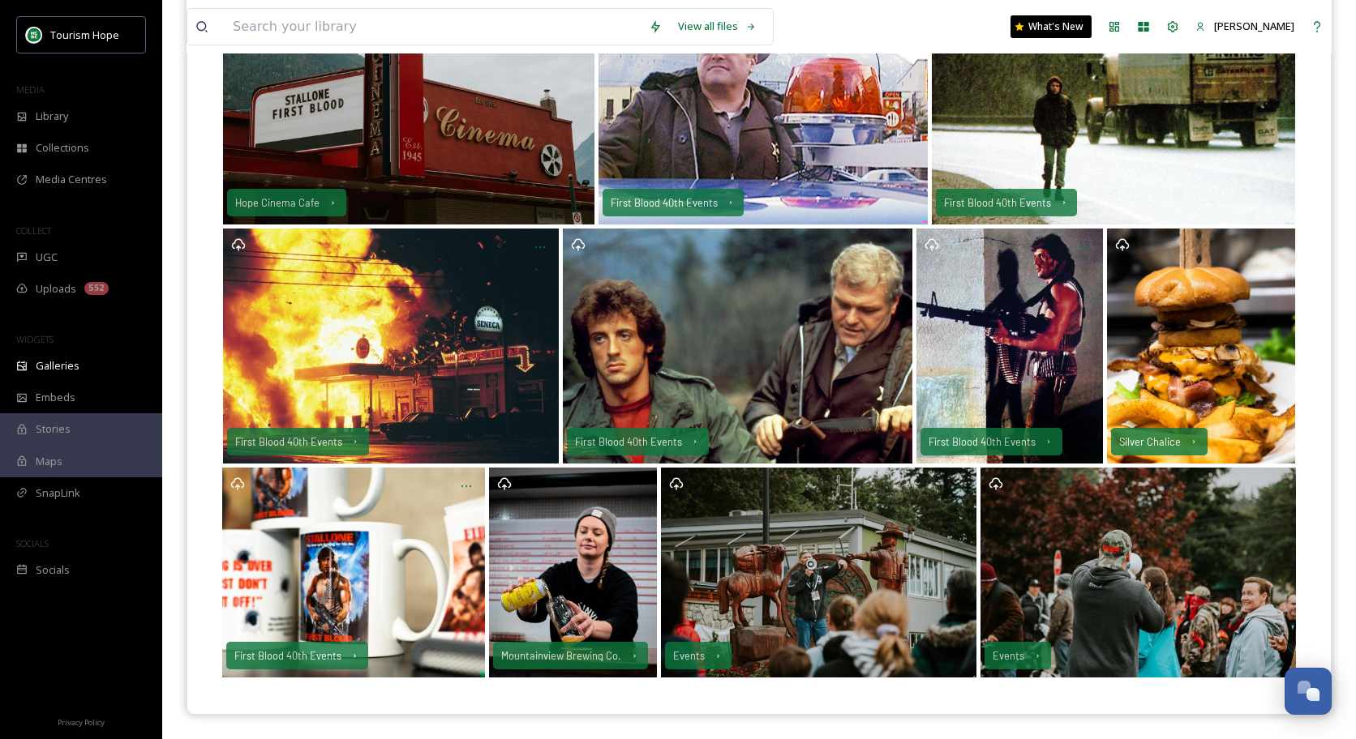
scroll to position [280, 0]
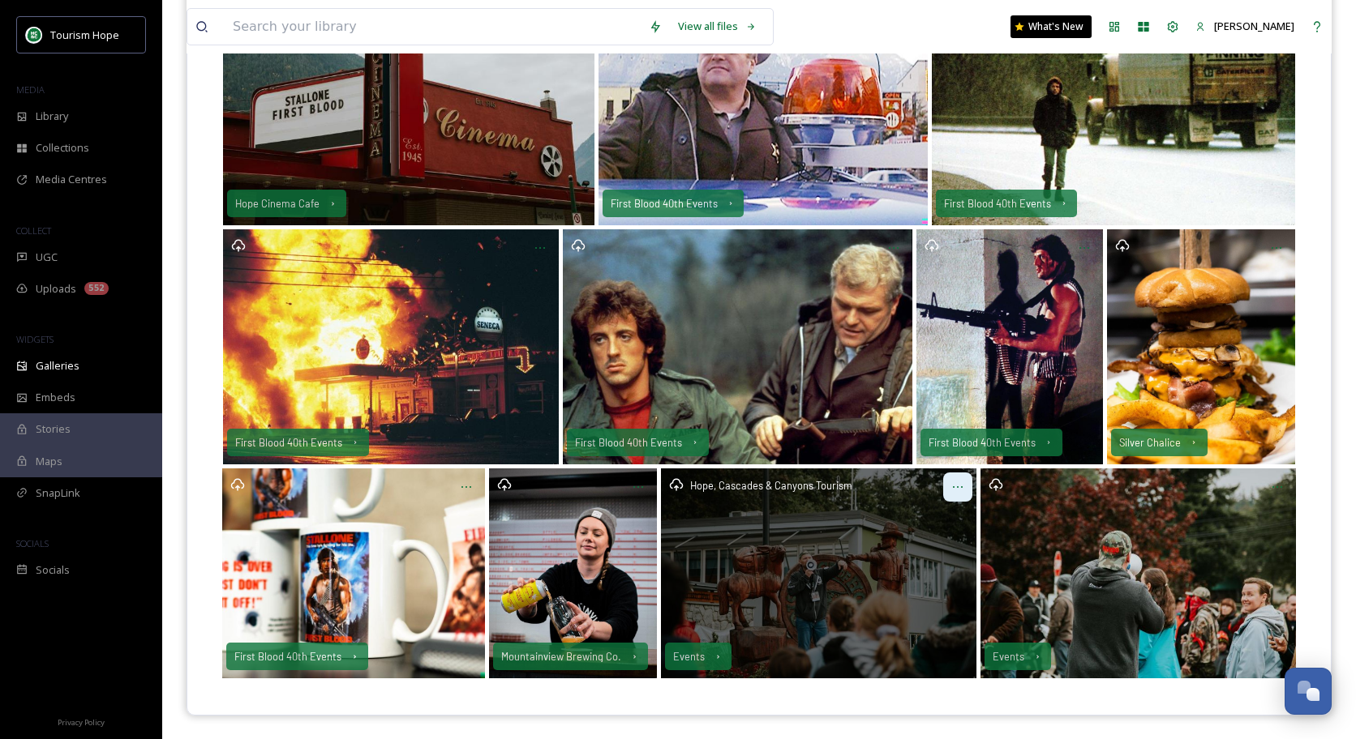
click at [958, 491] on icon "Opens media popup. Media description: d035356b146dee16e7c9775e34aee0e2ea96f58aa…" at bounding box center [957, 487] width 13 height 13
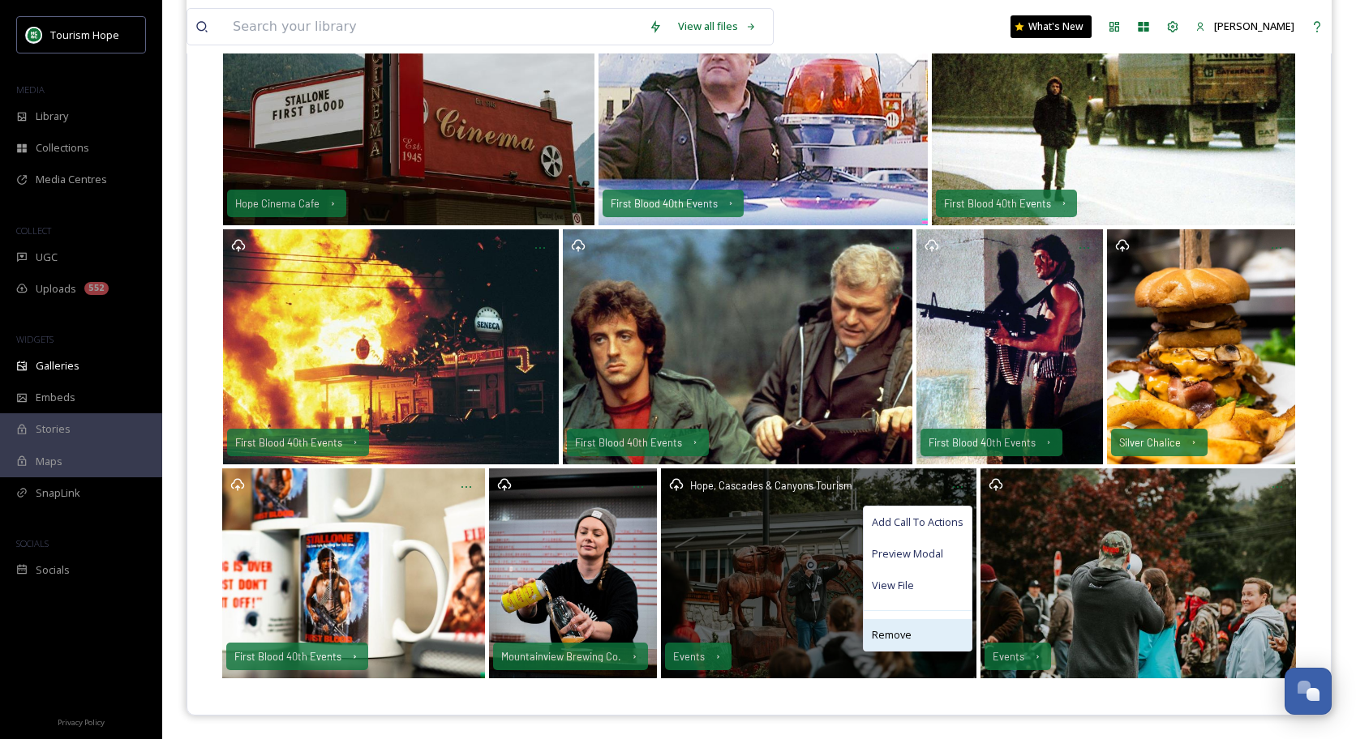
click at [907, 631] on span "Remove" at bounding box center [892, 635] width 40 height 15
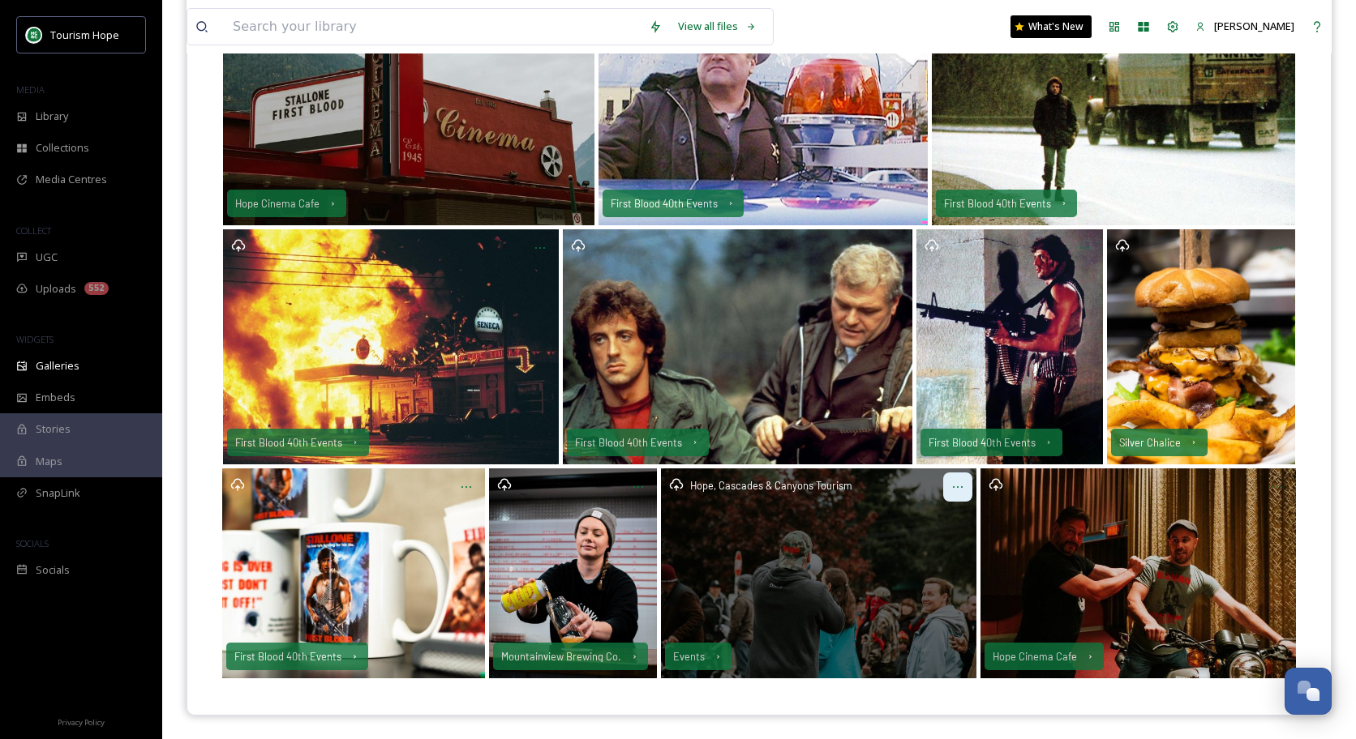
click at [953, 483] on icon "Opens media popup. Media description: d376930477ea6b38e9baf6a6bfc9a95df6d507484…" at bounding box center [957, 487] width 13 height 13
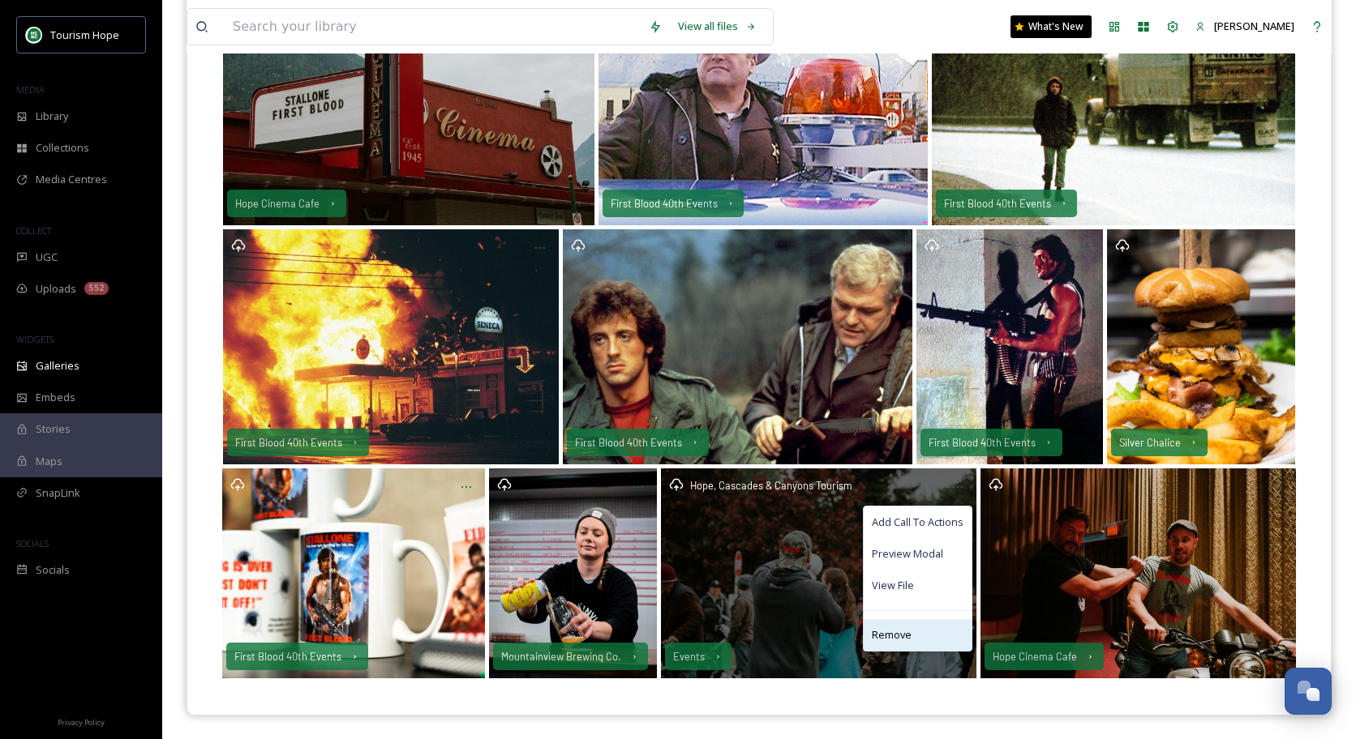
click at [905, 628] on span "Remove" at bounding box center [892, 635] width 40 height 15
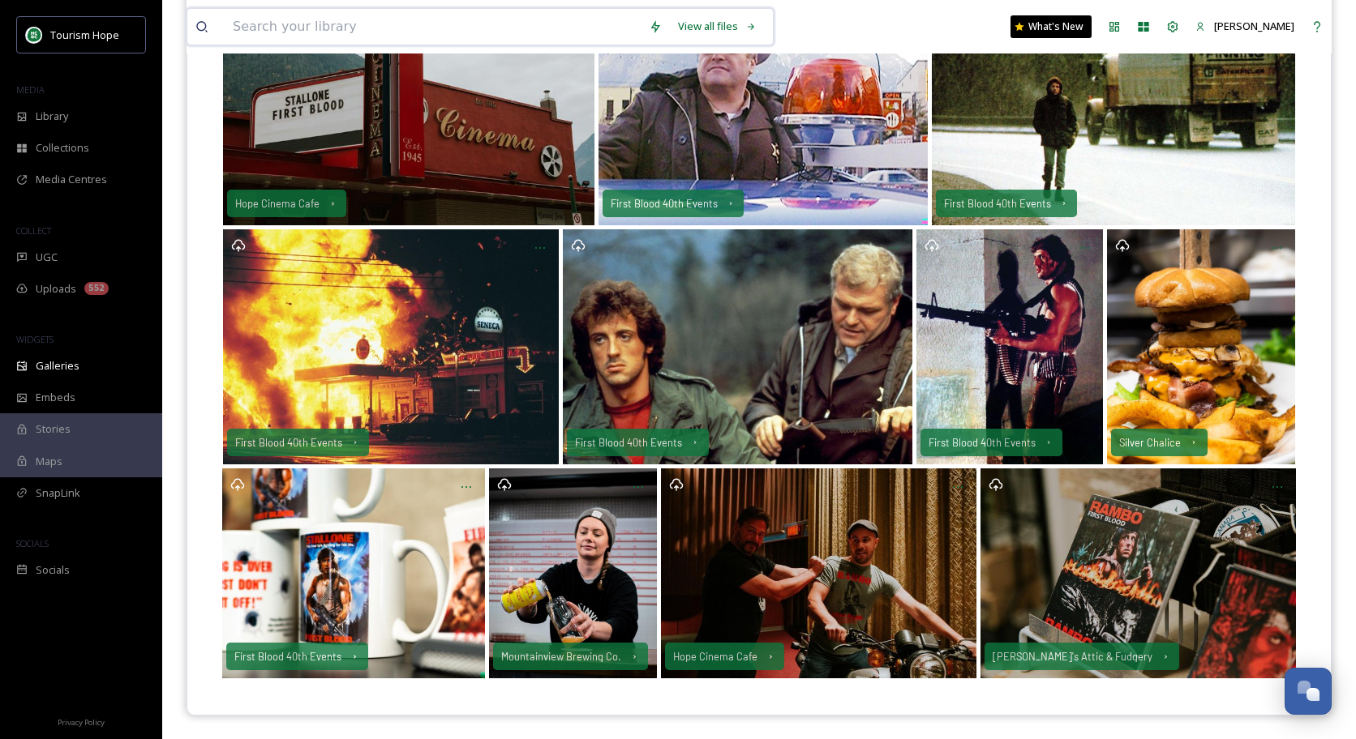
click at [370, 32] on input at bounding box center [433, 27] width 416 height 36
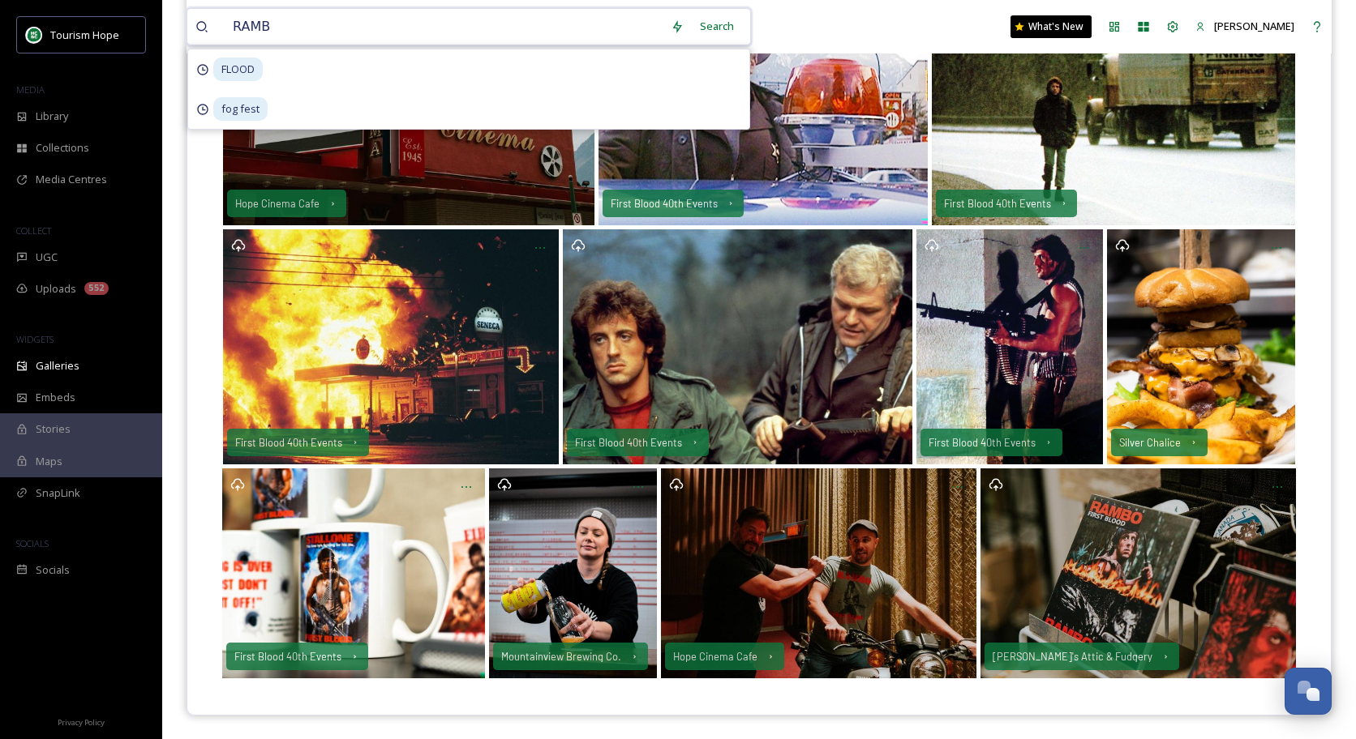
type input "RAMBO"
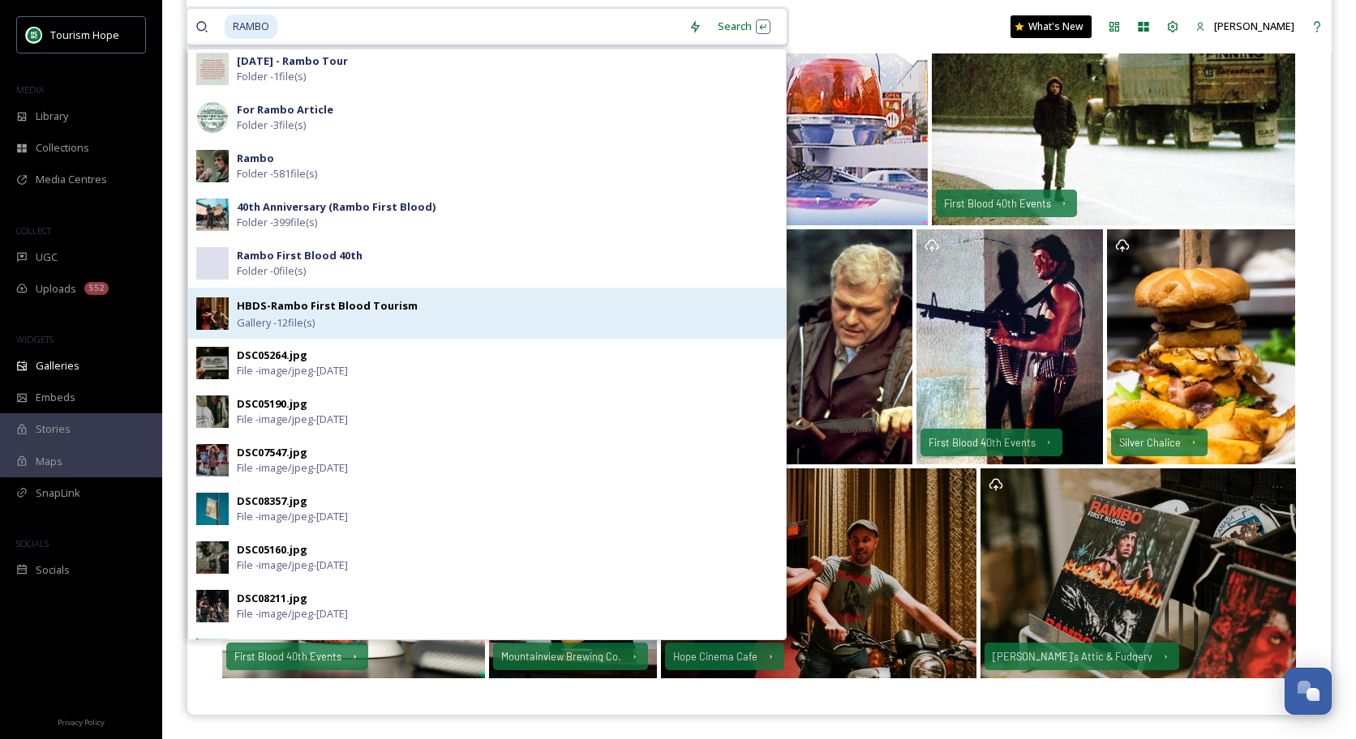
scroll to position [1313, 0]
